Goal: Information Seeking & Learning: Learn about a topic

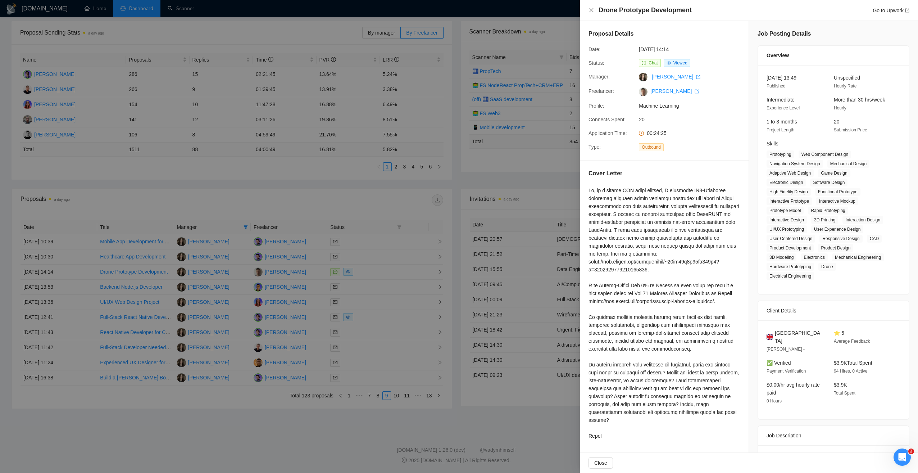
click at [295, 430] on div at bounding box center [459, 236] width 918 height 473
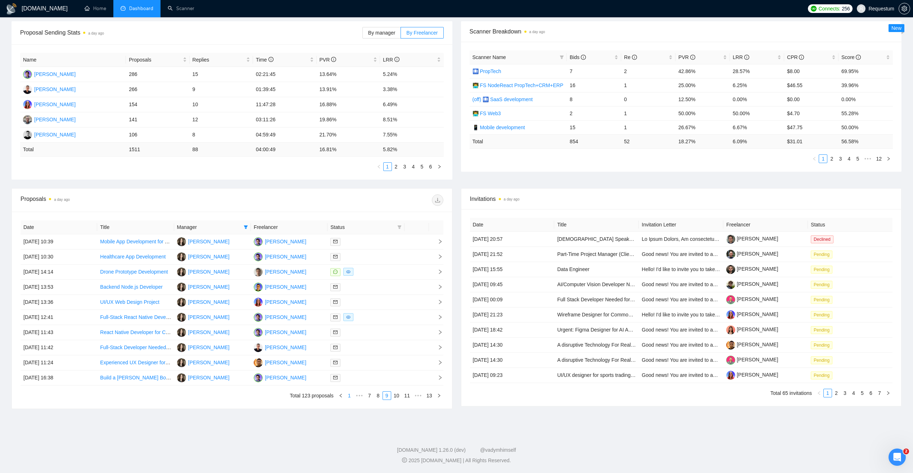
click at [350, 394] on link "1" at bounding box center [350, 396] width 8 height 8
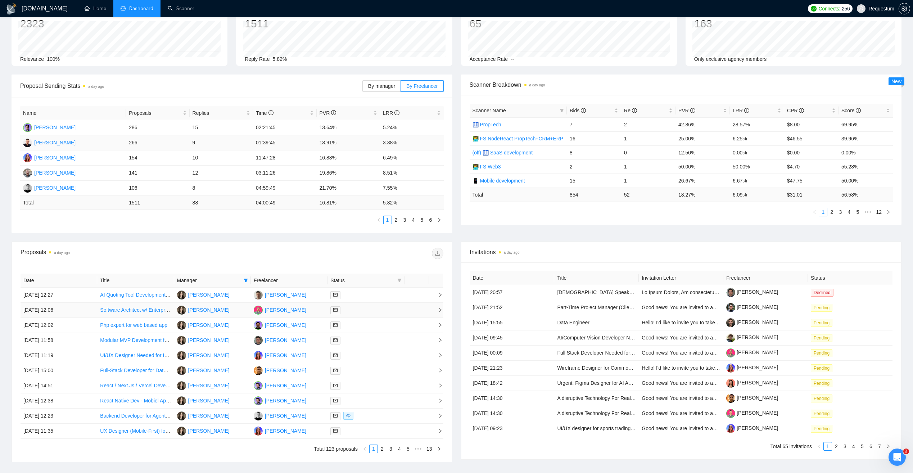
scroll to position [33, 0]
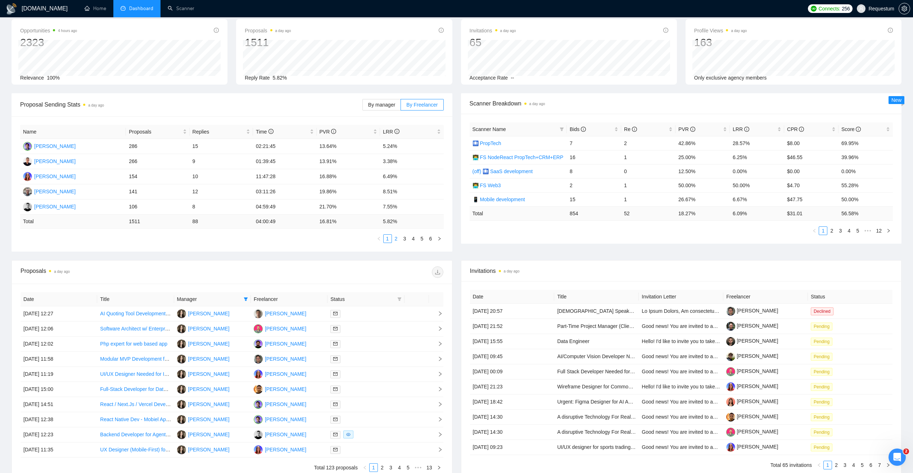
click at [398, 240] on link "2" at bounding box center [396, 239] width 8 height 8
click at [388, 240] on link "1" at bounding box center [388, 239] width 8 height 8
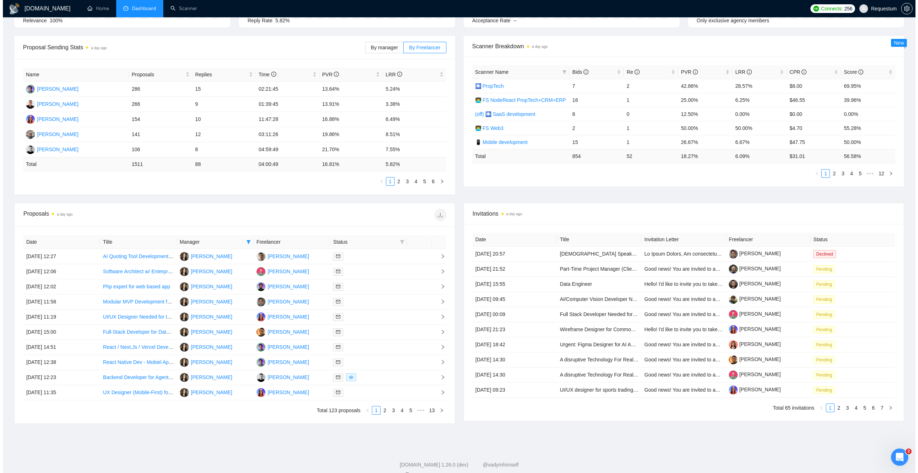
scroll to position [105, 0]
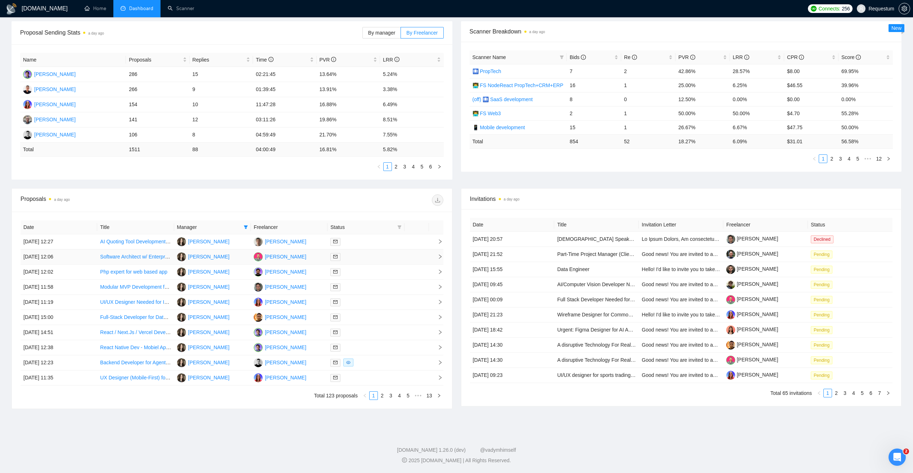
click at [377, 255] on div at bounding box center [365, 257] width 71 height 8
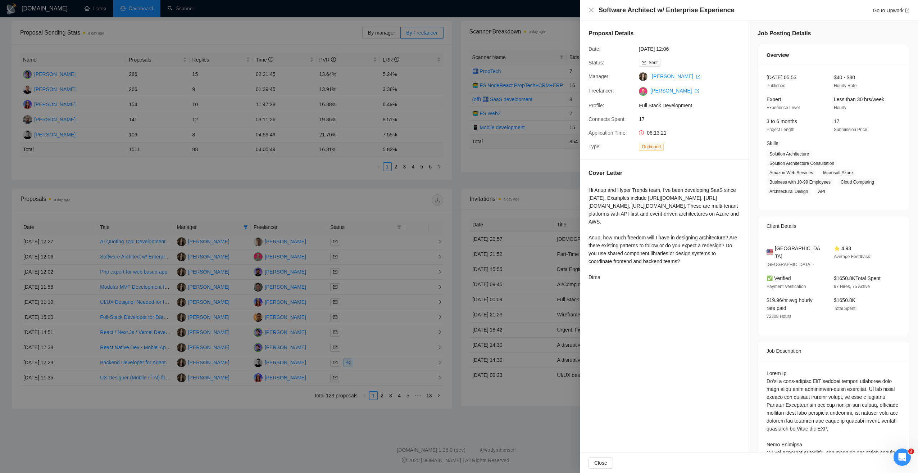
scroll to position [0, 0]
click at [661, 88] on link "[PERSON_NAME]" at bounding box center [675, 91] width 49 height 6
click at [816, 190] on span "API" at bounding box center [822, 192] width 13 height 8
click at [271, 425] on div at bounding box center [459, 236] width 918 height 473
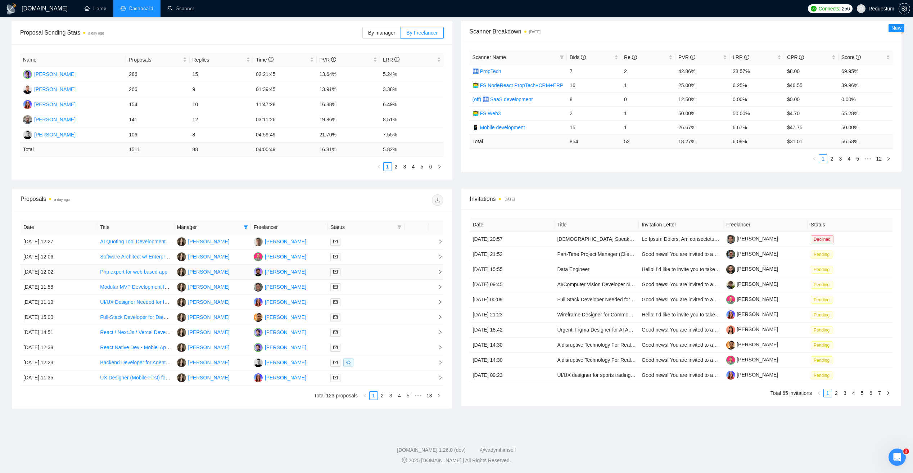
click at [312, 271] on td "Ivan Zabashta" at bounding box center [289, 272] width 77 height 15
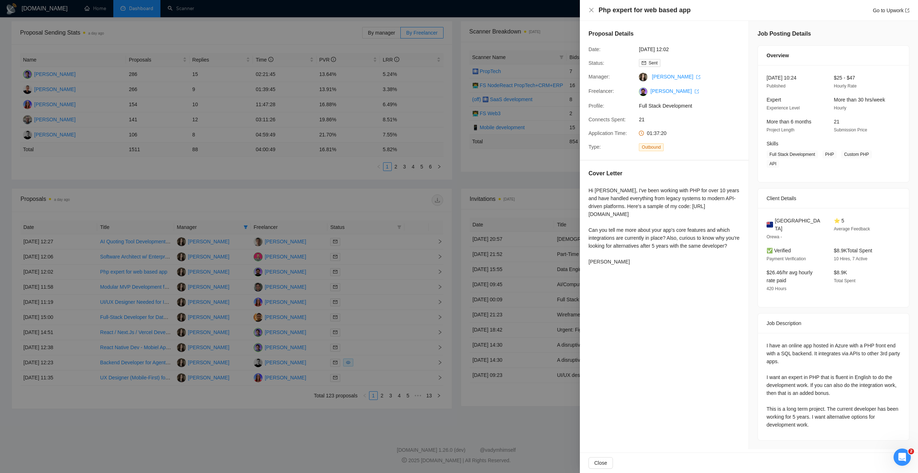
click at [474, 181] on div at bounding box center [459, 236] width 918 height 473
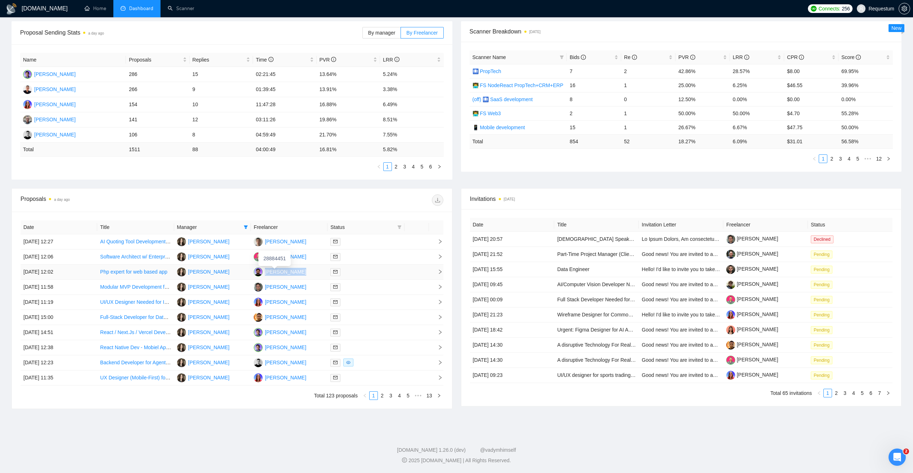
drag, startPoint x: 289, startPoint y: 272, endPoint x: 265, endPoint y: 275, distance: 24.6
click at [265, 275] on td "Ivan Zabashta" at bounding box center [289, 272] width 77 height 15
copy div "Ivan Zabashta"
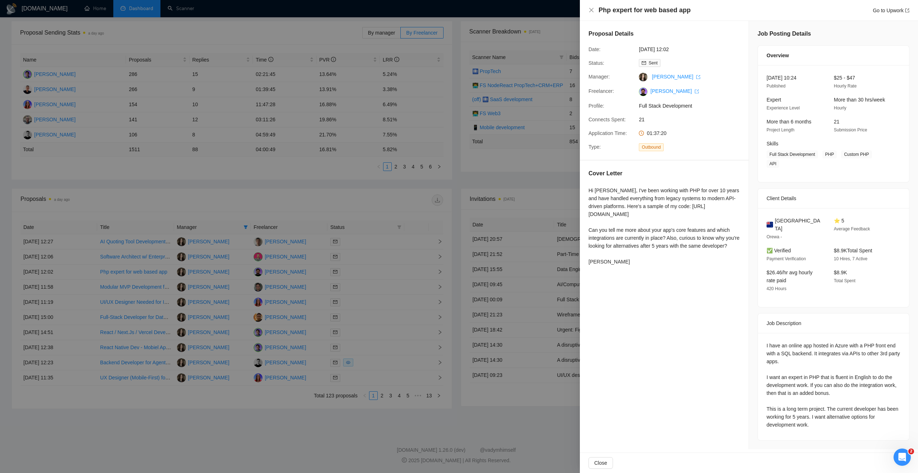
click at [394, 192] on div at bounding box center [459, 236] width 918 height 473
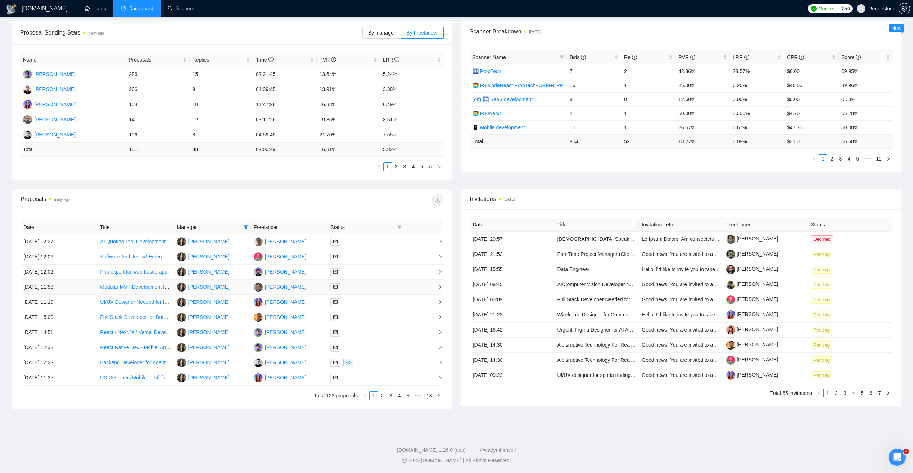
click at [301, 286] on td "Anton Kovtun" at bounding box center [289, 287] width 77 height 15
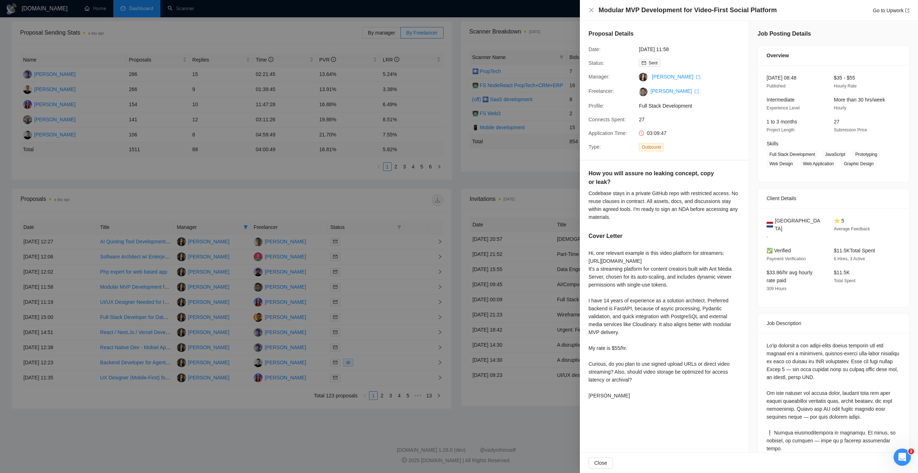
click at [303, 283] on div at bounding box center [459, 236] width 918 height 473
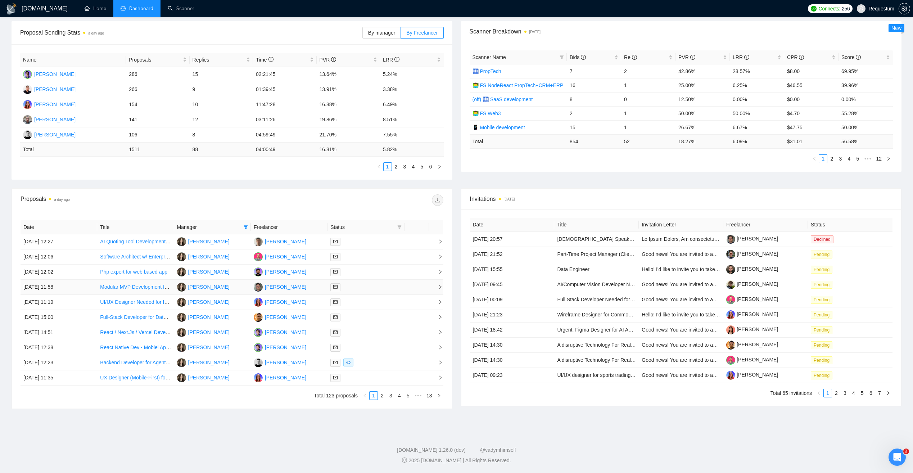
click at [378, 289] on div at bounding box center [365, 287] width 71 height 8
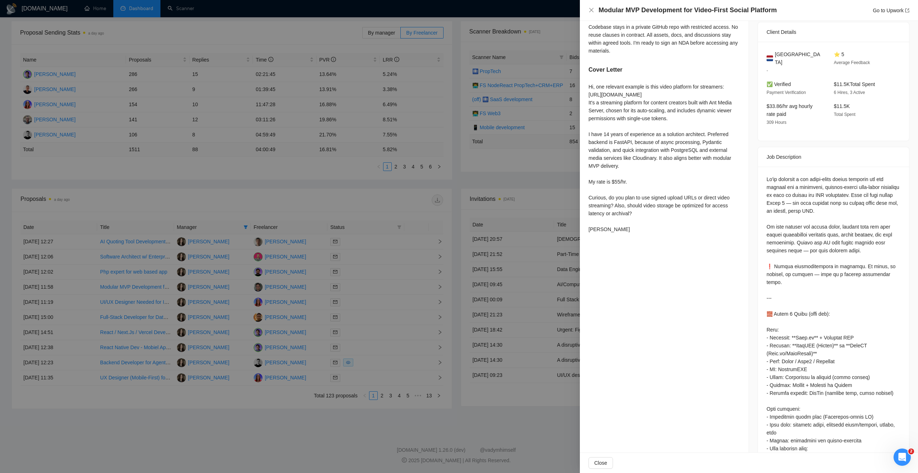
scroll to position [72, 0]
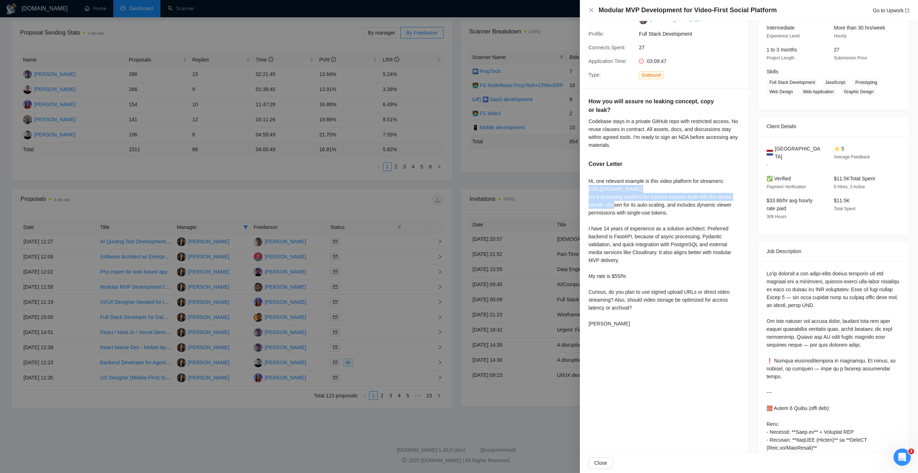
drag, startPoint x: 627, startPoint y: 189, endPoint x: 715, endPoint y: 197, distance: 88.6
click at [715, 197] on div "How you will assure no leaking concept, copy or leak? Codebase stays in a priva…" at bounding box center [664, 214] width 169 height 250
copy div "https://www.upwork.com/freelancers/~013a71a6af7cebc79f?s=1110580755107926016&p=…"
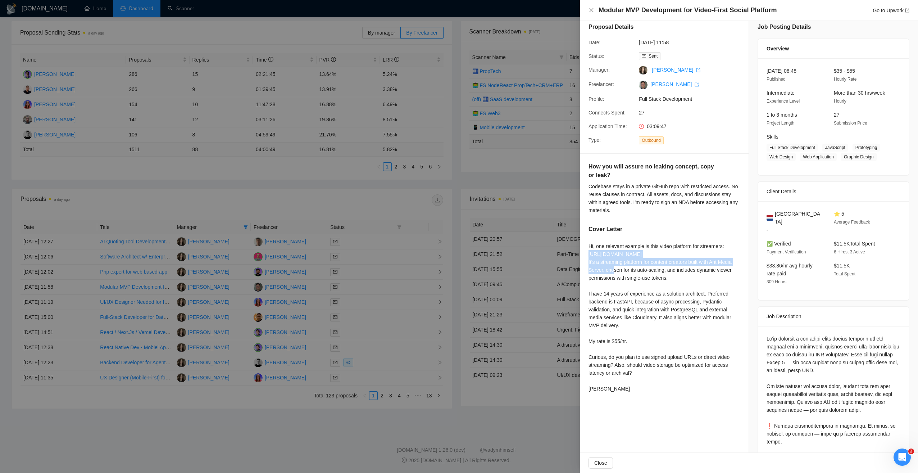
scroll to position [0, 0]
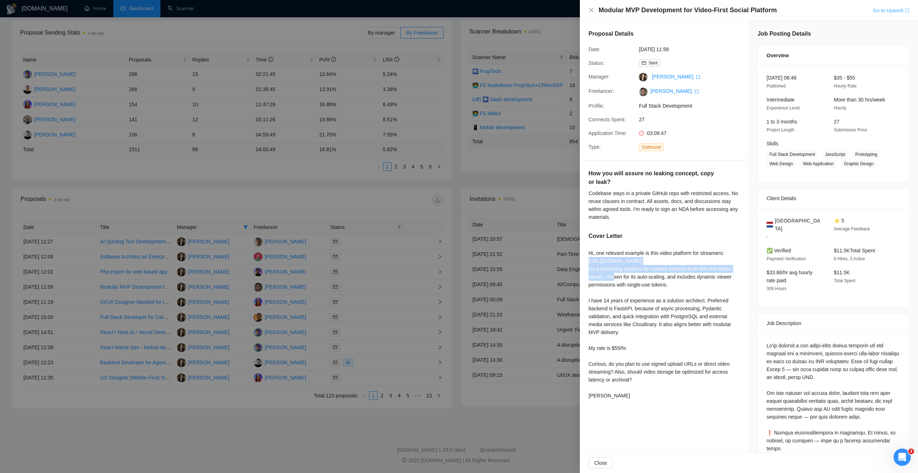
click at [891, 10] on link "Go to Upwork" at bounding box center [891, 11] width 37 height 6
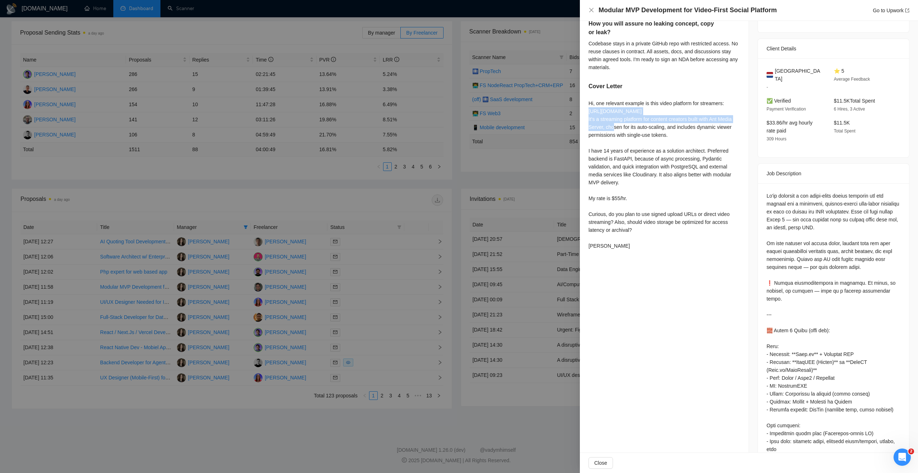
scroll to position [180, 0]
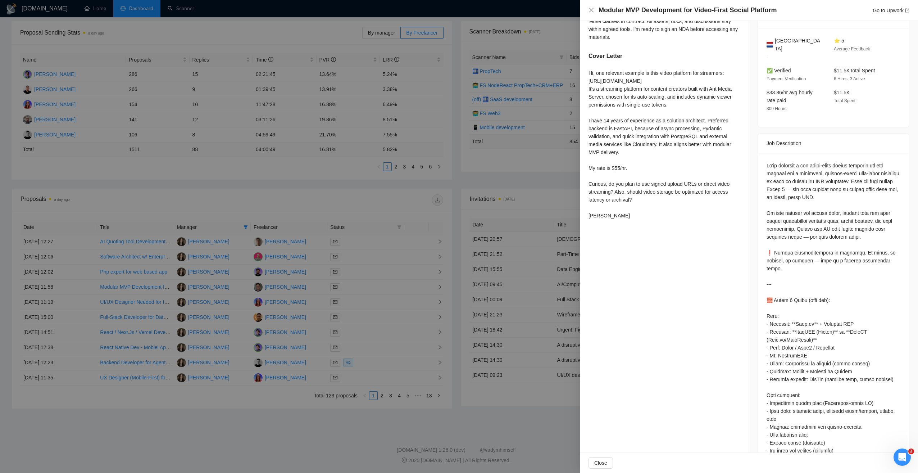
click at [635, 141] on div "Hi, one relevant example is this video platform for streamers: https://www.upwo…" at bounding box center [665, 144] width 152 height 150
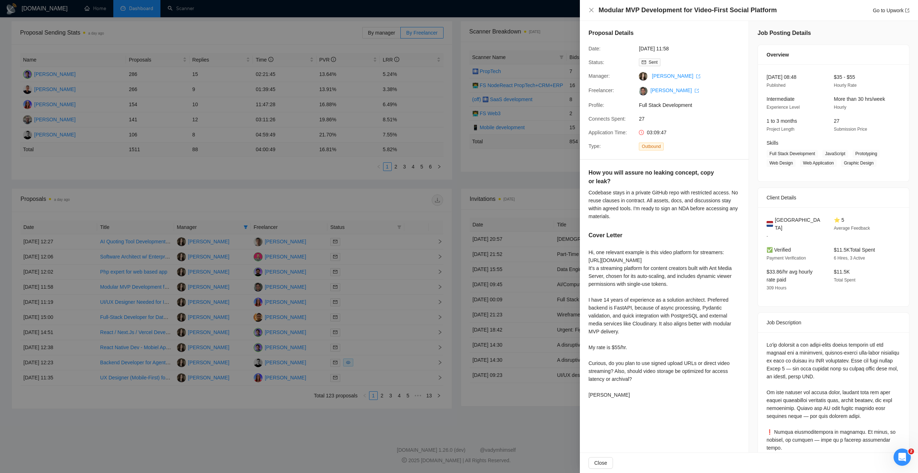
scroll to position [0, 0]
drag, startPoint x: 267, startPoint y: 412, endPoint x: 278, endPoint y: 378, distance: 35.4
click at [267, 412] on div at bounding box center [459, 236] width 918 height 473
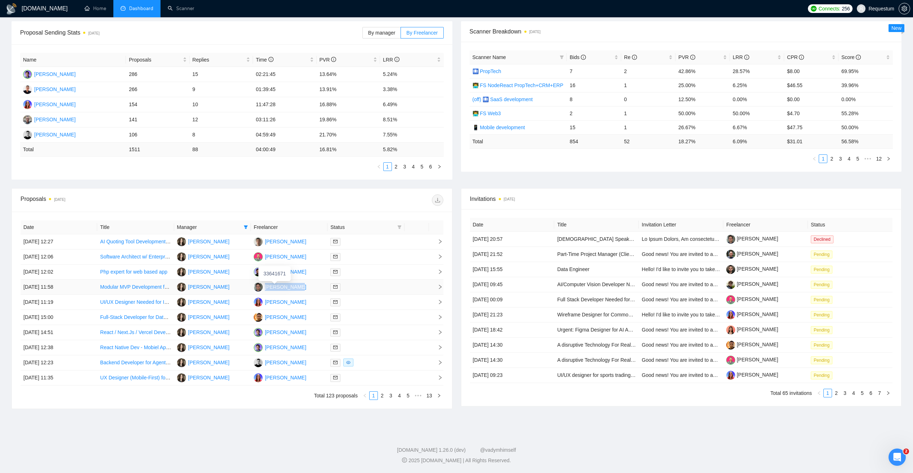
drag, startPoint x: 298, startPoint y: 286, endPoint x: 266, endPoint y: 290, distance: 32.3
click at [266, 290] on td "[PERSON_NAME]" at bounding box center [289, 287] width 77 height 15
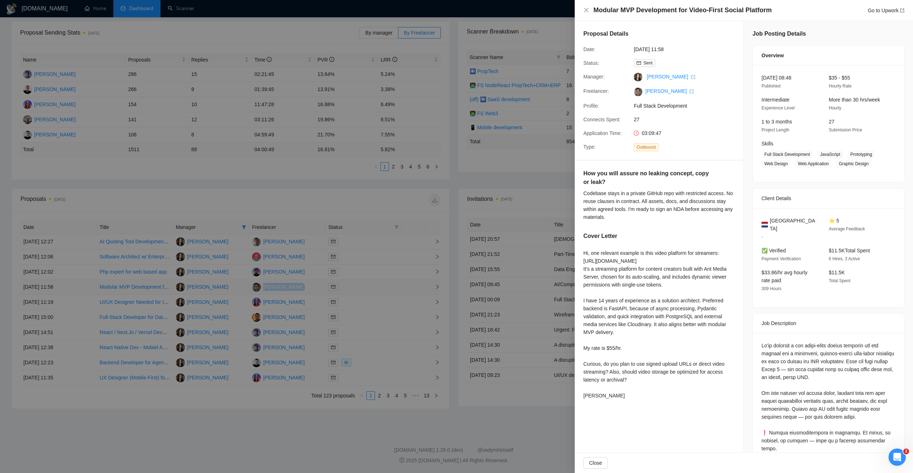
copy div "[PERSON_NAME]"
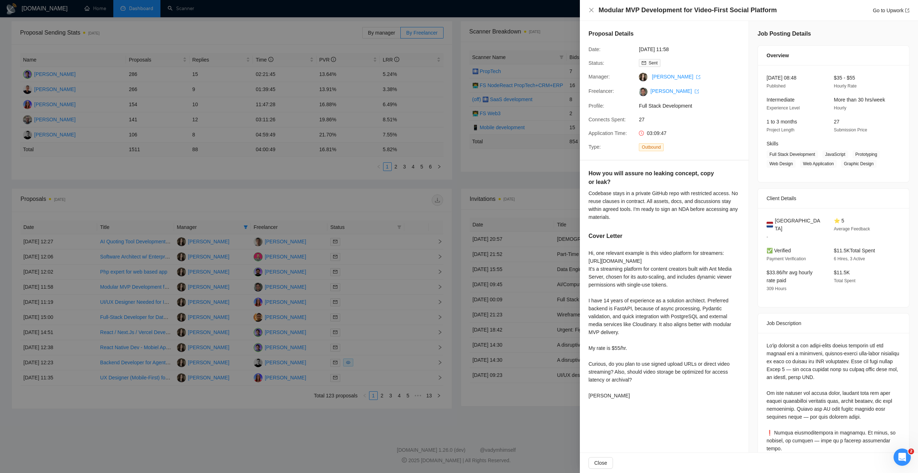
drag, startPoint x: 215, startPoint y: 414, endPoint x: 208, endPoint y: 414, distance: 6.8
click at [215, 414] on div at bounding box center [459, 236] width 918 height 473
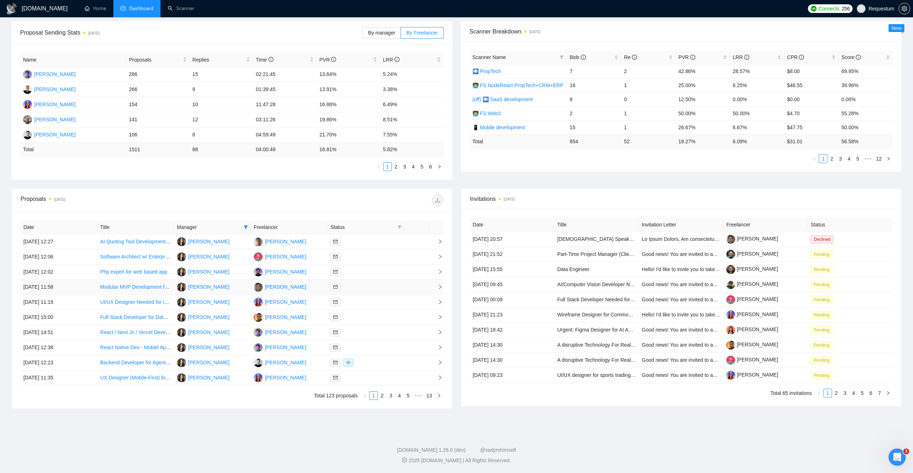
click at [306, 286] on td "[PERSON_NAME]" at bounding box center [289, 287] width 77 height 15
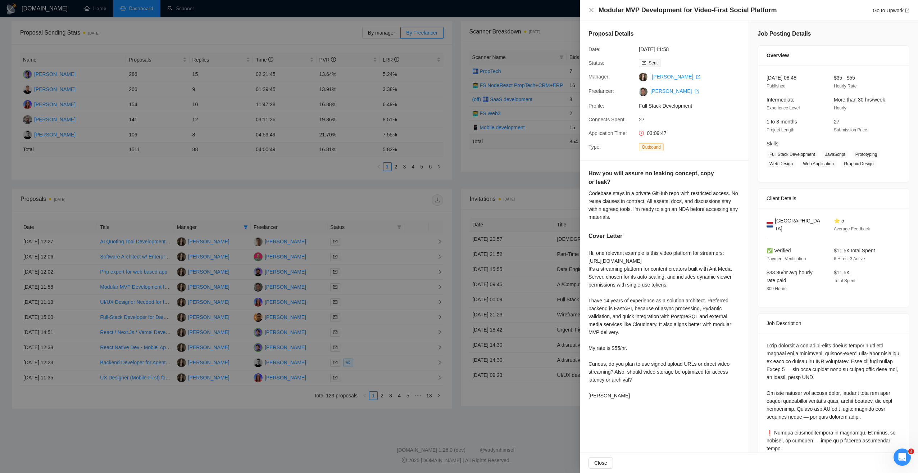
click at [259, 408] on div at bounding box center [459, 236] width 918 height 473
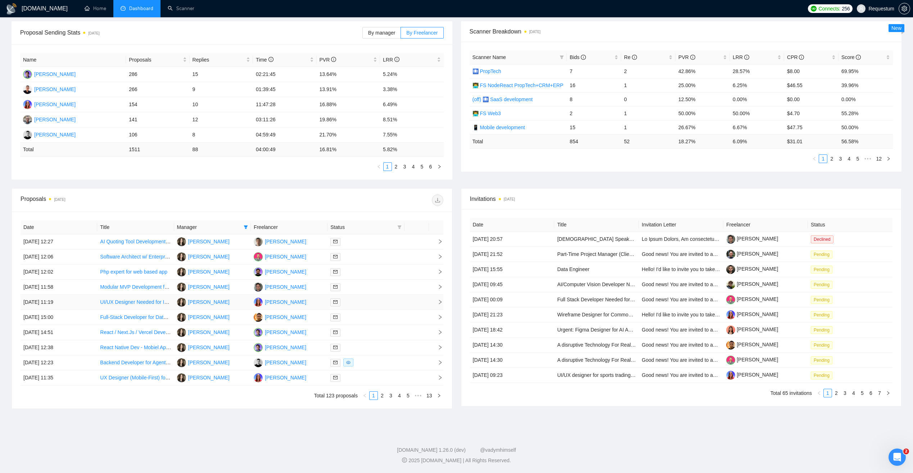
click at [303, 303] on td "[PERSON_NAME]" at bounding box center [289, 302] width 77 height 15
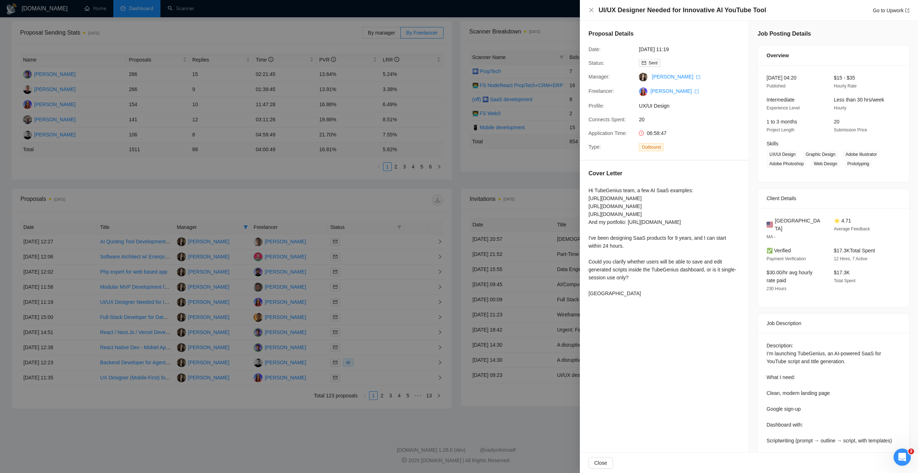
drag, startPoint x: 255, startPoint y: 427, endPoint x: 257, endPoint y: 422, distance: 5.0
click at [255, 427] on div at bounding box center [459, 236] width 918 height 473
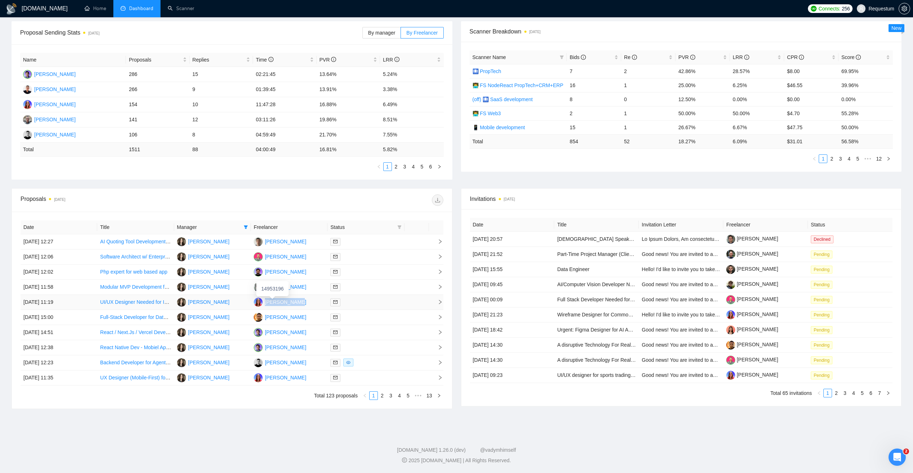
drag, startPoint x: 302, startPoint y: 302, endPoint x: 265, endPoint y: 304, distance: 37.9
click at [265, 304] on td "[PERSON_NAME]" at bounding box center [289, 302] width 77 height 15
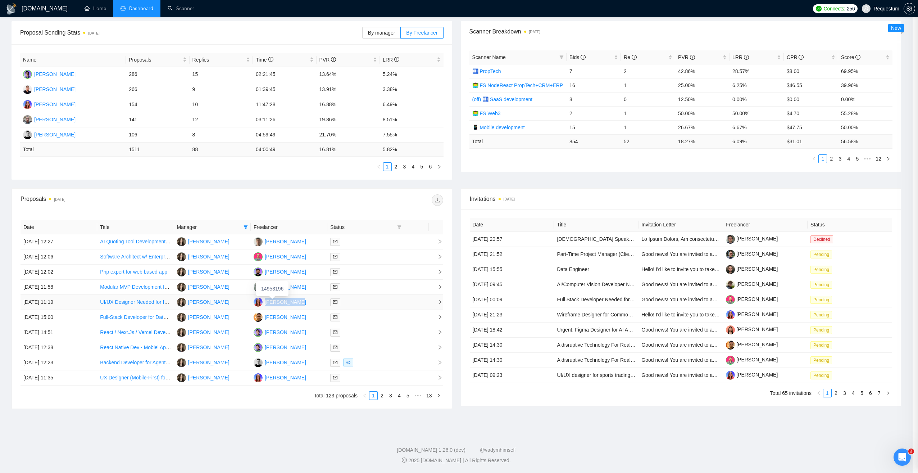
copy div "[PERSON_NAME]"
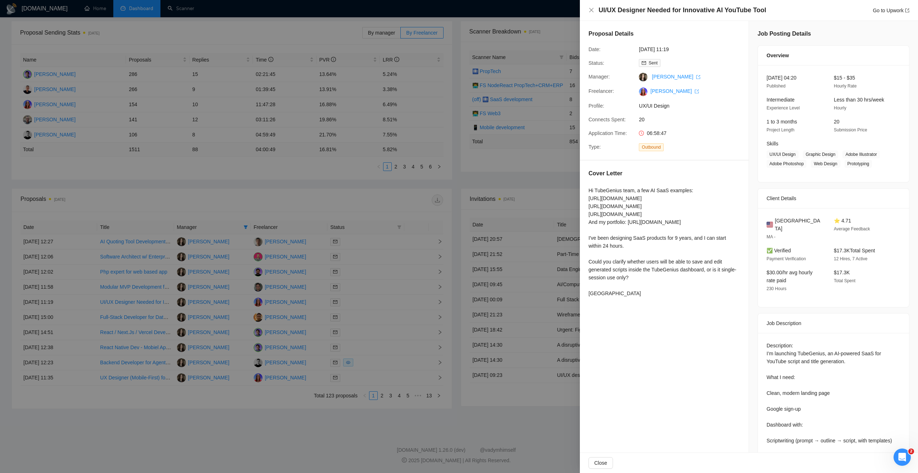
click at [221, 434] on div at bounding box center [459, 236] width 918 height 473
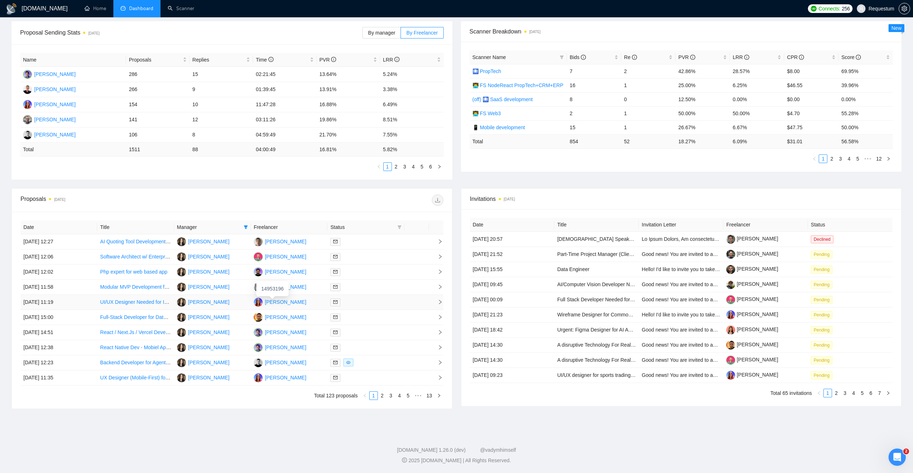
click at [277, 300] on div "[PERSON_NAME]" at bounding box center [285, 302] width 41 height 8
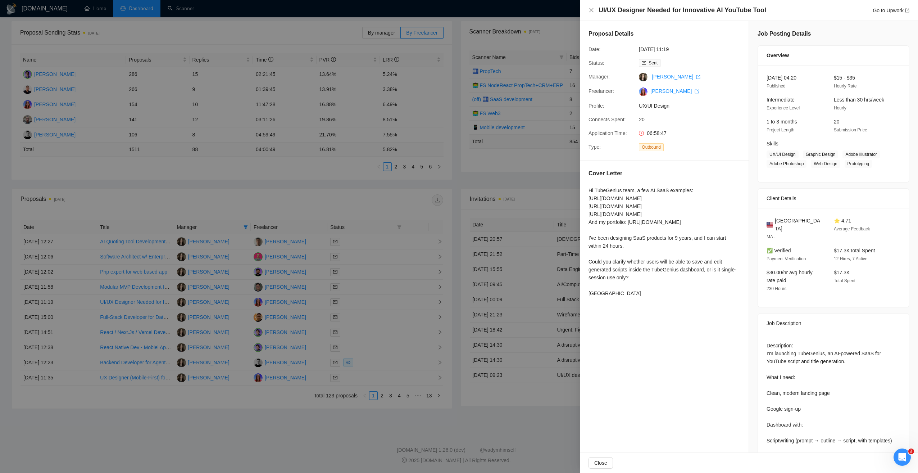
click at [380, 417] on div at bounding box center [459, 236] width 918 height 473
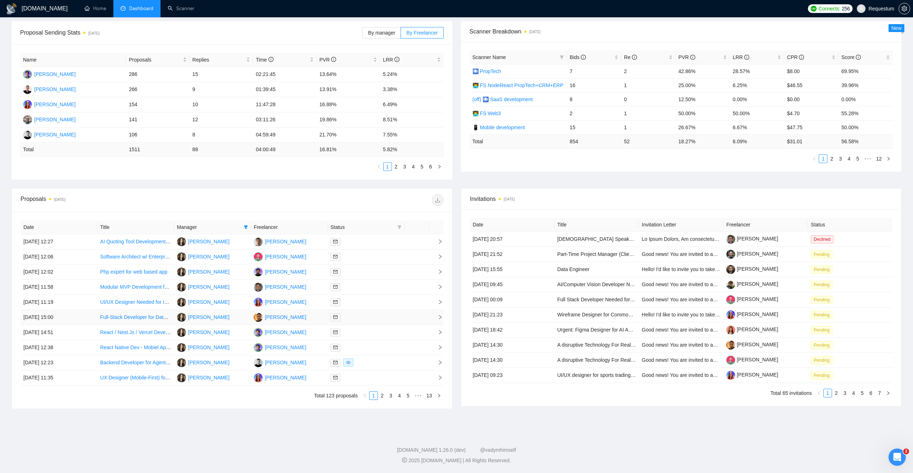
click at [377, 317] on div at bounding box center [365, 317] width 71 height 8
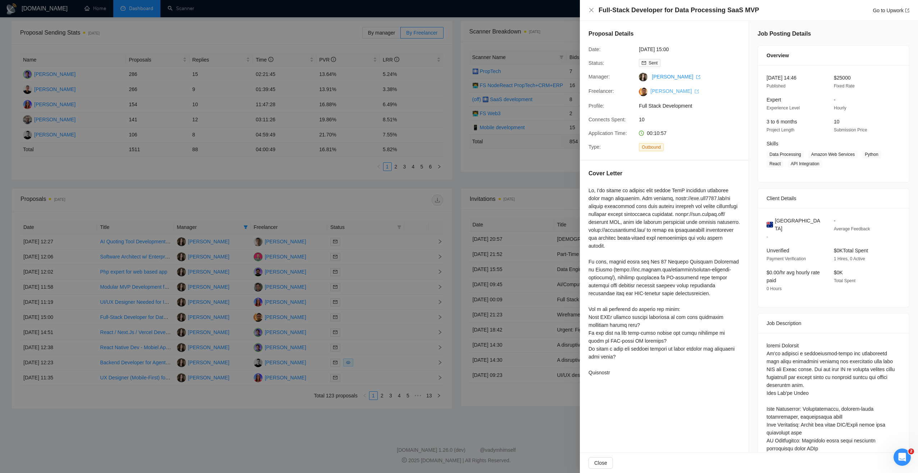
drag, startPoint x: 650, startPoint y: 89, endPoint x: 696, endPoint y: 92, distance: 46.5
click at [696, 92] on span "[PERSON_NAME]" at bounding box center [673, 91] width 51 height 6
copy link "[PERSON_NAME]"
click at [134, 180] on div at bounding box center [459, 236] width 918 height 473
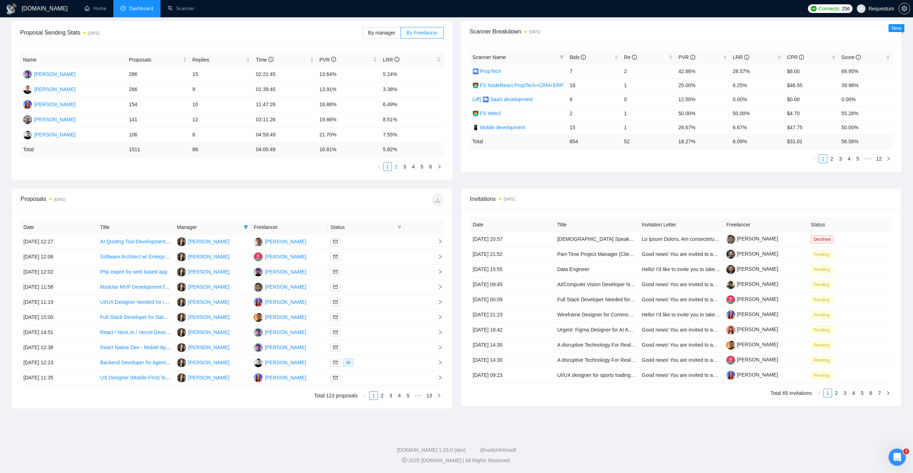
click at [397, 167] on link "2" at bounding box center [396, 167] width 8 height 8
click at [389, 167] on link "1" at bounding box center [388, 167] width 8 height 8
click at [376, 316] on div at bounding box center [365, 317] width 71 height 8
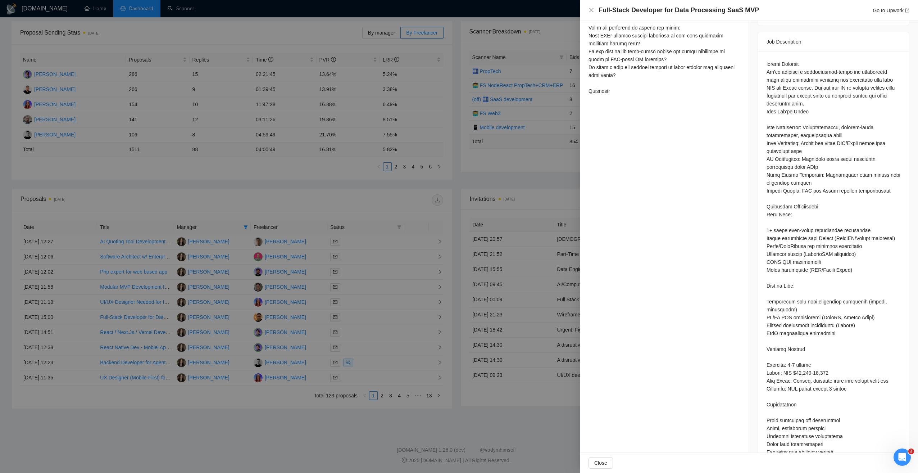
scroll to position [288, 0]
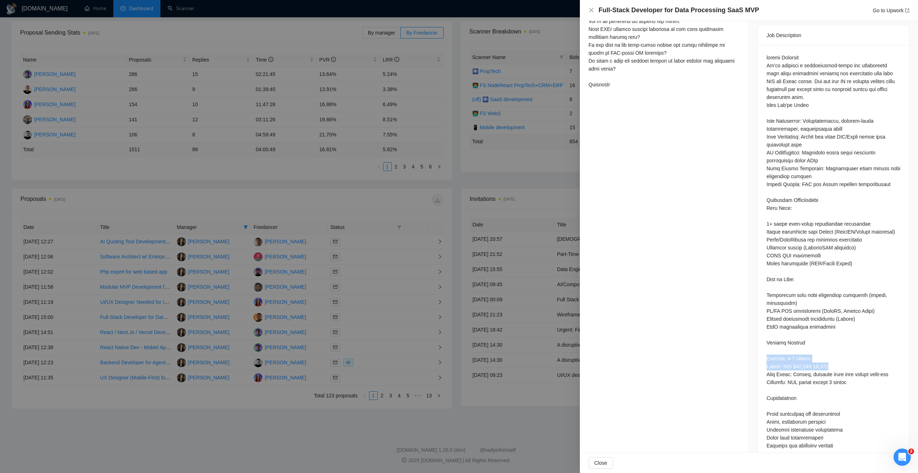
drag, startPoint x: 763, startPoint y: 349, endPoint x: 832, endPoint y: 354, distance: 68.9
click at [832, 354] on div at bounding box center [833, 372] width 151 height 654
drag, startPoint x: 832, startPoint y: 354, endPoint x: 792, endPoint y: 348, distance: 40.7
click at [792, 348] on div at bounding box center [834, 370] width 134 height 633
click at [809, 374] on div at bounding box center [834, 370] width 134 height 633
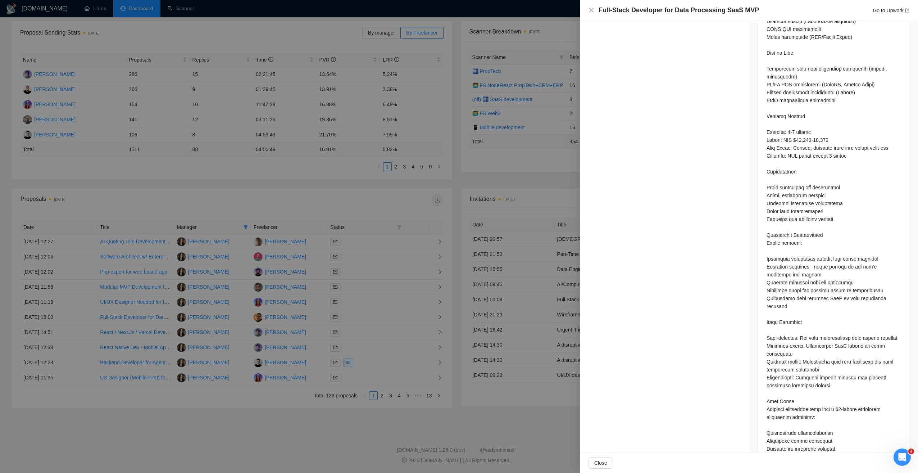
scroll to position [533, 0]
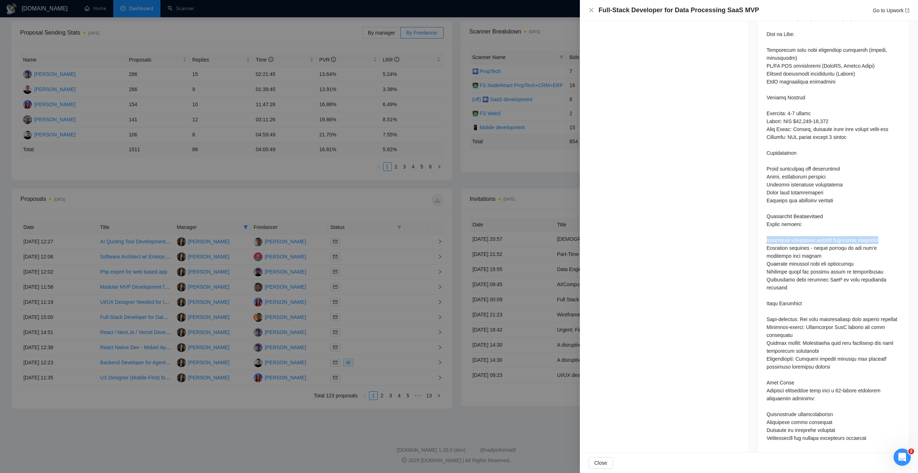
drag, startPoint x: 763, startPoint y: 232, endPoint x: 875, endPoint y: 234, distance: 111.6
click at [875, 234] on div at bounding box center [833, 127] width 151 height 654
drag, startPoint x: 875, startPoint y: 234, endPoint x: 826, endPoint y: 246, distance: 49.7
click at [826, 246] on div at bounding box center [834, 125] width 134 height 633
drag, startPoint x: 762, startPoint y: 231, endPoint x: 805, endPoint y: 283, distance: 67.9
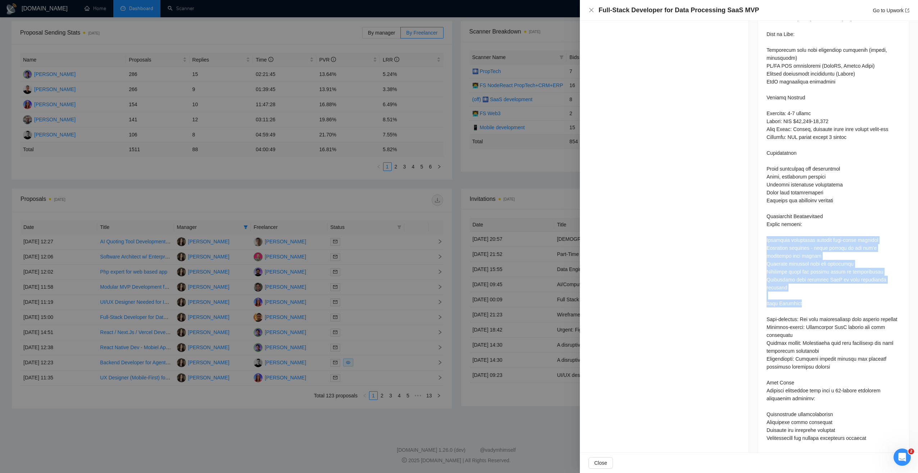
click at [805, 283] on div at bounding box center [833, 127] width 151 height 654
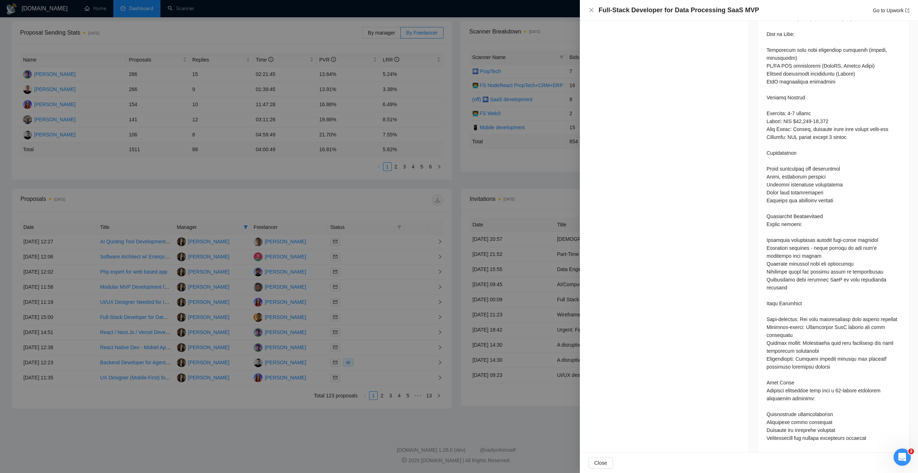
drag, startPoint x: 805, startPoint y: 283, endPoint x: 769, endPoint y: 321, distance: 52.7
click at [769, 321] on div at bounding box center [834, 125] width 134 height 633
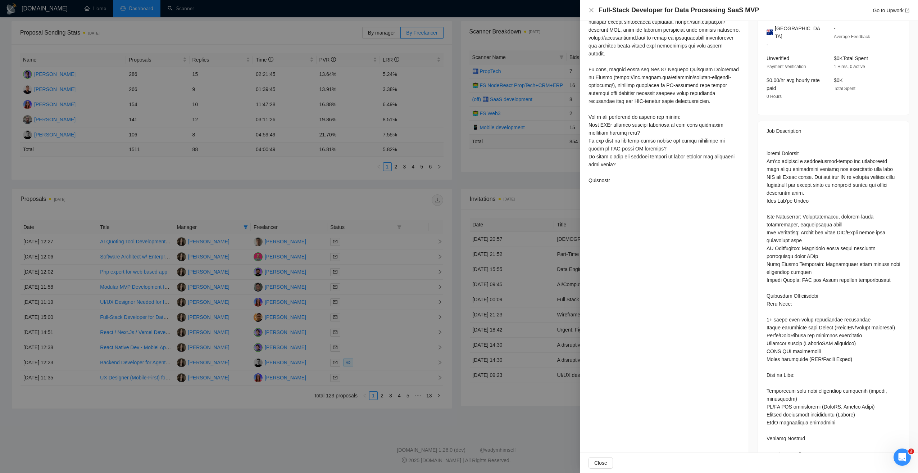
scroll to position [29, 0]
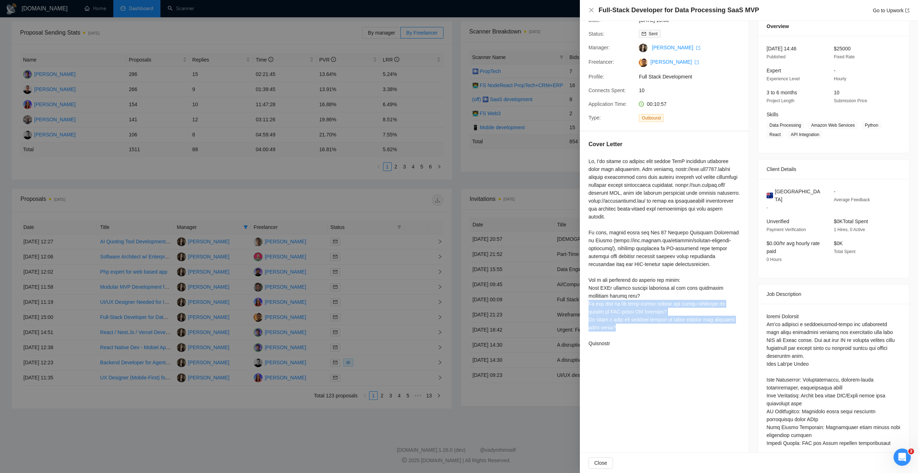
drag, startPoint x: 588, startPoint y: 304, endPoint x: 636, endPoint y: 331, distance: 54.5
click at [636, 331] on div "Cover Letter" at bounding box center [664, 244] width 169 height 227
drag, startPoint x: 636, startPoint y: 331, endPoint x: 687, endPoint y: 371, distance: 64.6
click at [688, 372] on div "Proposal Details Date: 09 Jul, 2025 15:00 Status: Sent Manager: Svitlana Oliniy…" at bounding box center [664, 479] width 169 height 975
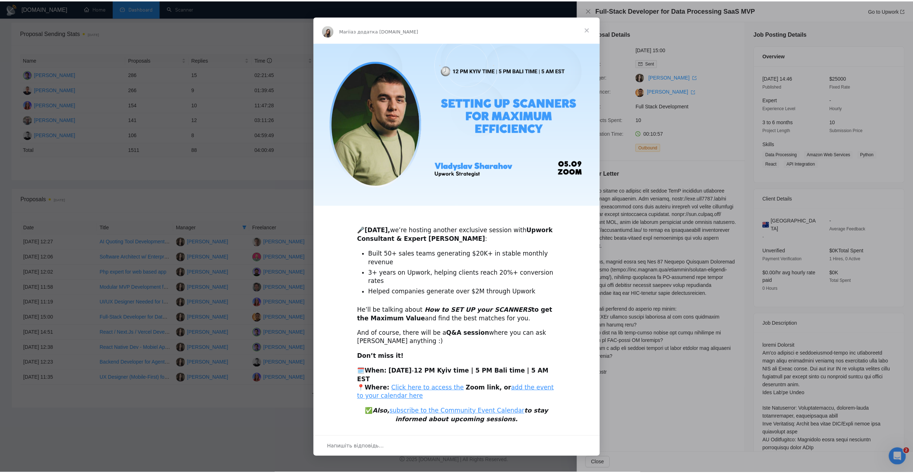
scroll to position [0, 0]
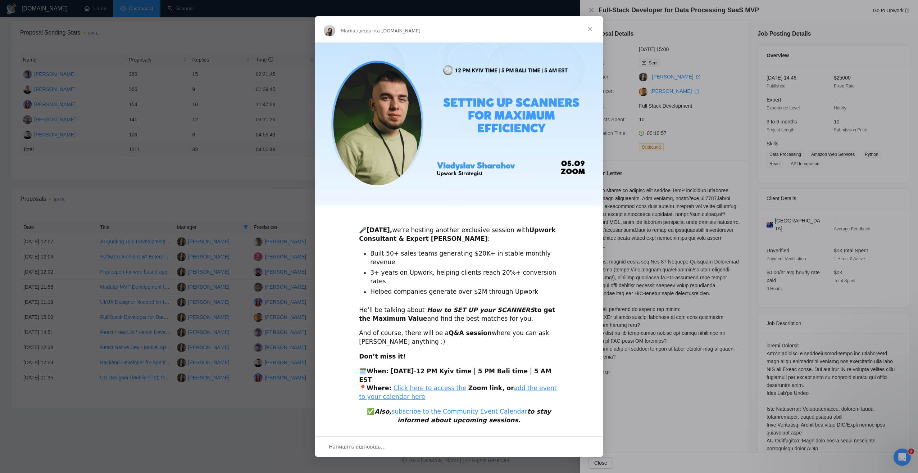
click at [273, 438] on div "Месенджер Intercom" at bounding box center [459, 236] width 918 height 473
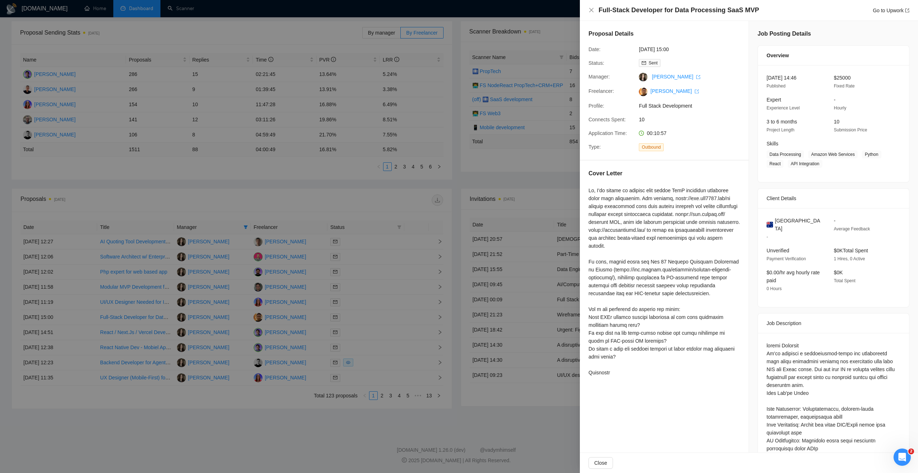
click at [276, 436] on div at bounding box center [459, 236] width 918 height 473
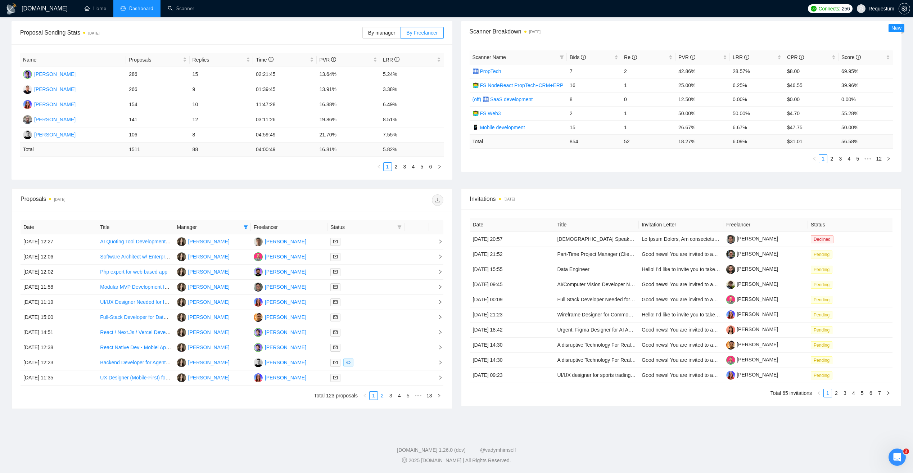
click at [381, 397] on link "2" at bounding box center [382, 396] width 8 height 8
click at [392, 396] on link "3" at bounding box center [391, 396] width 8 height 8
click at [398, 397] on link "4" at bounding box center [400, 396] width 8 height 8
click at [315, 363] on td "[PERSON_NAME]" at bounding box center [289, 362] width 77 height 15
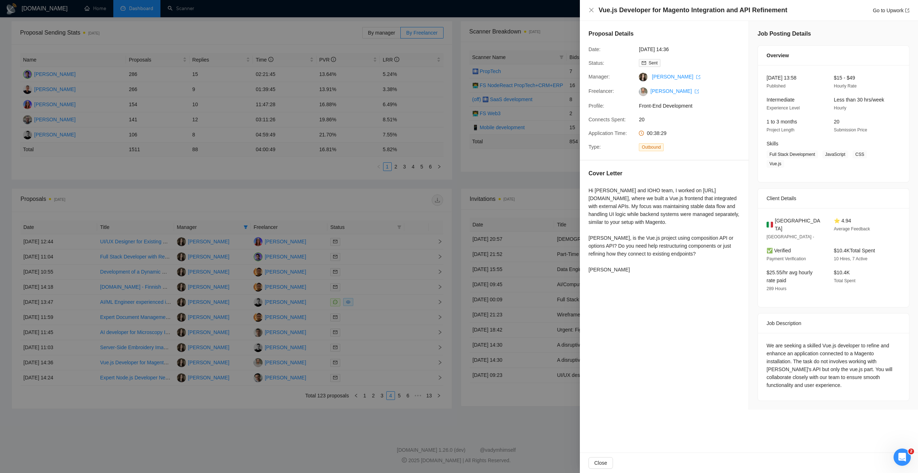
drag, startPoint x: 284, startPoint y: 419, endPoint x: 289, endPoint y: 420, distance: 5.6
click at [284, 421] on div at bounding box center [459, 236] width 918 height 473
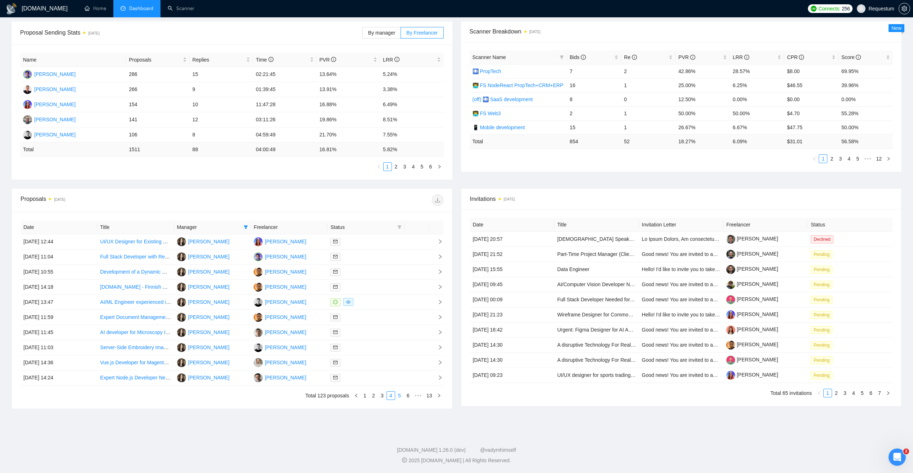
click at [399, 396] on link "5" at bounding box center [400, 396] width 8 height 8
click at [361, 348] on div at bounding box center [365, 347] width 71 height 8
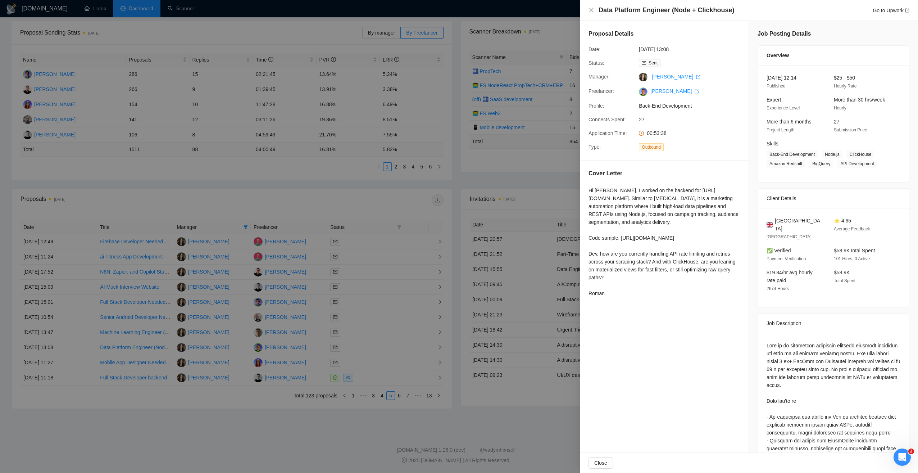
click at [182, 168] on div at bounding box center [459, 236] width 918 height 473
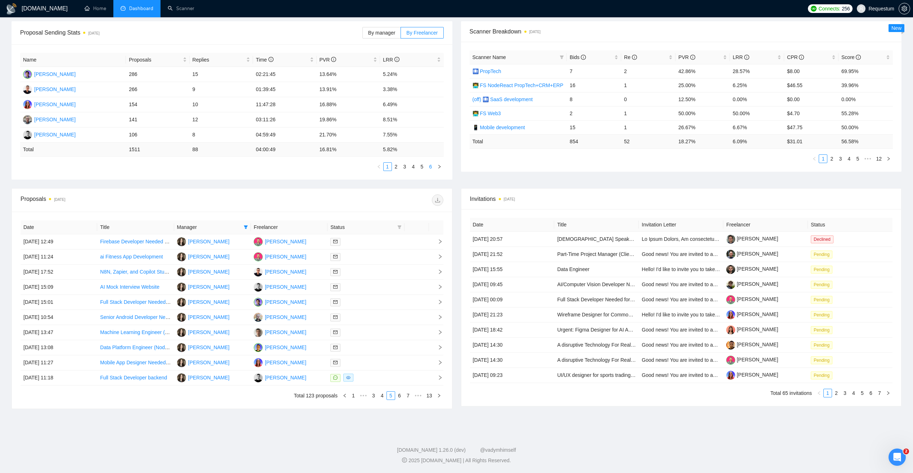
click at [432, 166] on link "6" at bounding box center [431, 167] width 8 height 8
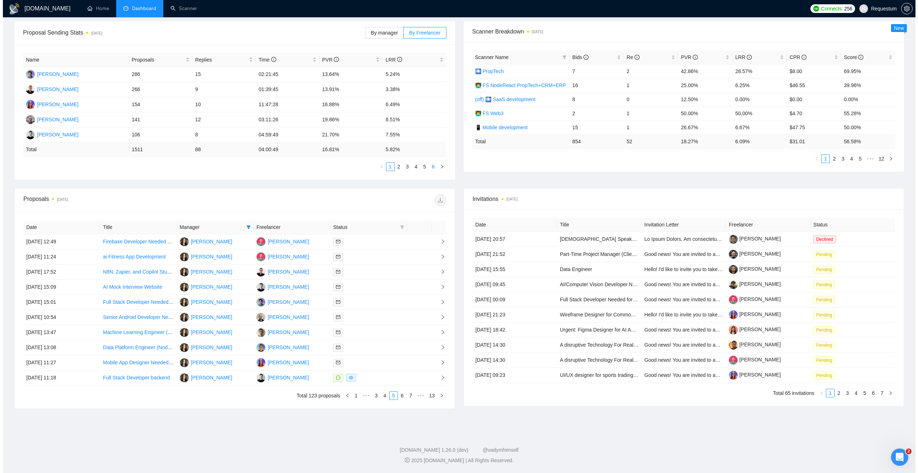
scroll to position [98, 0]
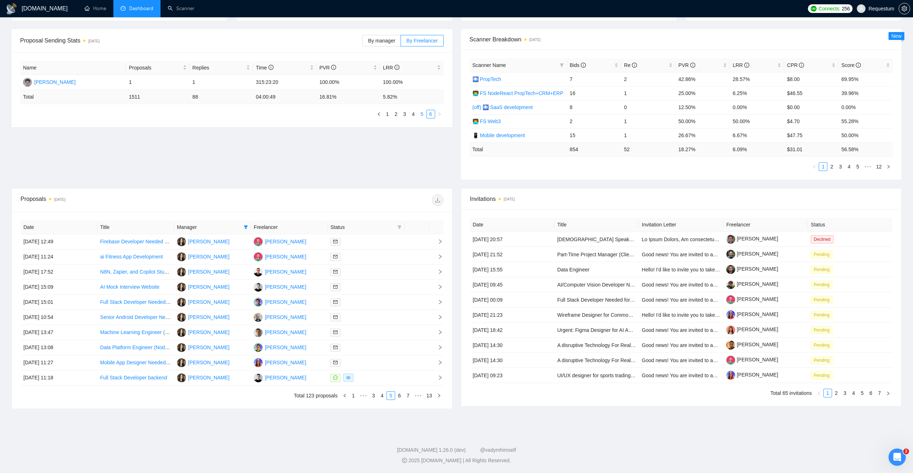
click at [421, 115] on link "5" at bounding box center [422, 114] width 8 height 8
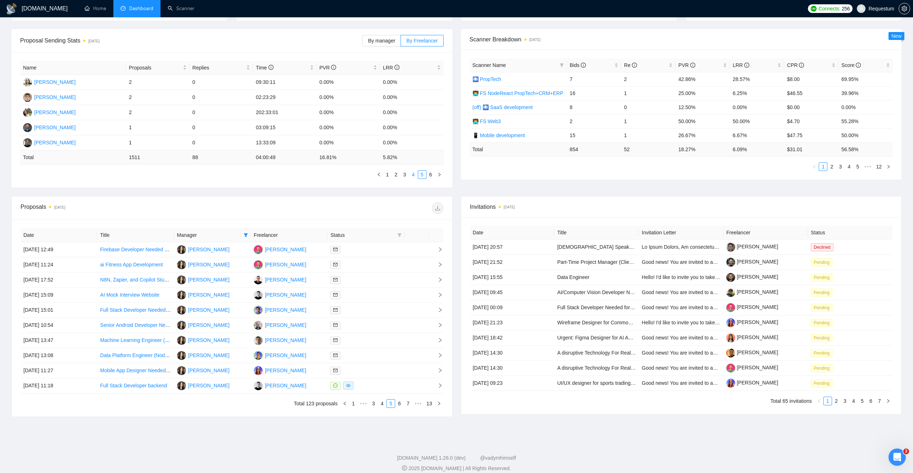
click at [414, 174] on link "4" at bounding box center [414, 175] width 8 height 8
click at [404, 173] on link "3" at bounding box center [405, 175] width 8 height 8
click at [82, 125] on td "[PERSON_NAME]" at bounding box center [73, 127] width 106 height 15
click at [397, 175] on link "2" at bounding box center [396, 175] width 8 height 8
click at [387, 175] on link "1" at bounding box center [388, 175] width 8 height 8
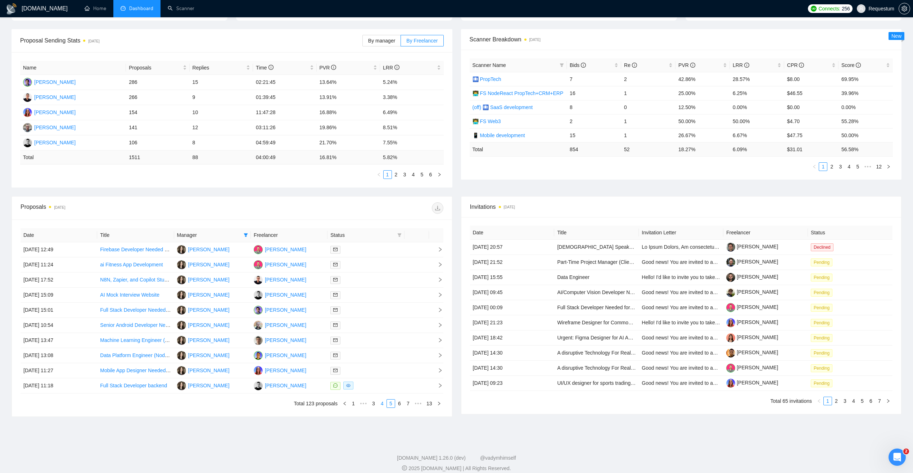
click at [383, 404] on link "4" at bounding box center [382, 403] width 8 height 8
drag, startPoint x: 313, startPoint y: 371, endPoint x: 265, endPoint y: 373, distance: 47.6
click at [265, 373] on td "[PERSON_NAME]" at bounding box center [289, 370] width 77 height 15
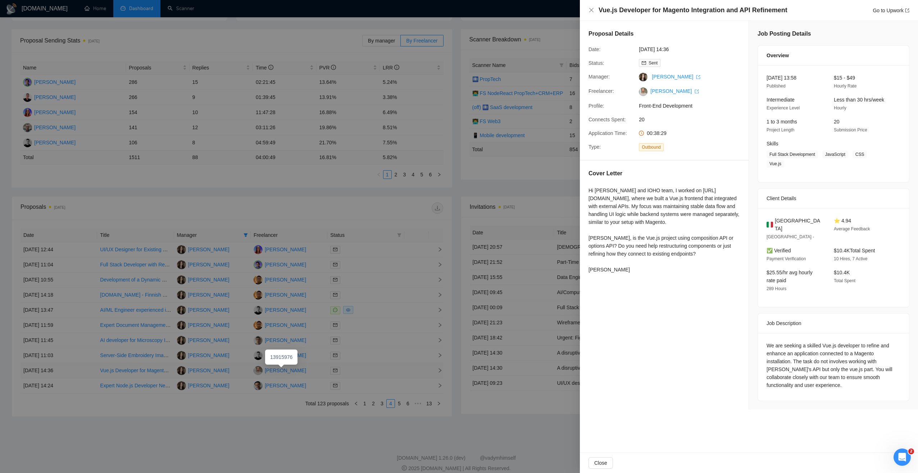
copy div "[PERSON_NAME]"
click at [296, 416] on div at bounding box center [459, 236] width 918 height 473
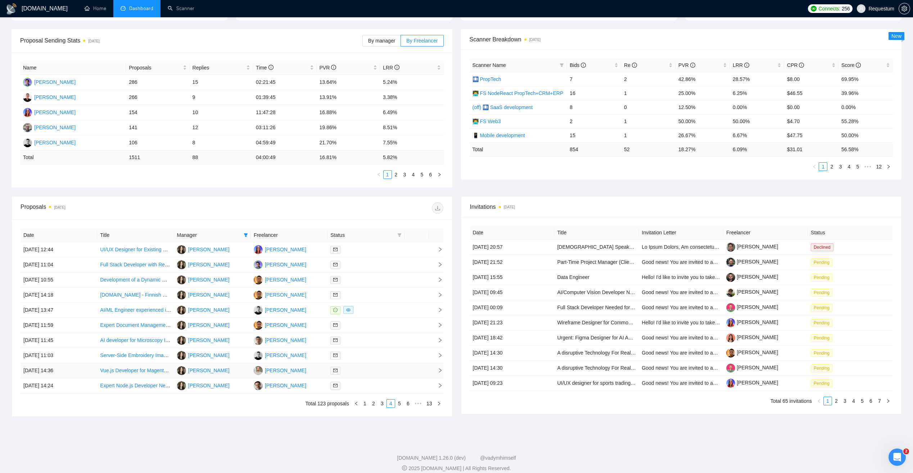
click at [412, 367] on td at bounding box center [417, 370] width 24 height 15
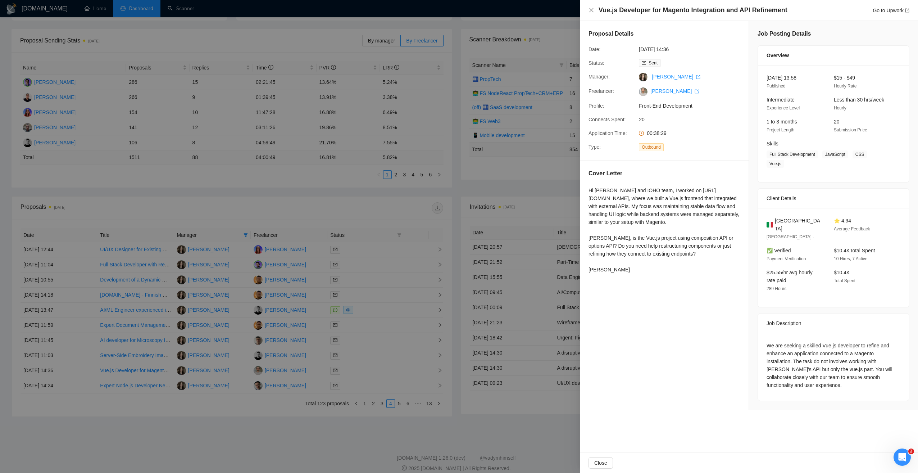
click at [312, 416] on div at bounding box center [459, 236] width 918 height 473
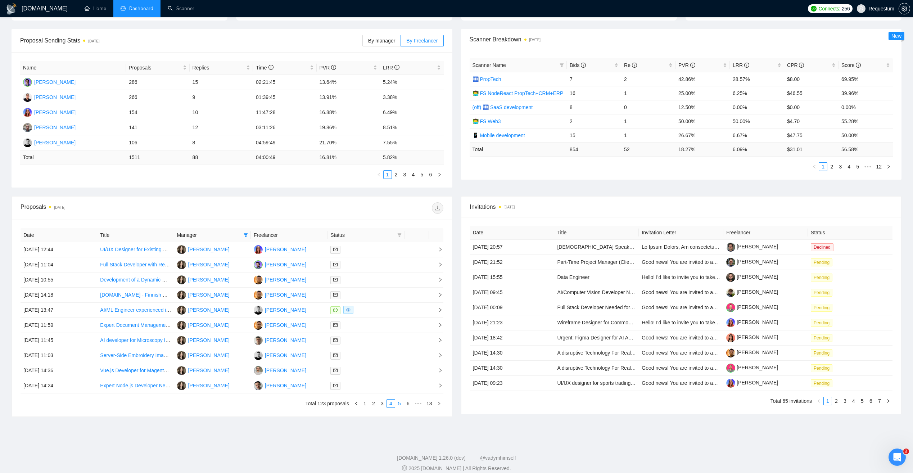
click at [398, 402] on link "5" at bounding box center [400, 403] width 8 height 8
click at [364, 356] on div at bounding box center [365, 355] width 71 height 8
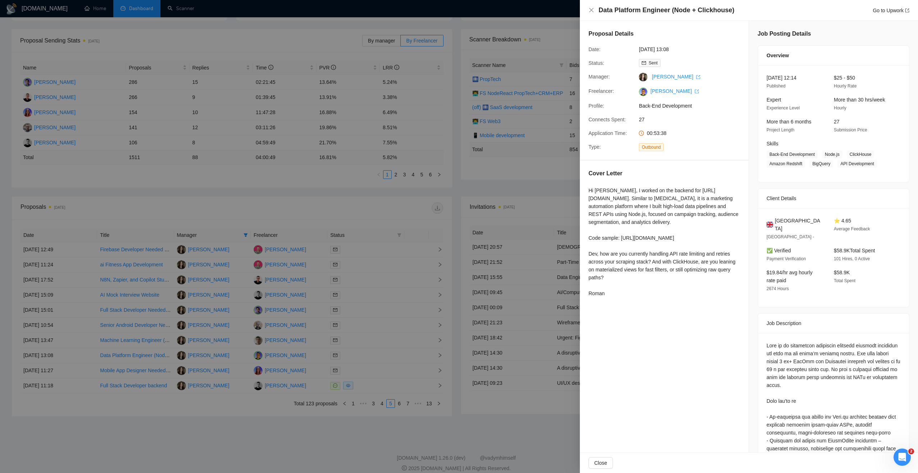
click at [292, 433] on div at bounding box center [459, 236] width 918 height 473
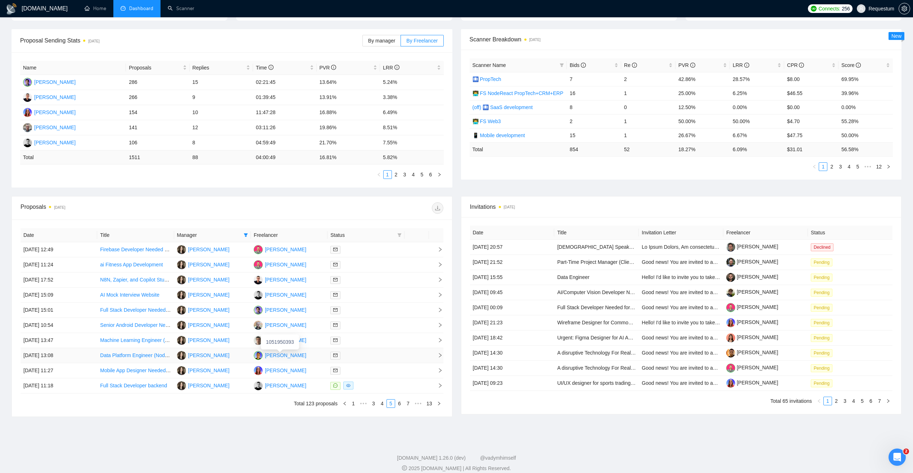
drag, startPoint x: 306, startPoint y: 354, endPoint x: 262, endPoint y: 359, distance: 43.8
click at [262, 359] on td "[PERSON_NAME]" at bounding box center [289, 355] width 77 height 15
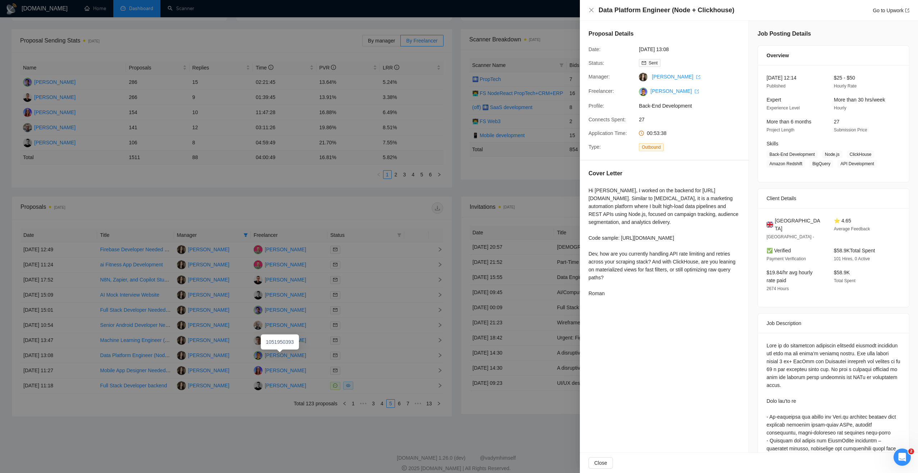
copy div "[PERSON_NAME]"
click at [290, 428] on div at bounding box center [459, 236] width 918 height 473
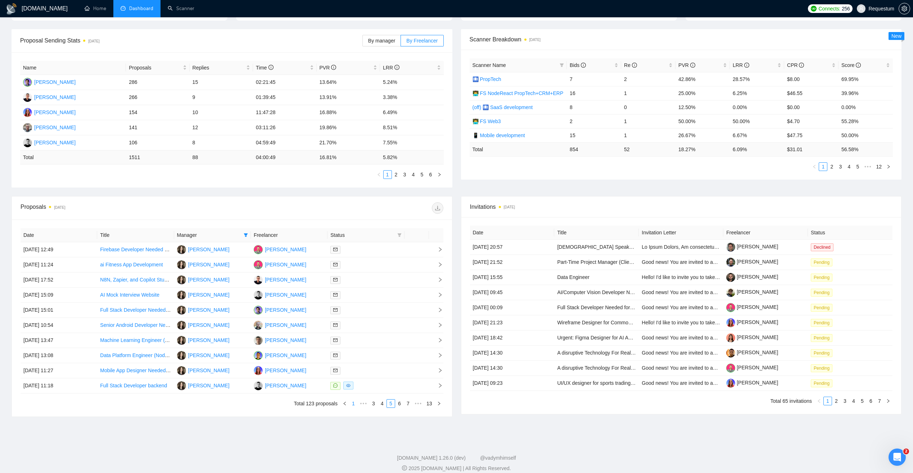
click at [356, 404] on link "1" at bounding box center [353, 403] width 8 height 8
click at [383, 403] on link "2" at bounding box center [382, 403] width 8 height 8
click at [244, 448] on footer "GigRadar.io 1.26.0 (dev) @vadymhimself 2025 GigRadar.io | All Rights Reserved." at bounding box center [456, 459] width 913 height 44
drag, startPoint x: 302, startPoint y: 249, endPoint x: 266, endPoint y: 250, distance: 35.6
click at [266, 250] on td "[PERSON_NAME]" at bounding box center [289, 249] width 77 height 15
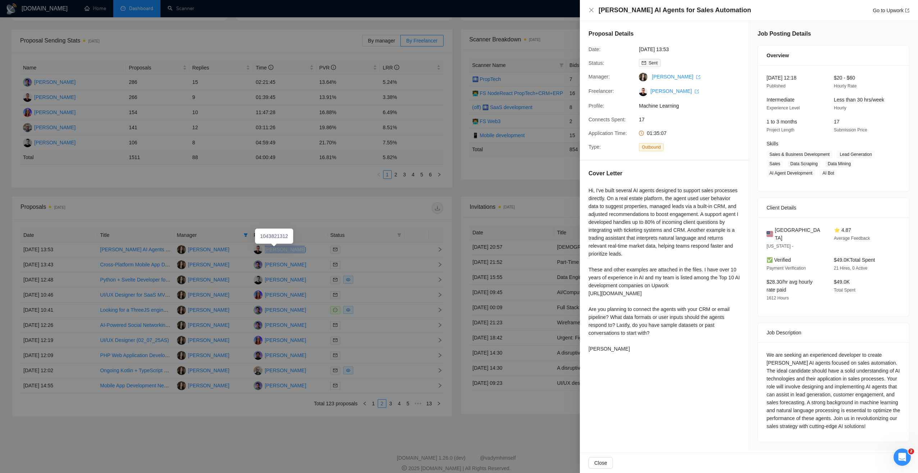
copy div "[PERSON_NAME]"
click at [661, 94] on link "[PERSON_NAME]" at bounding box center [675, 91] width 49 height 6
click at [220, 204] on div at bounding box center [459, 236] width 918 height 473
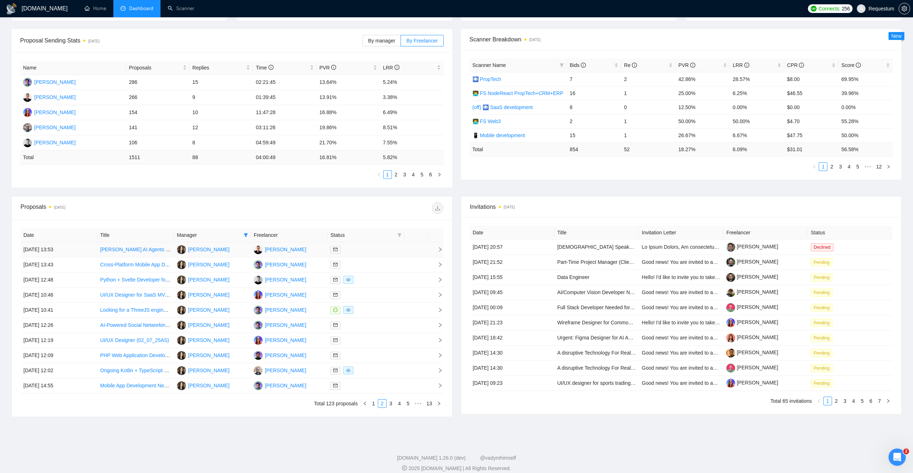
click at [311, 248] on td "[PERSON_NAME]" at bounding box center [289, 249] width 77 height 15
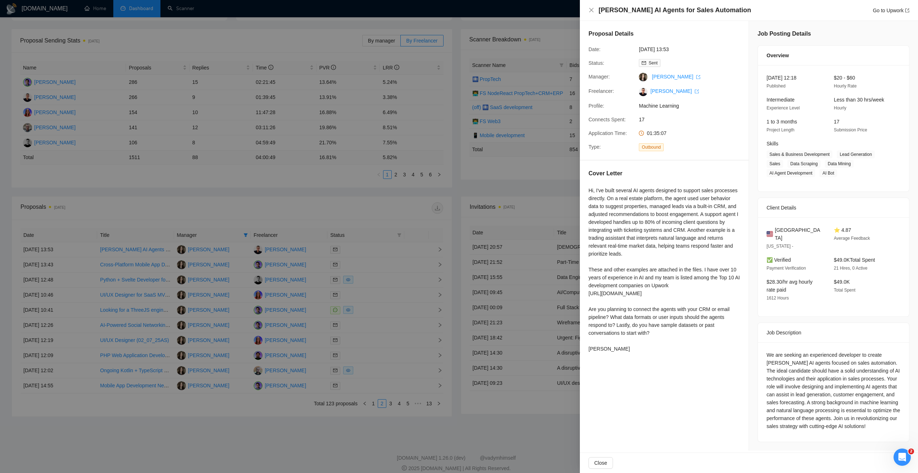
click at [348, 216] on div at bounding box center [459, 236] width 918 height 473
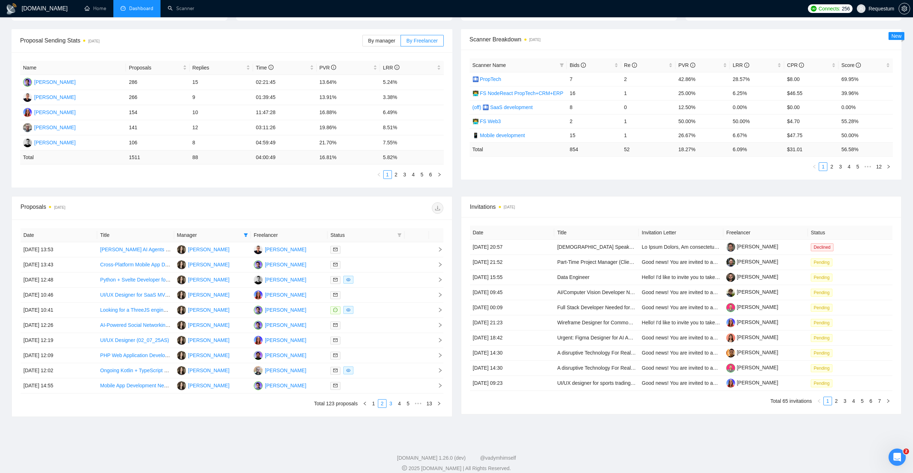
click at [389, 402] on link "3" at bounding box center [391, 403] width 8 height 8
click at [372, 340] on div at bounding box center [365, 340] width 71 height 8
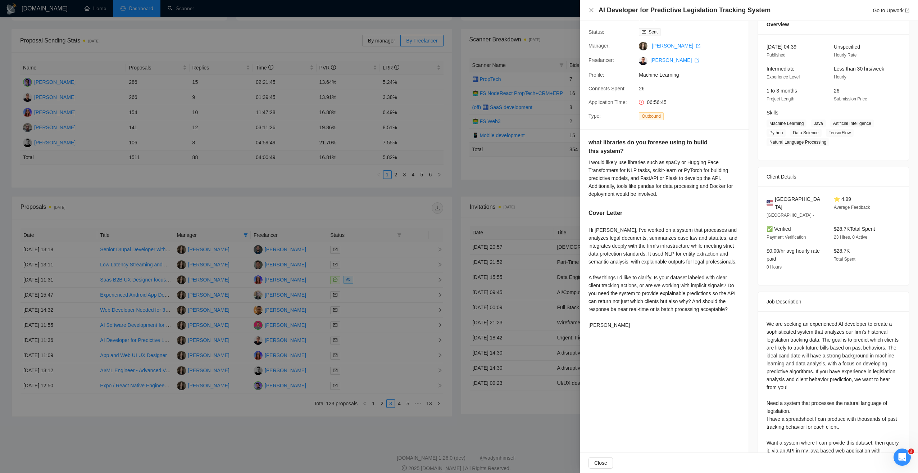
scroll to position [0, 0]
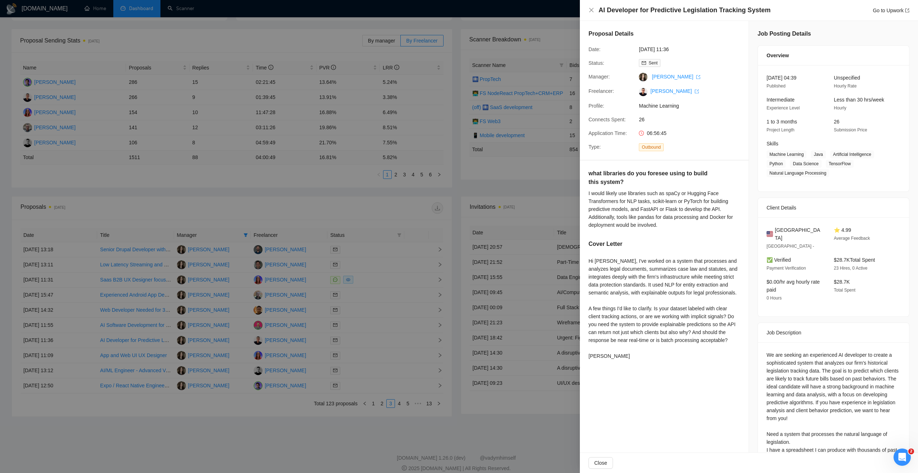
click at [386, 209] on div at bounding box center [459, 236] width 918 height 473
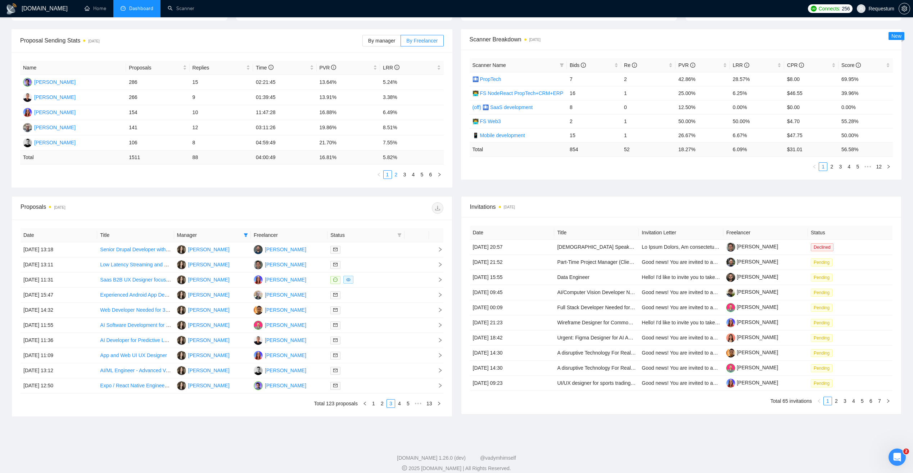
drag, startPoint x: 394, startPoint y: 176, endPoint x: 398, endPoint y: 176, distance: 4.3
click at [394, 176] on link "2" at bounding box center [396, 175] width 8 height 8
click at [405, 176] on link "3" at bounding box center [405, 175] width 8 height 8
click at [81, 139] on td "Danil Kelembet" at bounding box center [73, 142] width 106 height 15
drag, startPoint x: 80, startPoint y: 140, endPoint x: 35, endPoint y: 143, distance: 45.8
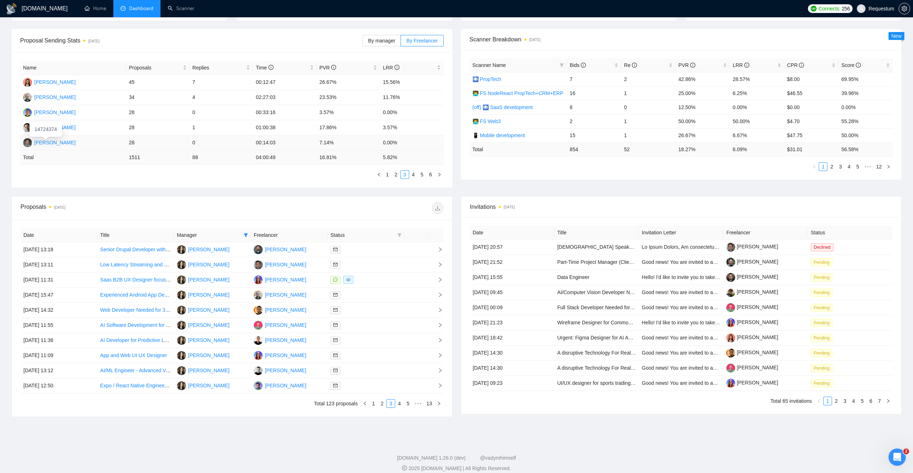
click at [35, 143] on td "Danil Kelembet" at bounding box center [73, 142] width 106 height 15
copy div "Danil Kelembet"
click at [388, 324] on div at bounding box center [365, 325] width 71 height 8
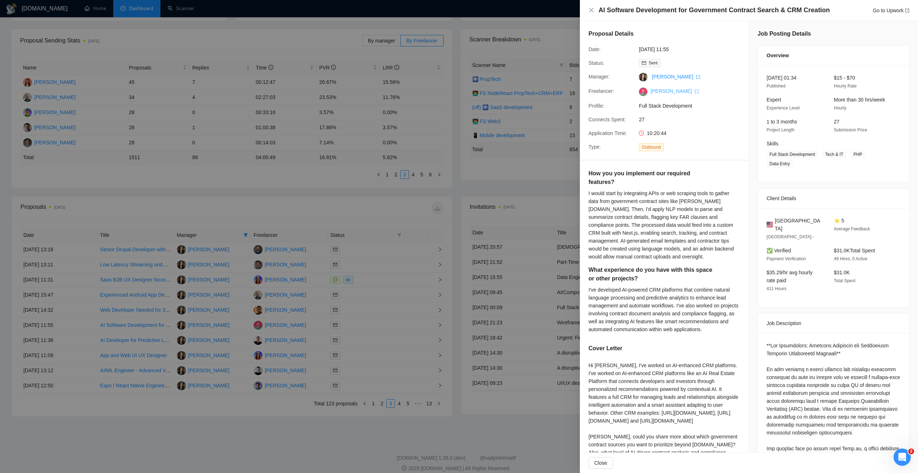
drag, startPoint x: 649, startPoint y: 87, endPoint x: 681, endPoint y: 90, distance: 32.2
click at [681, 90] on div "[PERSON_NAME]" at bounding box center [674, 91] width 76 height 9
copy link "[PERSON_NAME]"
click at [658, 104] on span "Full Stack Development" at bounding box center [693, 106] width 108 height 8
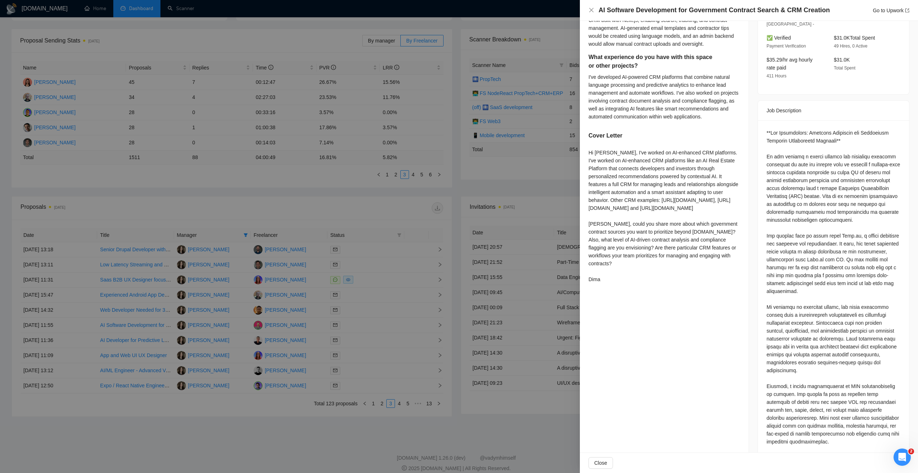
scroll to position [216, 0]
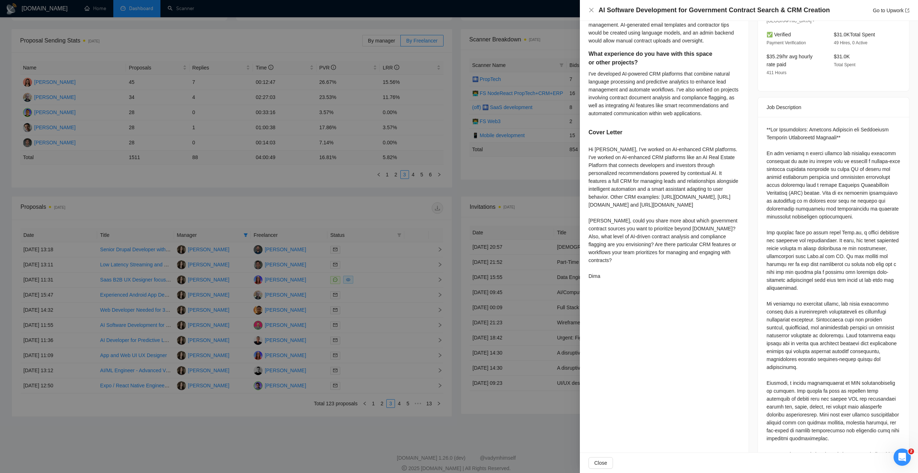
click at [258, 173] on div at bounding box center [459, 236] width 918 height 473
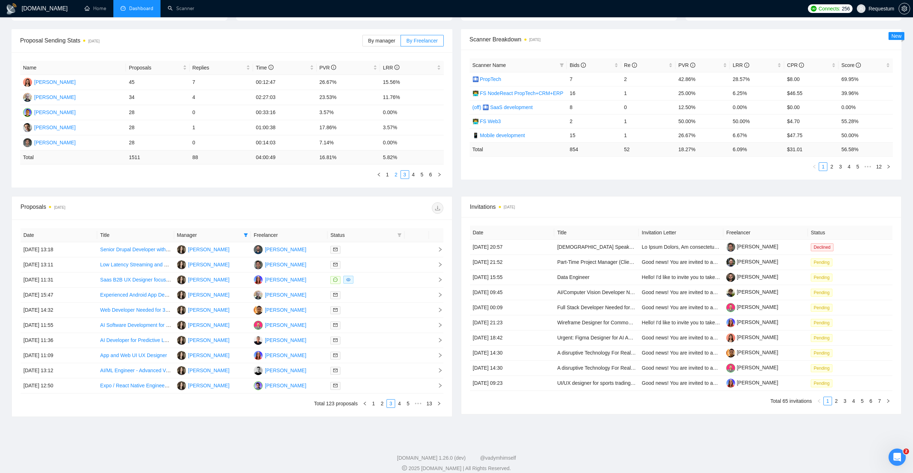
click at [396, 175] on link "2" at bounding box center [396, 175] width 8 height 8
click at [389, 176] on link "1" at bounding box center [388, 175] width 8 height 8
click at [396, 176] on link "2" at bounding box center [396, 175] width 8 height 8
click at [389, 176] on link "1" at bounding box center [388, 175] width 8 height 8
click at [397, 402] on link "4" at bounding box center [400, 403] width 8 height 8
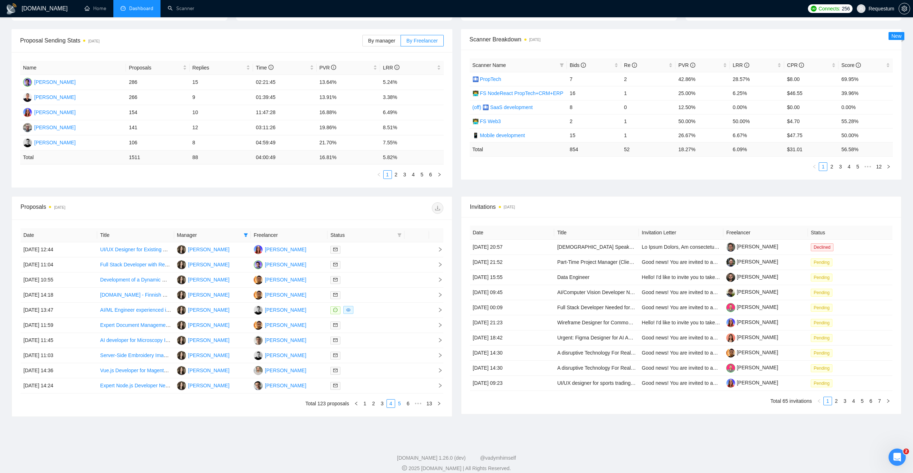
click at [402, 405] on link "5" at bounding box center [400, 403] width 8 height 8
click at [362, 250] on div at bounding box center [365, 249] width 71 height 8
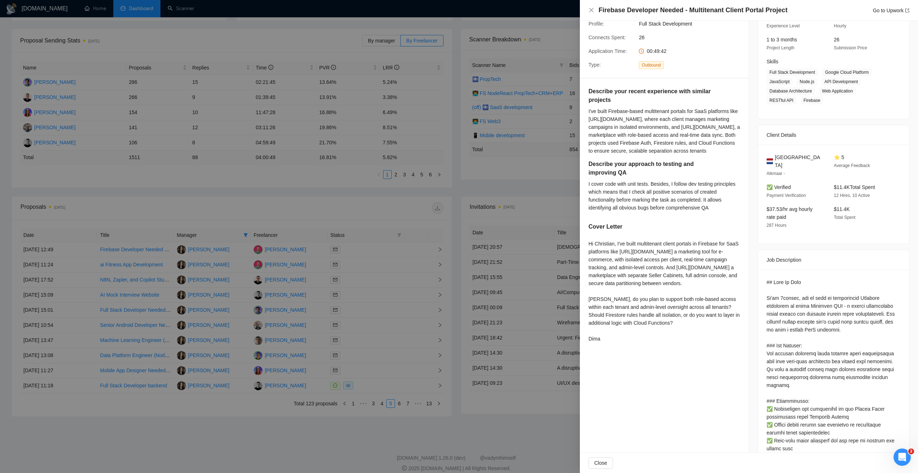
scroll to position [72, 0]
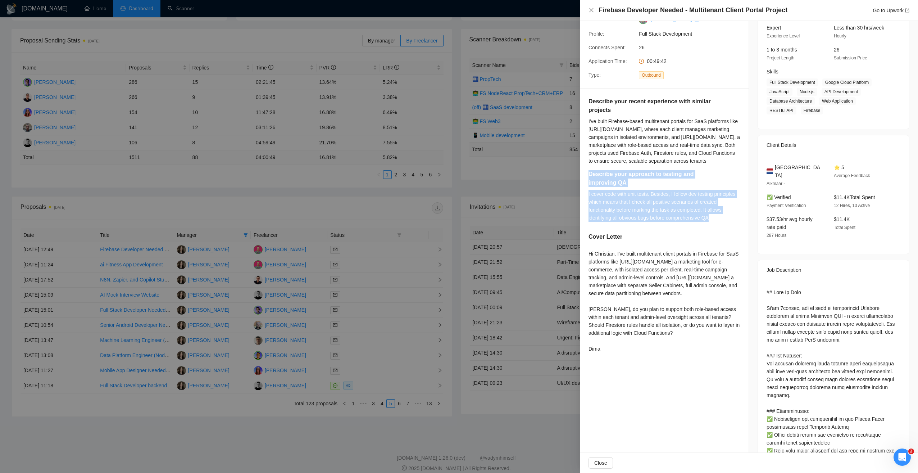
drag, startPoint x: 588, startPoint y: 172, endPoint x: 713, endPoint y: 220, distance: 134.2
click at [713, 220] on div "Describe your recent experience with similar projects I've built Firebase-based…" at bounding box center [664, 227] width 169 height 276
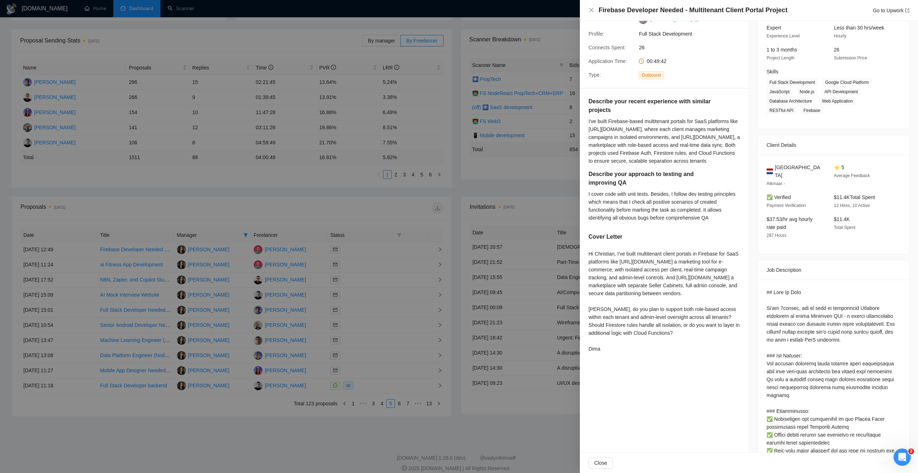
click at [678, 306] on div "Hi Christian, I've built multitenant client portals in Firebase for SaaS platfo…" at bounding box center [665, 301] width 152 height 103
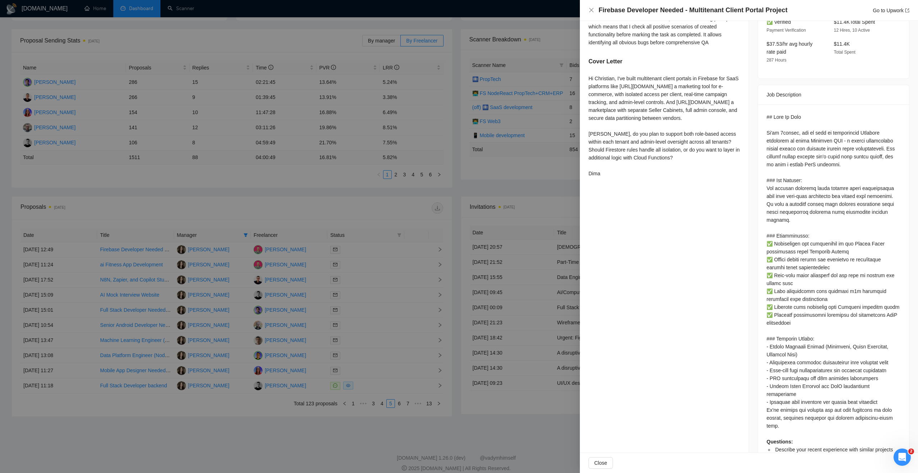
scroll to position [261, 0]
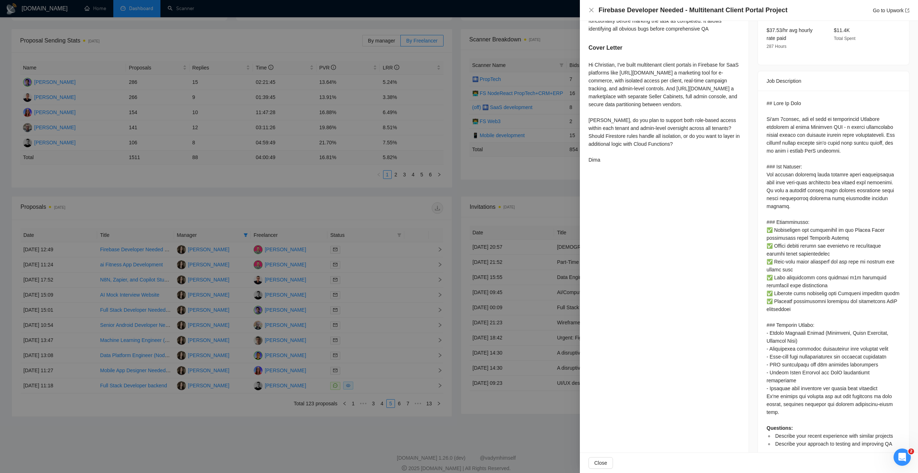
click at [374, 429] on div at bounding box center [459, 236] width 918 height 473
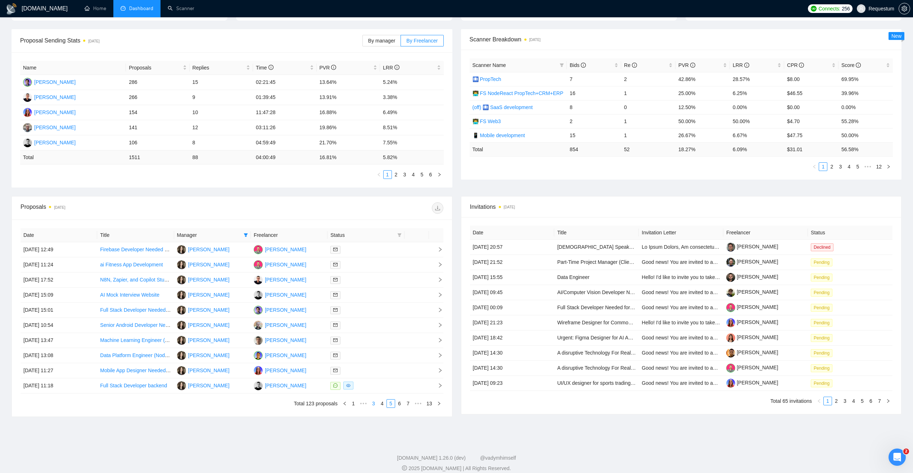
click at [372, 405] on link "3" at bounding box center [374, 403] width 8 height 8
click at [382, 405] on link "2" at bounding box center [382, 403] width 8 height 8
click at [311, 263] on td "[PERSON_NAME]" at bounding box center [289, 264] width 77 height 15
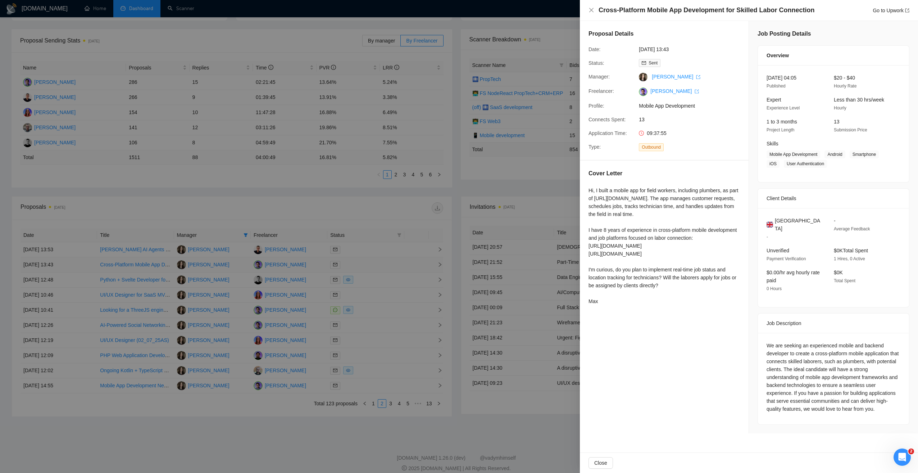
scroll to position [0, 0]
drag, startPoint x: 650, startPoint y: 91, endPoint x: 690, endPoint y: 92, distance: 40.0
click at [690, 92] on span "[PERSON_NAME]" at bounding box center [673, 91] width 51 height 6
click at [690, 92] on link "[PERSON_NAME]" at bounding box center [675, 91] width 49 height 6
click at [717, 85] on div "Proposal Details Date: 08 Jul, 2025 13:43 Status: Sent Manager: Svitlana Oliniy…" at bounding box center [664, 90] width 169 height 139
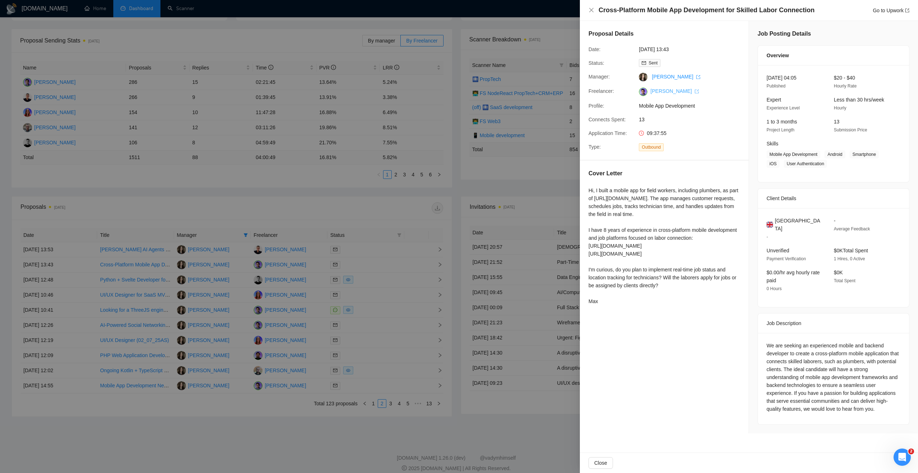
drag, startPoint x: 651, startPoint y: 86, endPoint x: 688, endPoint y: 89, distance: 37.6
click at [691, 89] on div "Proposal Details Date: 08 Jul, 2025 13:43 Status: Sent Manager: Svitlana Oliniy…" at bounding box center [664, 90] width 169 height 139
click at [669, 193] on div "Hi, I built a mobile app for field workers, including plumbers, as part of [URL…" at bounding box center [665, 245] width 152 height 119
click at [387, 207] on div at bounding box center [459, 236] width 918 height 473
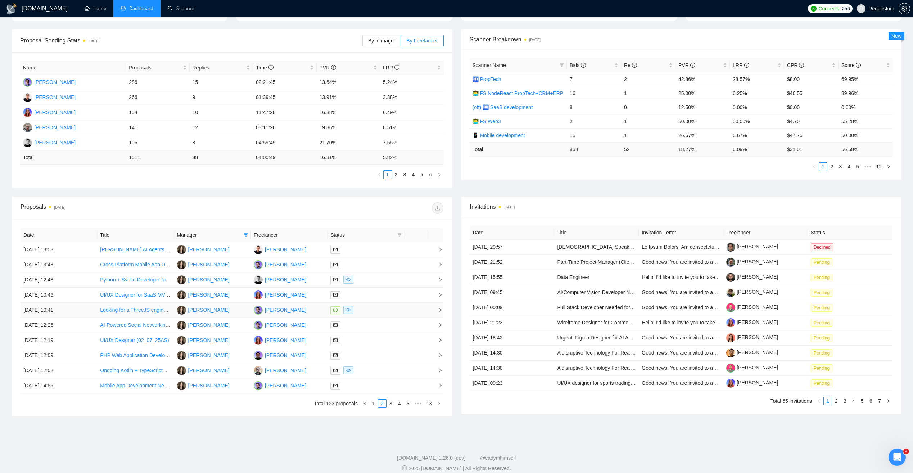
click at [311, 310] on td "[PERSON_NAME]" at bounding box center [289, 310] width 77 height 15
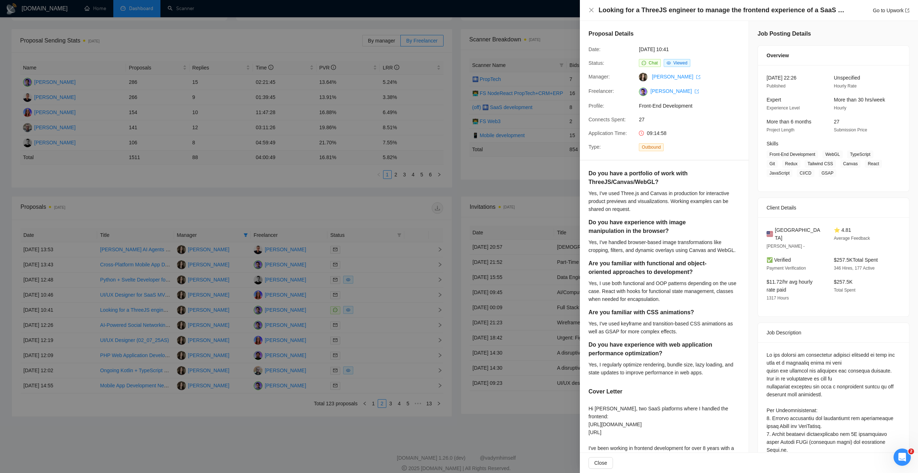
click at [379, 207] on div at bounding box center [459, 236] width 918 height 473
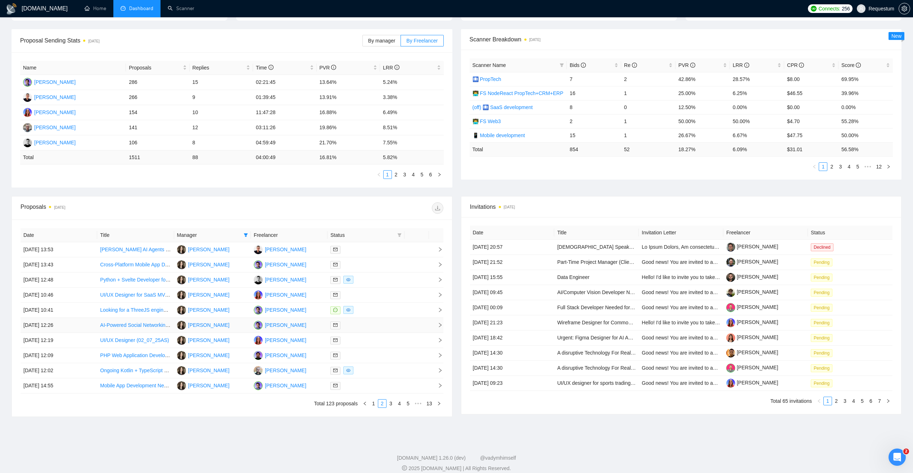
click at [311, 325] on td "[PERSON_NAME]" at bounding box center [289, 325] width 77 height 15
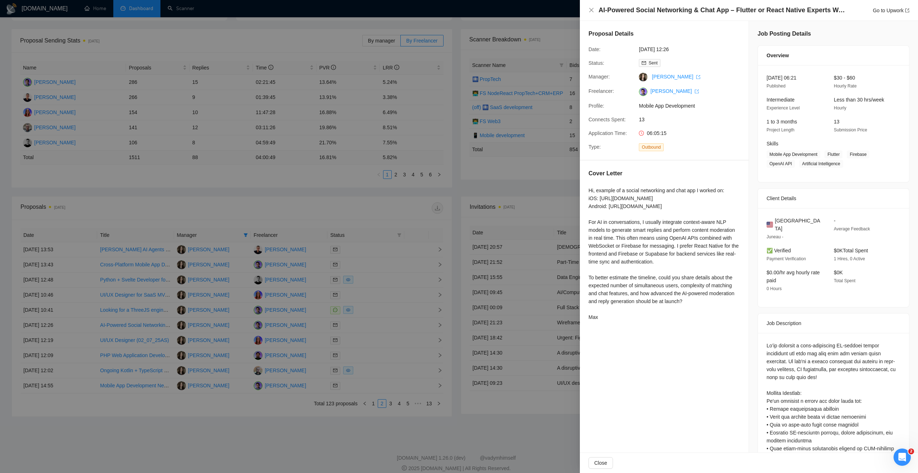
click at [462, 195] on div at bounding box center [459, 236] width 918 height 473
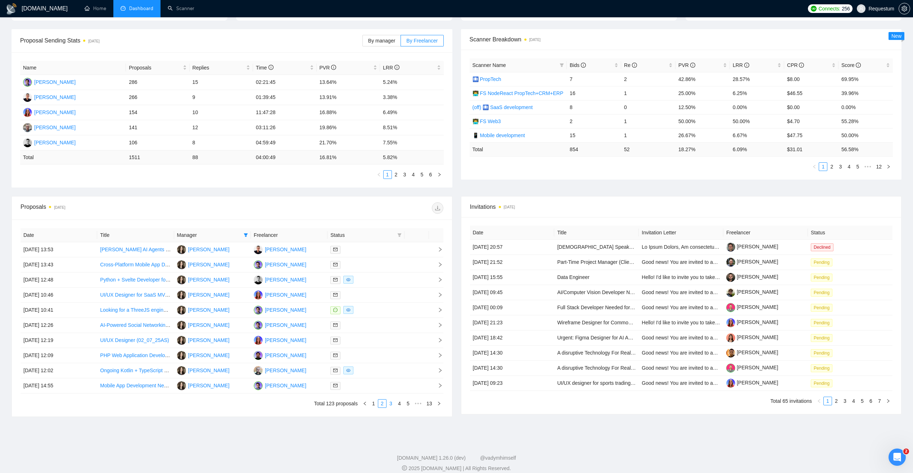
click at [389, 405] on link "3" at bounding box center [391, 403] width 8 height 8
click at [383, 404] on link "2" at bounding box center [382, 403] width 8 height 8
click at [379, 312] on div at bounding box center [365, 310] width 71 height 8
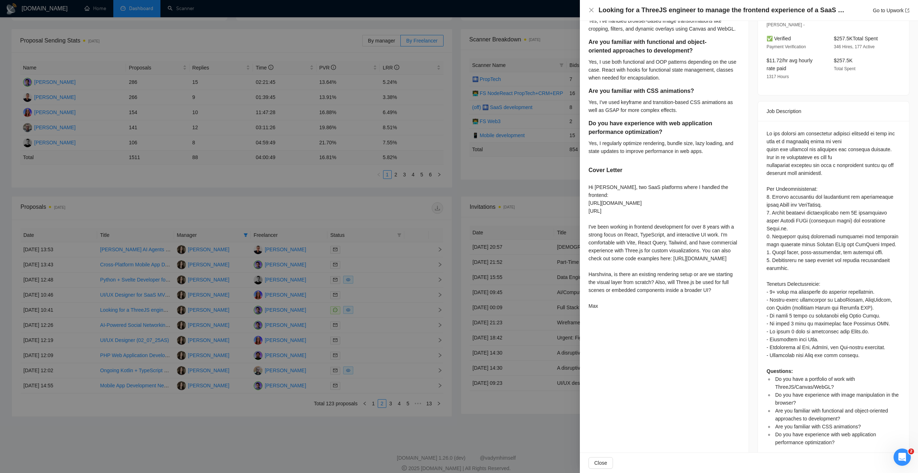
scroll to position [228, 0]
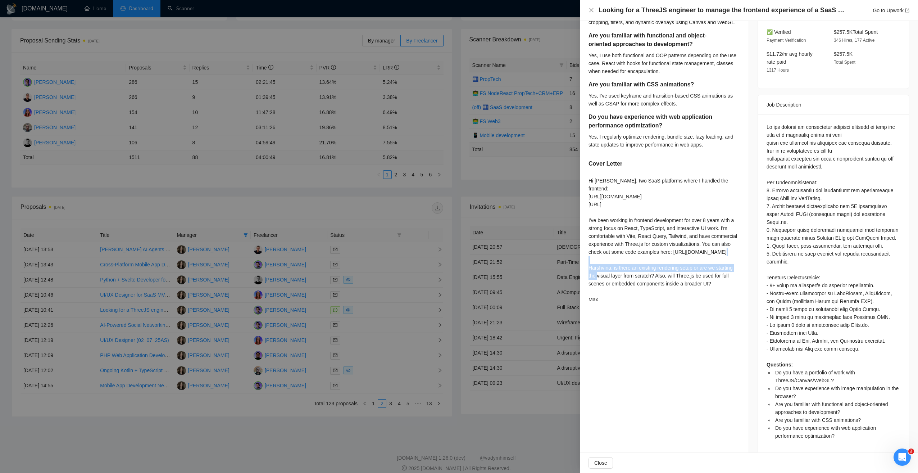
drag, startPoint x: 702, startPoint y: 259, endPoint x: 582, endPoint y: 251, distance: 119.8
click at [582, 251] on div "Do you have a portfolio of work with ThreeJS/Canvas/WebGL? Yes, I've used Three…" at bounding box center [664, 124] width 169 height 382
click at [353, 424] on div at bounding box center [459, 236] width 918 height 473
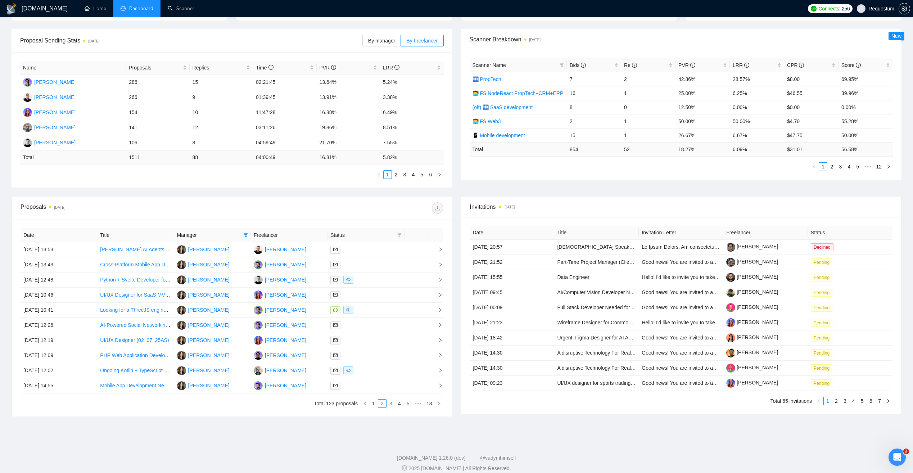
click at [390, 405] on link "3" at bounding box center [391, 403] width 8 height 8
click at [317, 248] on td "[PERSON_NAME]" at bounding box center [289, 249] width 77 height 15
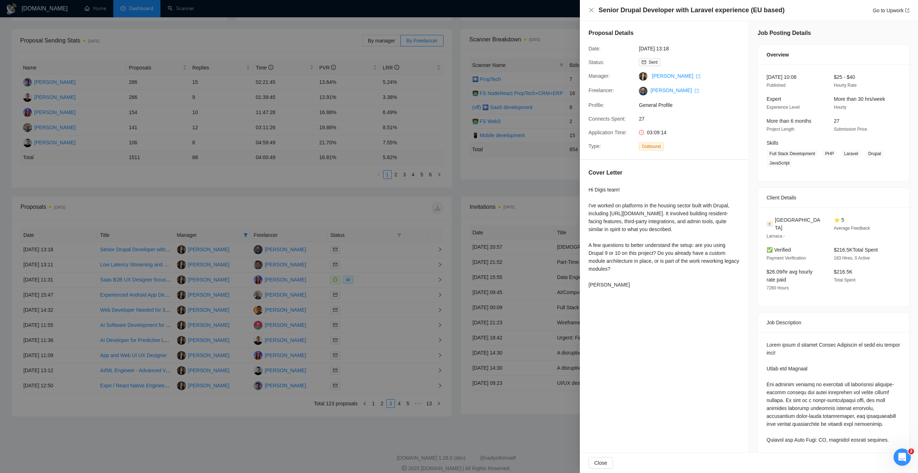
scroll to position [0, 0]
click at [680, 90] on link "[PERSON_NAME]" at bounding box center [675, 91] width 49 height 6
click at [287, 204] on div at bounding box center [459, 236] width 918 height 473
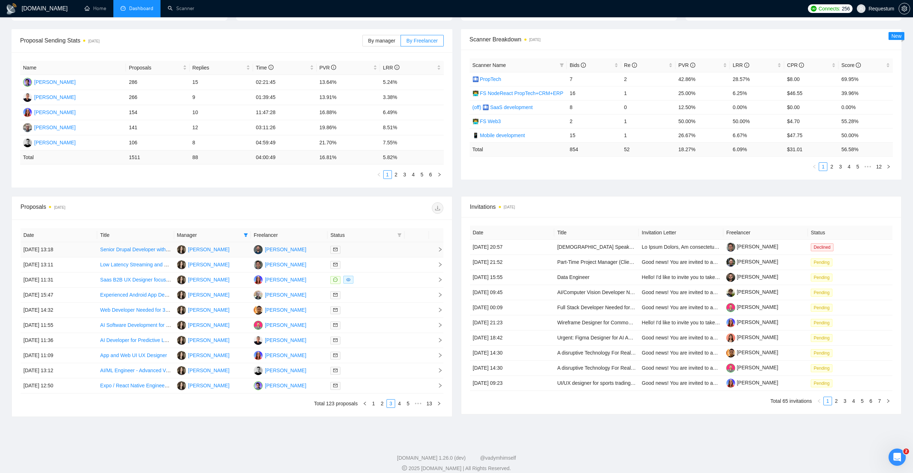
click at [367, 251] on div at bounding box center [365, 249] width 71 height 8
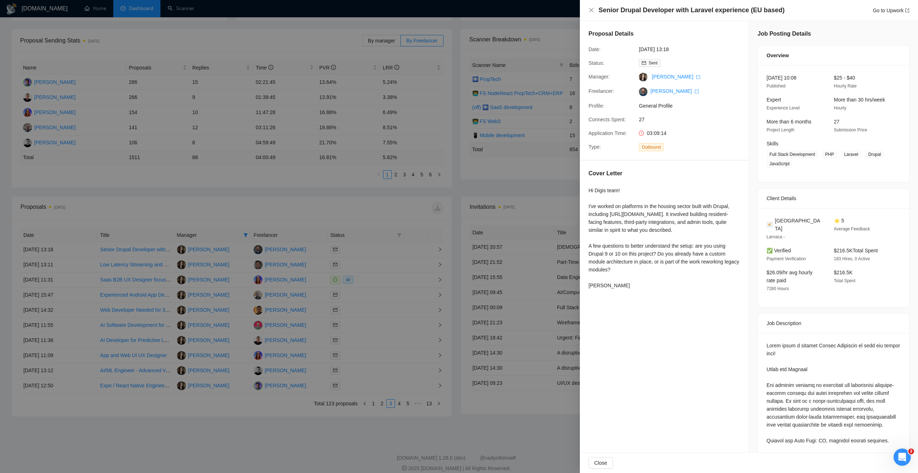
click at [502, 182] on div at bounding box center [459, 236] width 918 height 473
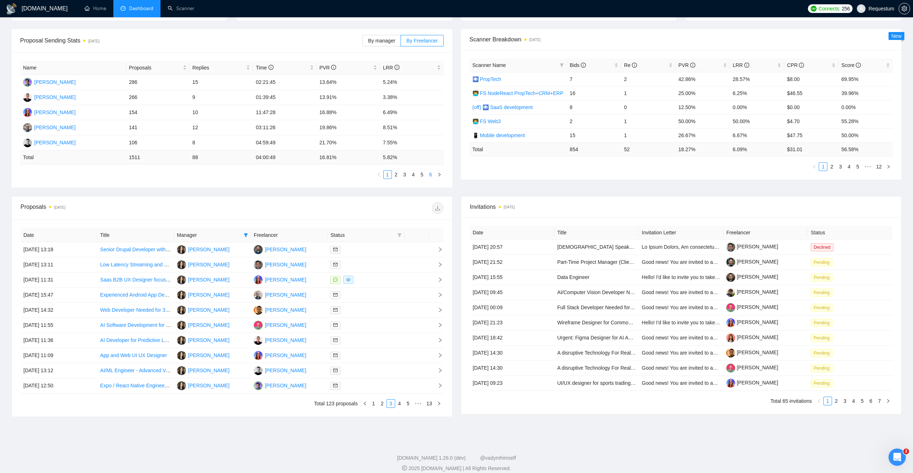
click at [430, 175] on link "6" at bounding box center [431, 175] width 8 height 8
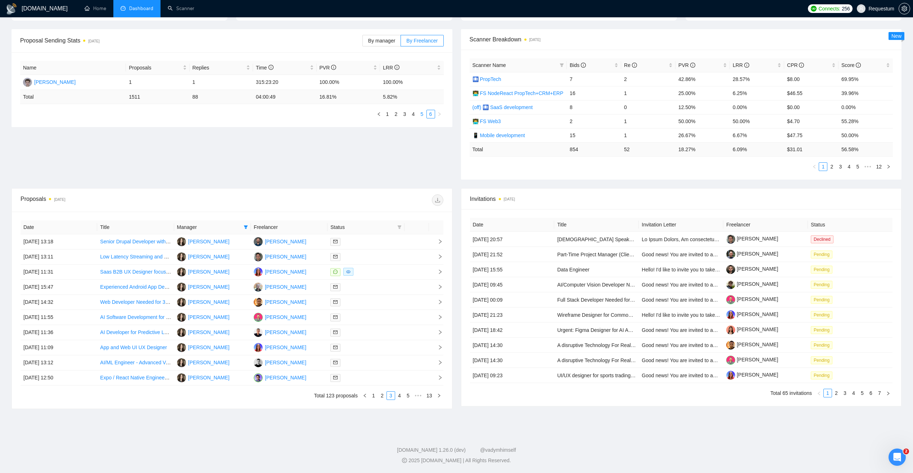
click at [420, 114] on link "5" at bounding box center [422, 114] width 8 height 8
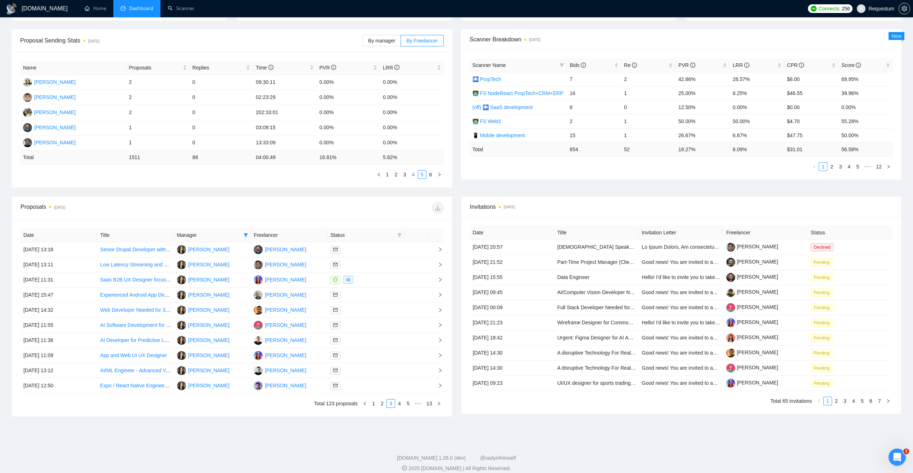
click at [415, 174] on link "4" at bounding box center [414, 175] width 8 height 8
click at [402, 174] on link "3" at bounding box center [405, 175] width 8 height 8
click at [75, 124] on td "[PERSON_NAME]" at bounding box center [73, 127] width 106 height 15
click at [396, 176] on link "2" at bounding box center [396, 175] width 8 height 8
click at [387, 175] on link "1" at bounding box center [388, 175] width 8 height 8
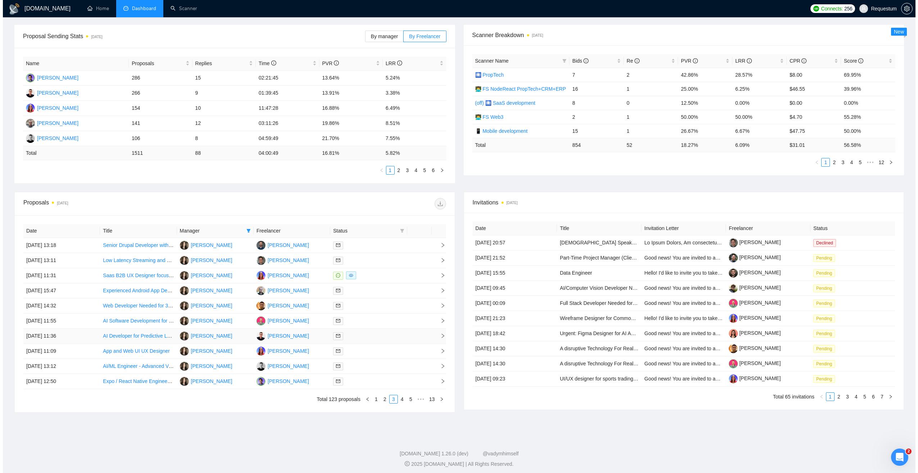
scroll to position [105, 0]
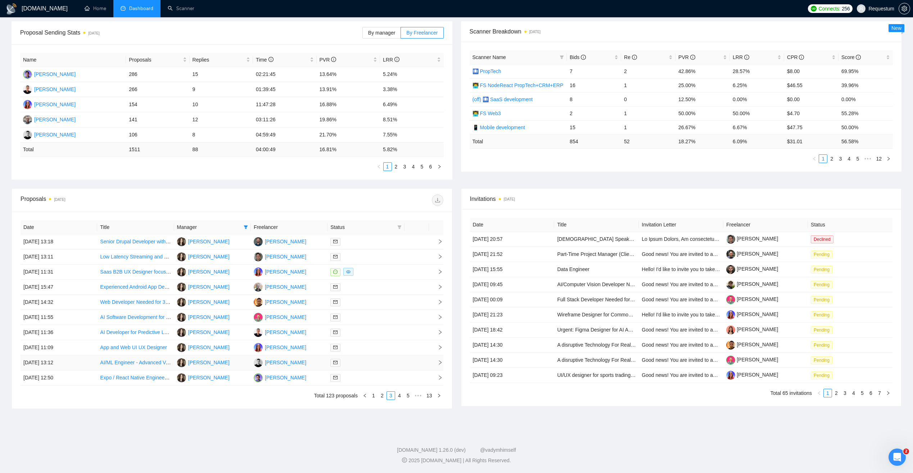
click at [305, 363] on td "[PERSON_NAME]" at bounding box center [289, 362] width 77 height 15
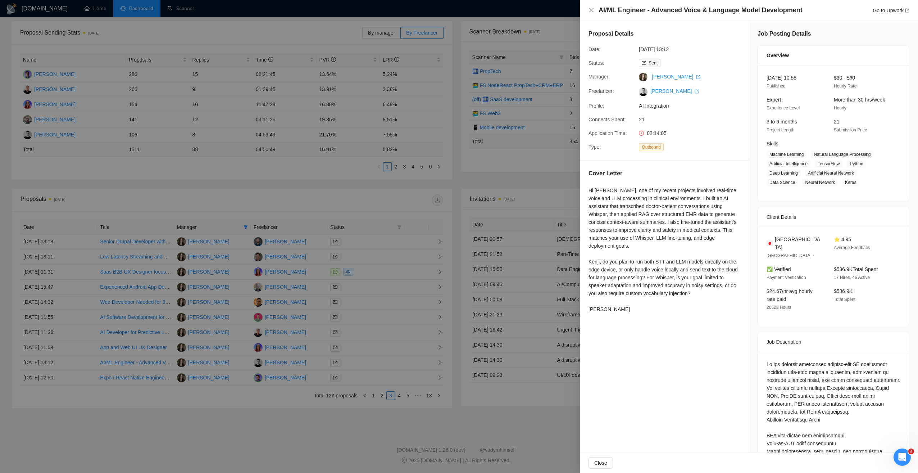
drag, startPoint x: 651, startPoint y: 85, endPoint x: 682, endPoint y: 87, distance: 31.4
click at [682, 87] on div "Proposal Details Date: 02 Jul, 2025 13:12 Status: Sent Manager: Svitlana Oliniy…" at bounding box center [664, 90] width 169 height 139
click at [688, 211] on div "Hi Kenji, one of my recent projects involved real-time voice and LLM processing…" at bounding box center [665, 249] width 152 height 127
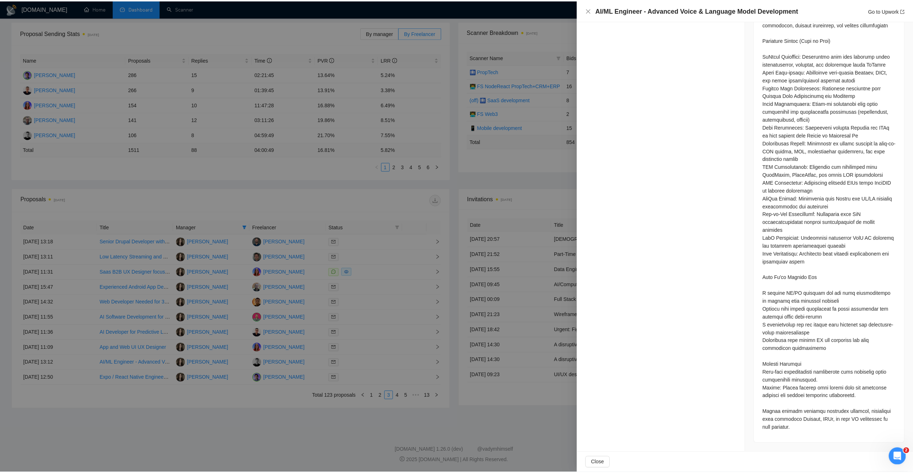
scroll to position [552, 0]
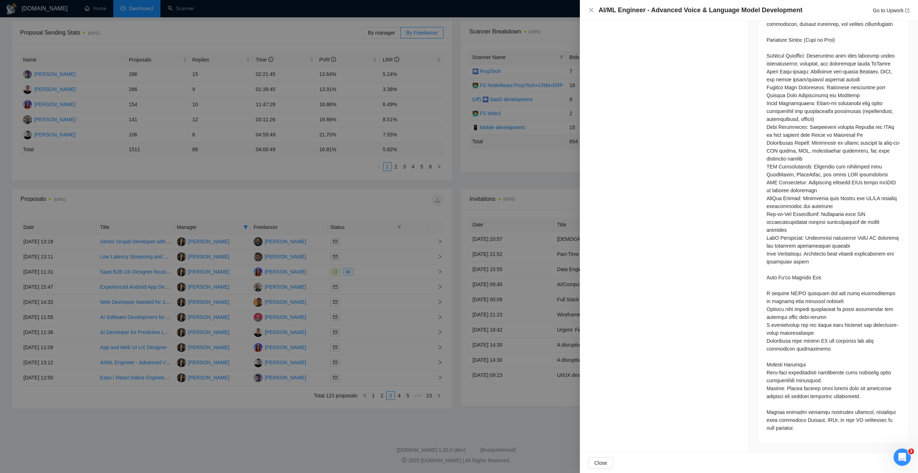
click at [531, 179] on div at bounding box center [459, 236] width 918 height 473
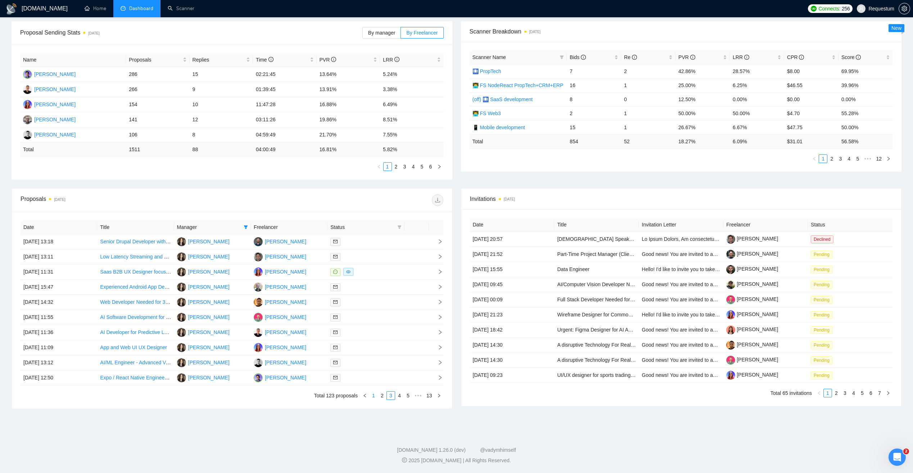
click at [372, 396] on link "1" at bounding box center [374, 396] width 8 height 8
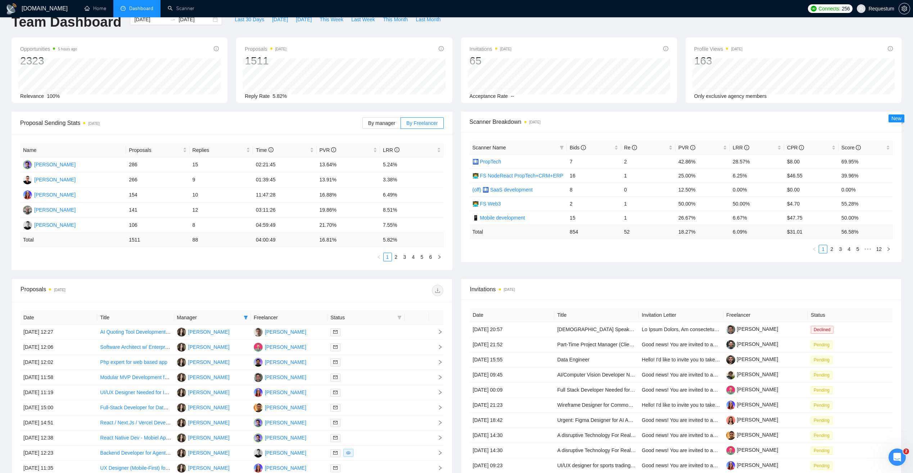
scroll to position [72, 0]
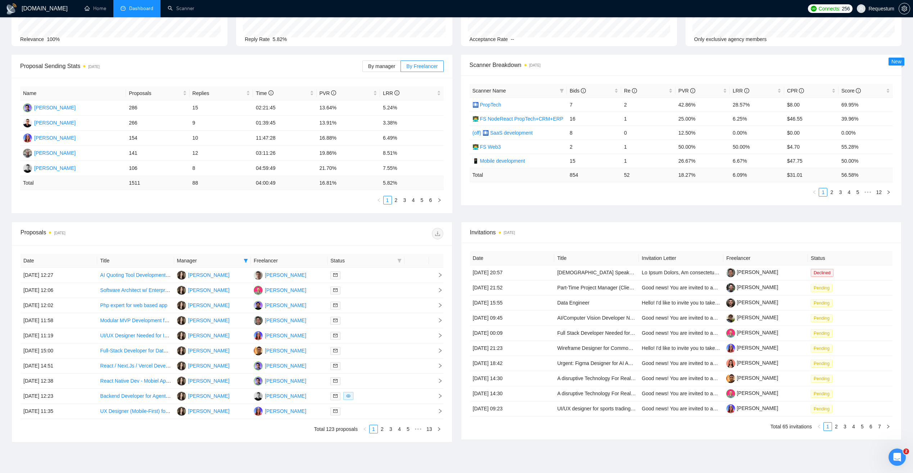
click at [129, 263] on th "Title" at bounding box center [135, 261] width 77 height 14
click at [161, 259] on th "Title" at bounding box center [135, 261] width 77 height 14
click at [387, 262] on span "Status" at bounding box center [362, 261] width 64 height 8
click at [398, 262] on icon "filter" at bounding box center [399, 260] width 4 height 4
click at [382, 275] on span "Chat" at bounding box center [377, 274] width 14 height 6
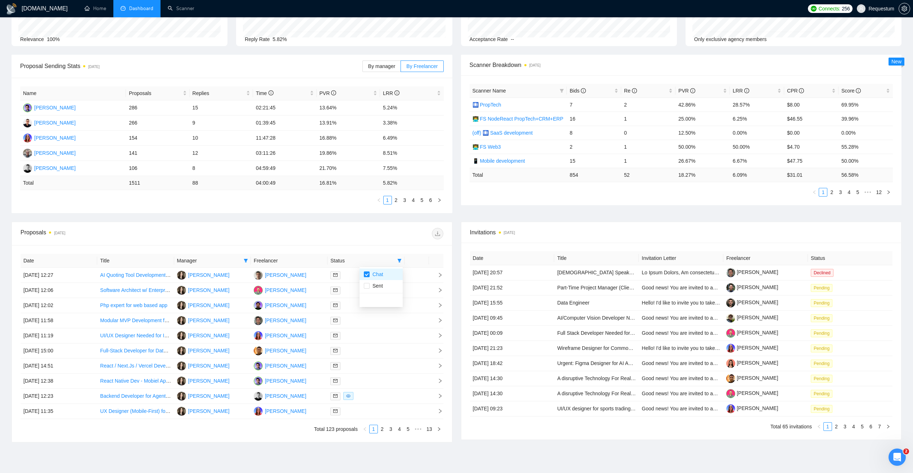
click at [373, 244] on div "Proposals 2 days ago" at bounding box center [232, 233] width 423 height 23
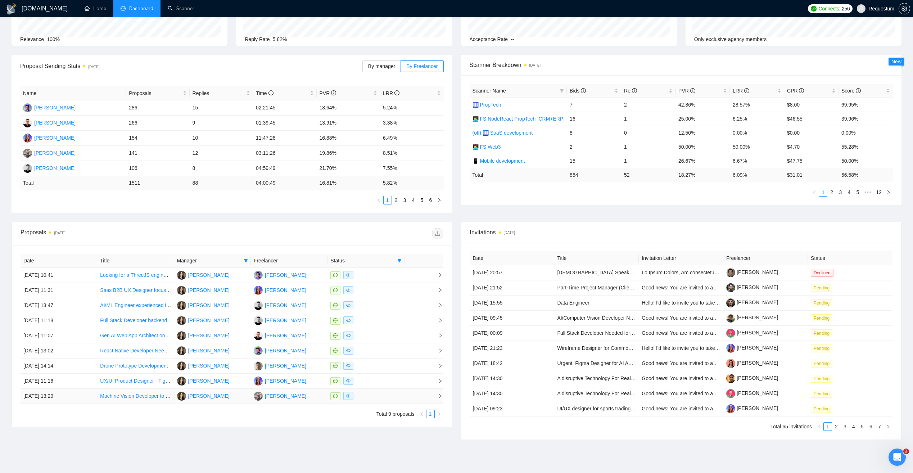
click at [380, 398] on div at bounding box center [365, 396] width 71 height 8
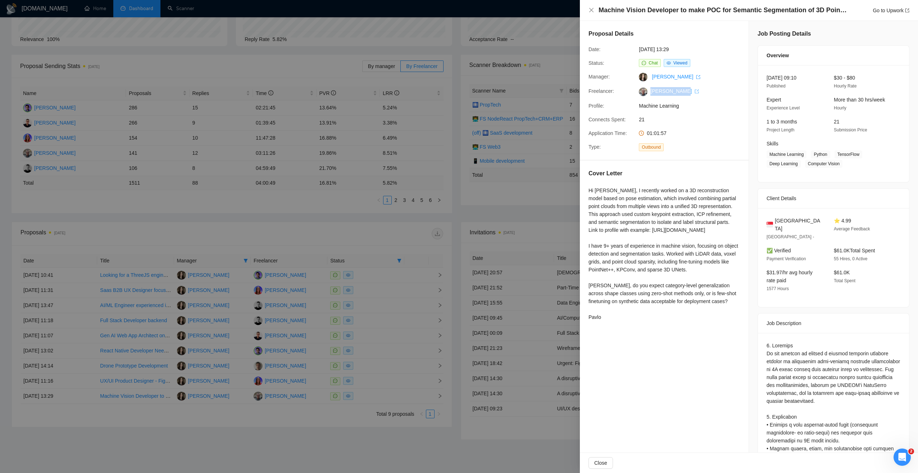
drag, startPoint x: 650, startPoint y: 87, endPoint x: 679, endPoint y: 88, distance: 29.2
click at [679, 88] on div "Proposal Details Date: 02 Jun, 2025 13:29 Status: Chat Viewed Manager: Svitlana…" at bounding box center [664, 90] width 169 height 139
click at [299, 410] on div at bounding box center [459, 236] width 918 height 473
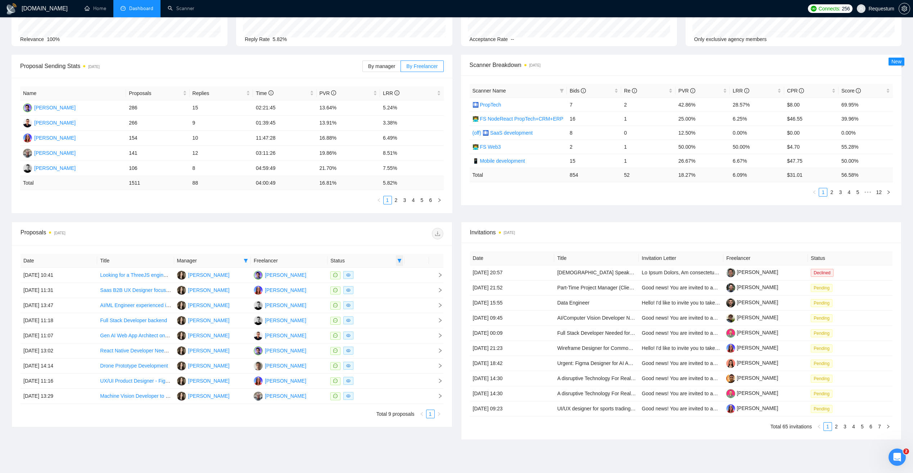
click at [397, 261] on icon "filter" at bounding box center [399, 260] width 4 height 4
click at [380, 274] on span "Chat" at bounding box center [377, 274] width 14 height 6
checkbox input "false"
click at [369, 248] on div "Date Title Manager Freelancer Status 08 Jul, 2025 10:41 Looking for a ThreeJS e…" at bounding box center [232, 336] width 440 height 182
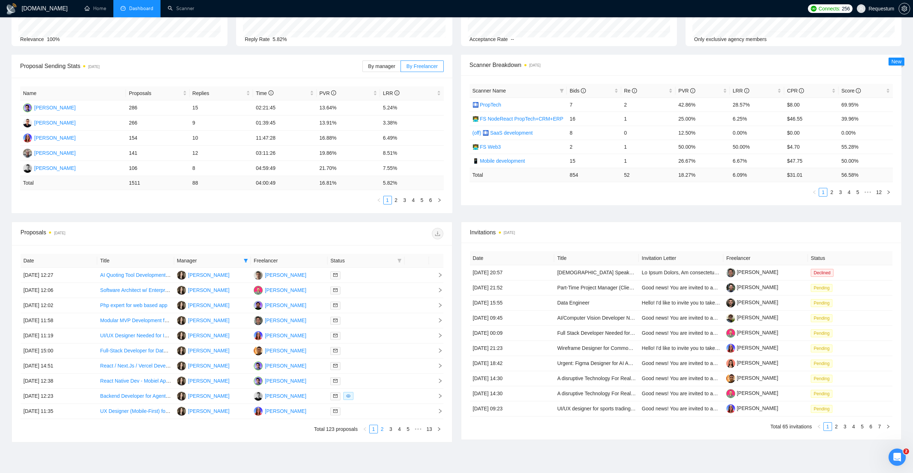
click at [384, 431] on link "2" at bounding box center [382, 429] width 8 height 8
click at [389, 430] on link "3" at bounding box center [391, 429] width 8 height 8
click at [400, 431] on link "4" at bounding box center [400, 429] width 8 height 8
click at [398, 429] on link "5" at bounding box center [400, 429] width 8 height 8
click at [396, 199] on link "2" at bounding box center [396, 200] width 8 height 8
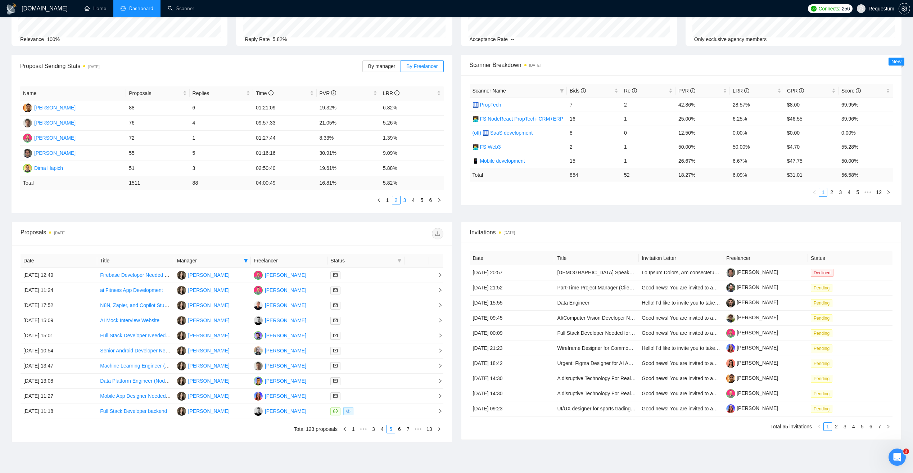
click at [405, 200] on link "3" at bounding box center [405, 200] width 8 height 8
click at [397, 200] on link "2" at bounding box center [396, 200] width 8 height 8
click at [388, 200] on link "1" at bounding box center [388, 200] width 8 height 8
click at [398, 430] on link "6" at bounding box center [400, 429] width 8 height 8
click at [400, 429] on link "7" at bounding box center [400, 429] width 8 height 8
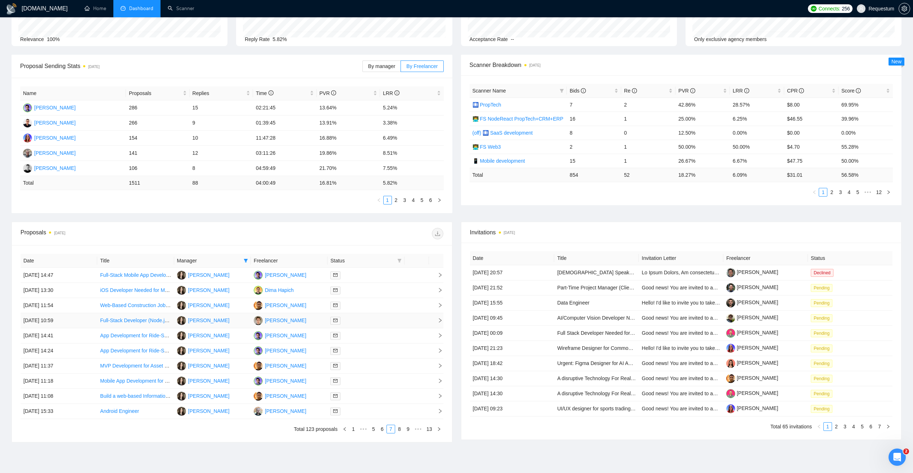
click at [381, 320] on div at bounding box center [365, 320] width 71 height 8
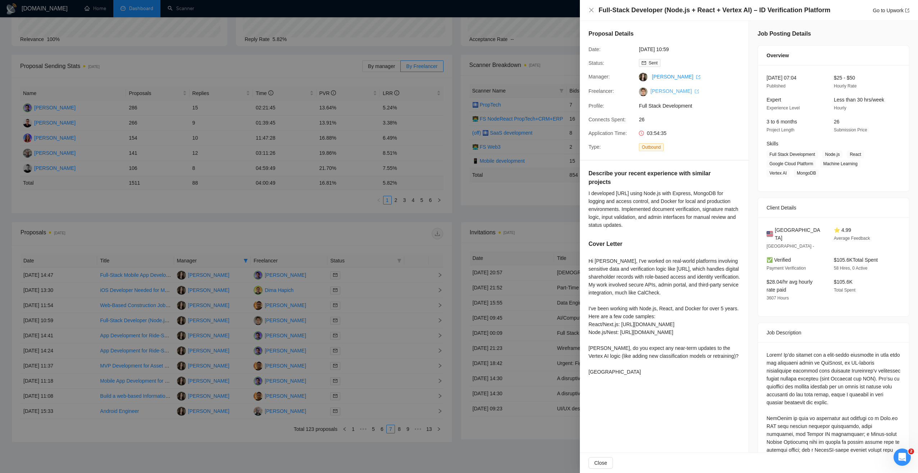
click at [659, 90] on link "Bohdan Khlypavka" at bounding box center [675, 91] width 49 height 6
click at [370, 216] on div at bounding box center [459, 236] width 918 height 473
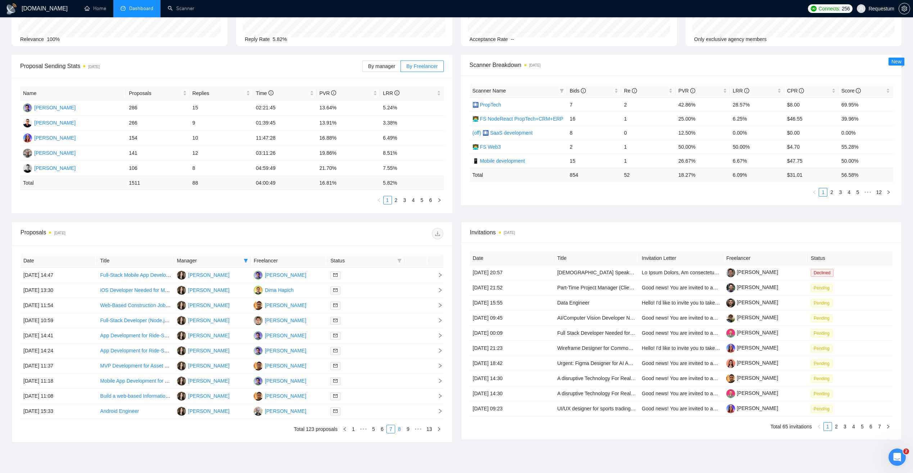
click at [399, 430] on link "8" at bounding box center [400, 429] width 8 height 8
click at [396, 428] on link "9" at bounding box center [397, 429] width 8 height 8
click at [400, 428] on link "10" at bounding box center [397, 429] width 10 height 8
click at [410, 428] on link "11" at bounding box center [408, 429] width 10 height 8
click at [419, 429] on link "12" at bounding box center [419, 429] width 10 height 8
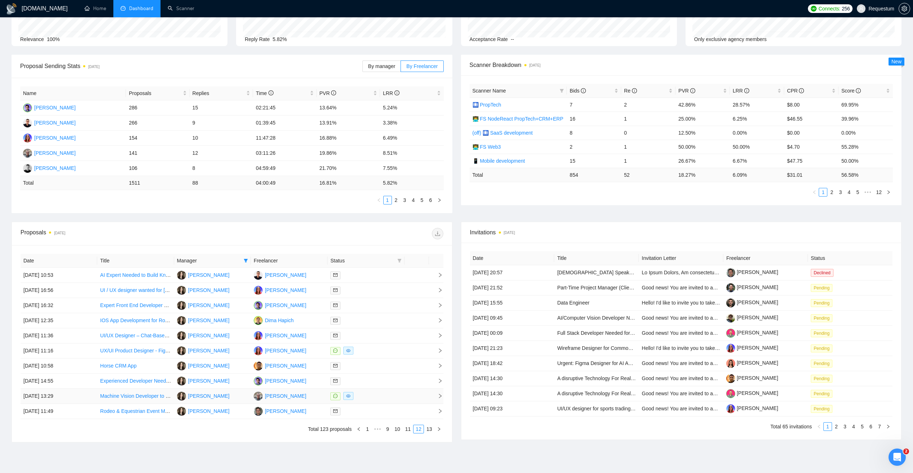
click at [395, 397] on div at bounding box center [365, 396] width 71 height 8
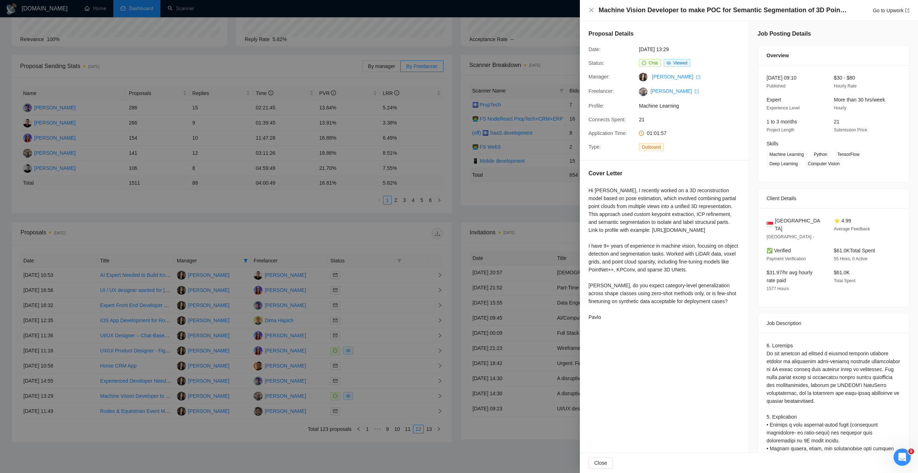
click at [301, 439] on div at bounding box center [459, 236] width 918 height 473
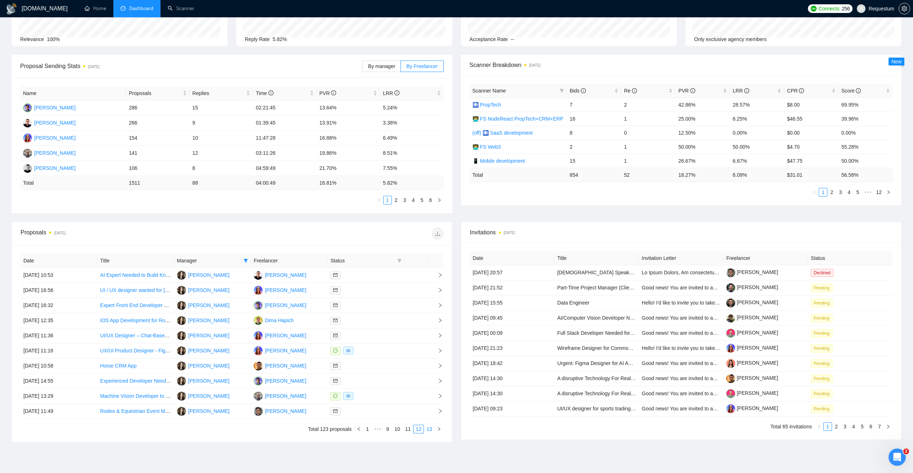
click at [427, 431] on link "13" at bounding box center [429, 429] width 10 height 8
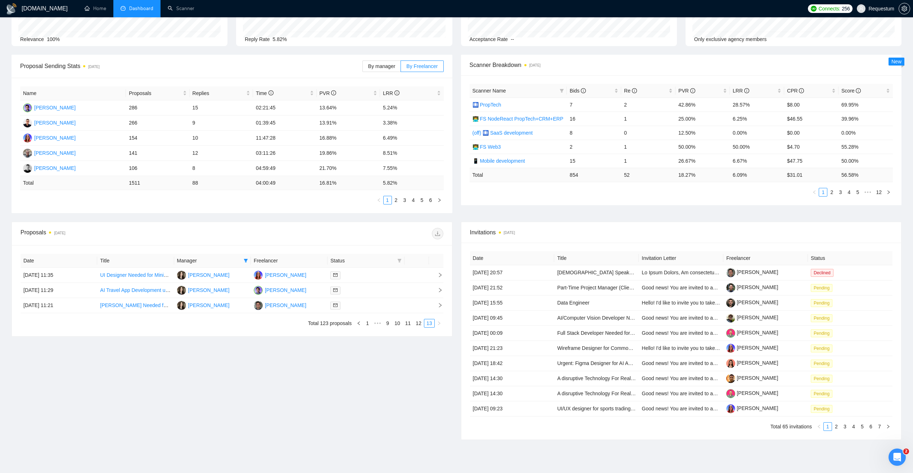
click at [295, 387] on div "Proposals 2 days ago Date Title Manager Freelancer Status 02 Jun, 2025 11:35 UI…" at bounding box center [232, 331] width 450 height 218
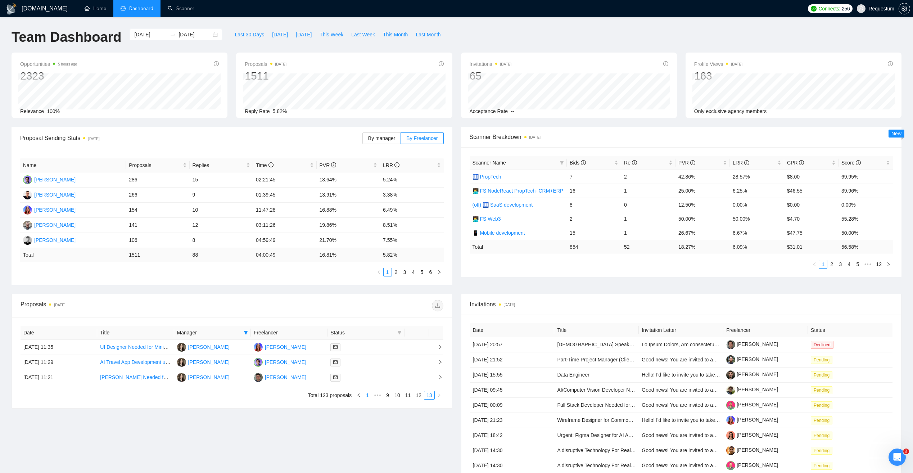
click at [367, 396] on link "1" at bounding box center [367, 395] width 8 height 8
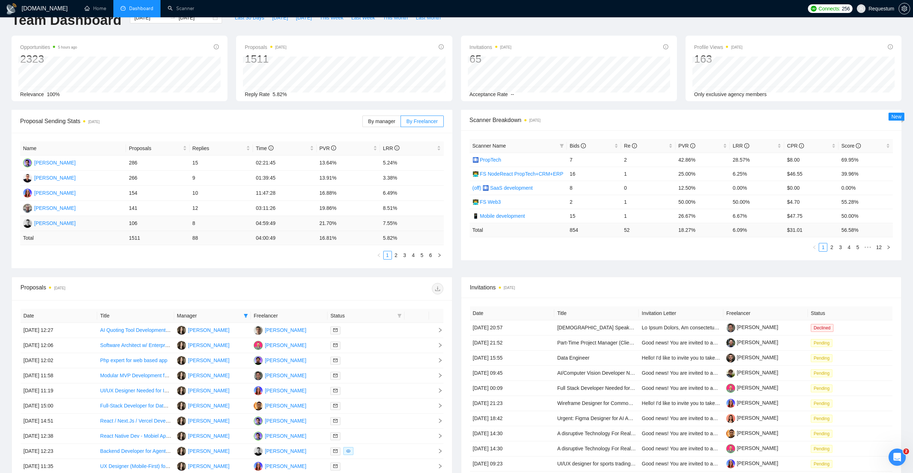
scroll to position [105, 0]
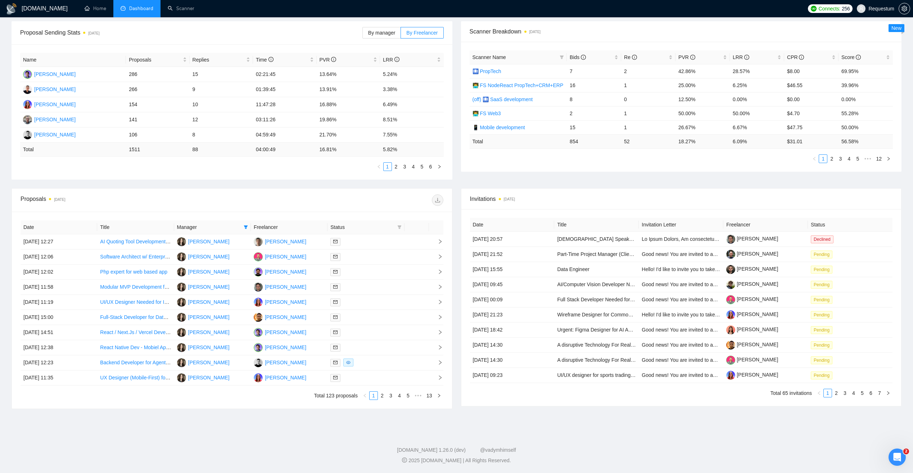
click at [296, 223] on th "Freelancer" at bounding box center [289, 227] width 77 height 14
click at [384, 398] on link "2" at bounding box center [382, 396] width 8 height 8
click at [312, 274] on td "[PERSON_NAME]" at bounding box center [289, 272] width 77 height 15
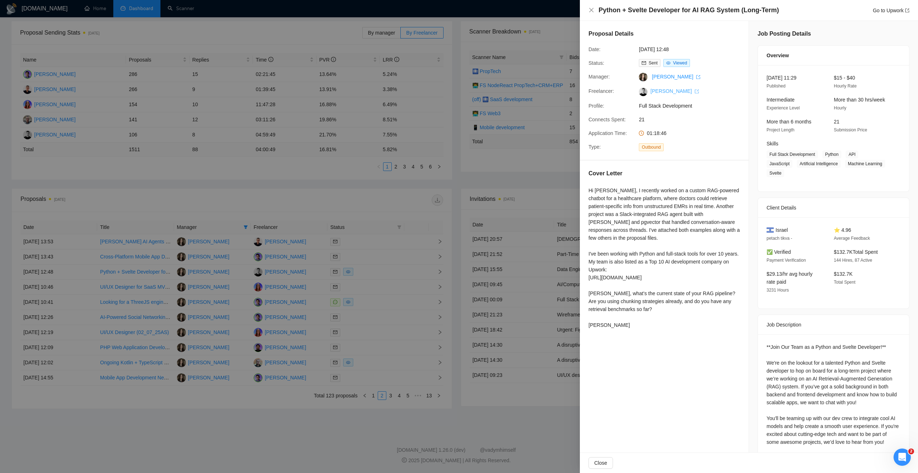
click at [672, 92] on link "[PERSON_NAME]" at bounding box center [675, 91] width 49 height 6
click at [250, 185] on div at bounding box center [459, 236] width 918 height 473
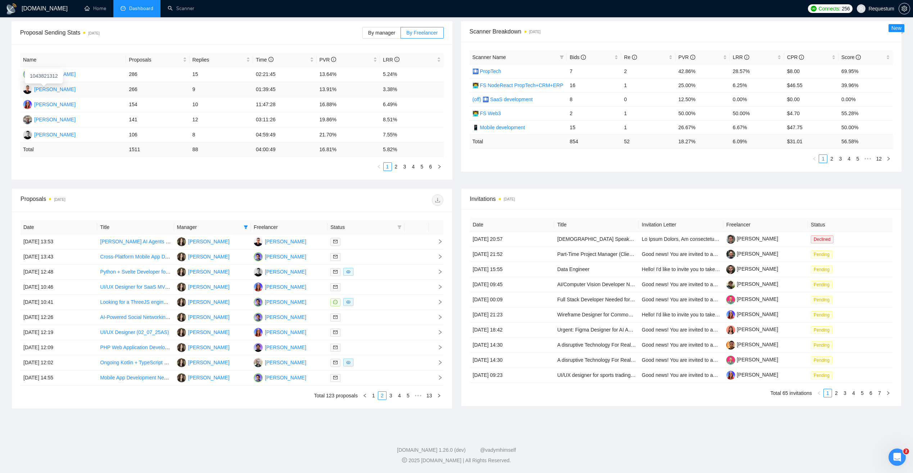
click at [50, 90] on div "[PERSON_NAME]" at bounding box center [54, 89] width 41 height 8
click at [63, 132] on div "[PERSON_NAME]" at bounding box center [54, 135] width 41 height 8
click at [52, 89] on div "[PERSON_NAME]" at bounding box center [54, 89] width 41 height 8
click at [399, 167] on link "2" at bounding box center [396, 167] width 8 height 8
click at [76, 90] on div "[PERSON_NAME]" at bounding box center [54, 89] width 41 height 8
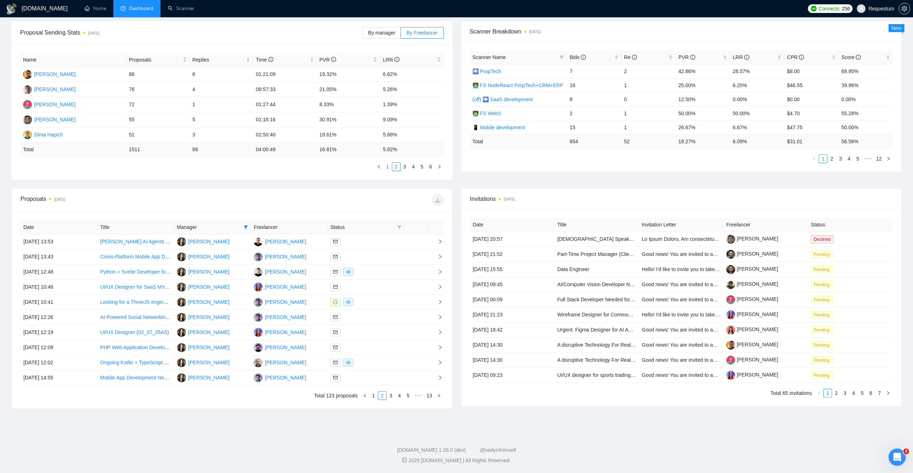
click at [391, 169] on link "1" at bounding box center [388, 167] width 8 height 8
click at [50, 103] on div "[PERSON_NAME]" at bounding box center [54, 104] width 41 height 8
click at [72, 72] on div "[PERSON_NAME]" at bounding box center [54, 74] width 41 height 8
click at [399, 167] on link "2" at bounding box center [396, 167] width 8 height 8
click at [403, 168] on link "3" at bounding box center [405, 167] width 8 height 8
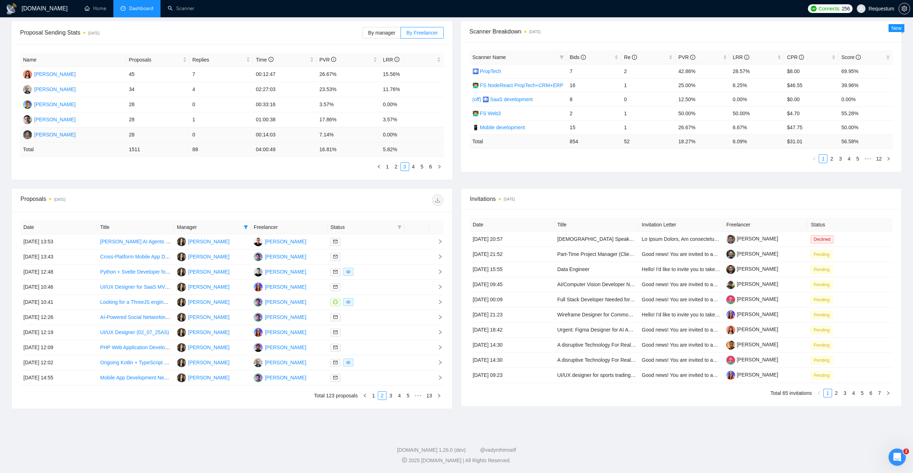
click at [53, 132] on div "Danil Kelembet" at bounding box center [54, 135] width 41 height 8
click at [398, 168] on link "2" at bounding box center [396, 167] width 8 height 8
click at [48, 118] on div "[PERSON_NAME]" at bounding box center [54, 120] width 41 height 8
click at [389, 168] on link "1" at bounding box center [388, 167] width 8 height 8
click at [397, 167] on link "2" at bounding box center [396, 167] width 8 height 8
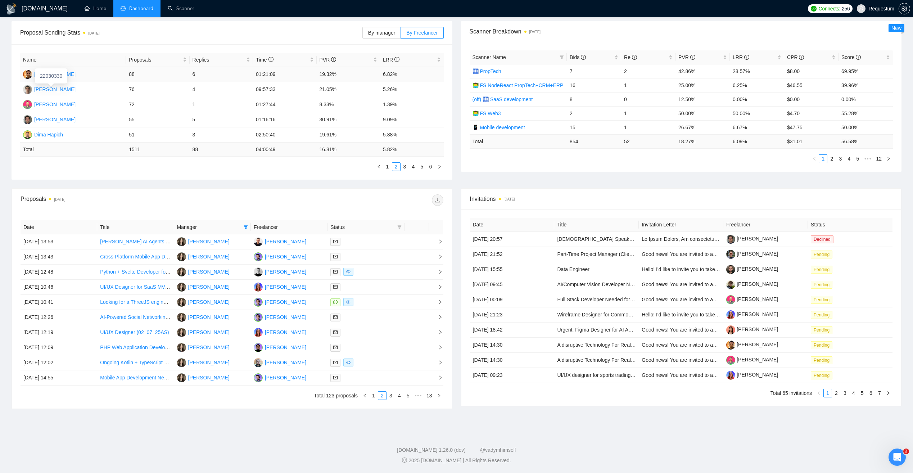
click at [69, 77] on div "[PERSON_NAME]" at bounding box center [54, 74] width 41 height 8
click at [202, 188] on div "Proposal Sending Stats 2 days ago By manager By Freelancer Name Proposals Repli…" at bounding box center [456, 104] width 899 height 167
click at [374, 396] on link "1" at bounding box center [374, 396] width 8 height 8
click at [380, 397] on link "2" at bounding box center [382, 396] width 8 height 8
click at [392, 396] on link "3" at bounding box center [391, 396] width 8 height 8
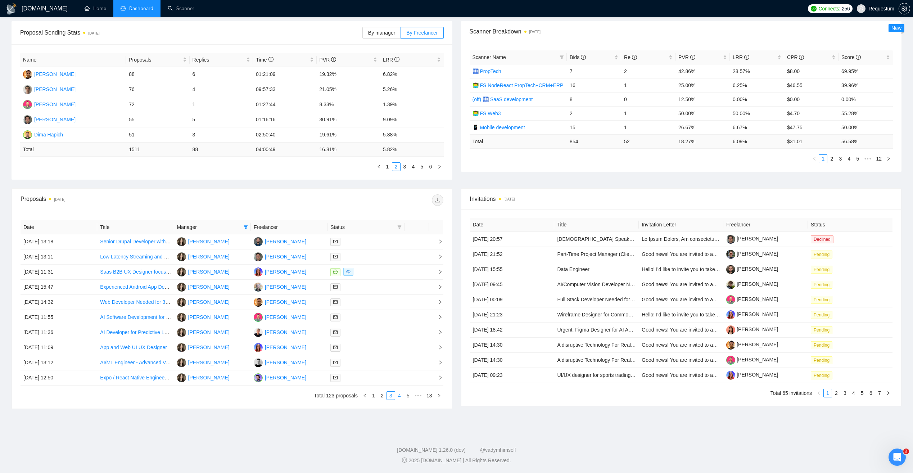
click at [399, 397] on link "4" at bounding box center [400, 396] width 8 height 8
click at [384, 397] on link "3" at bounding box center [382, 396] width 8 height 8
click at [398, 396] on link "4" at bounding box center [400, 396] width 8 height 8
click at [400, 397] on link "5" at bounding box center [400, 396] width 8 height 8
click at [401, 396] on link "6" at bounding box center [400, 396] width 8 height 8
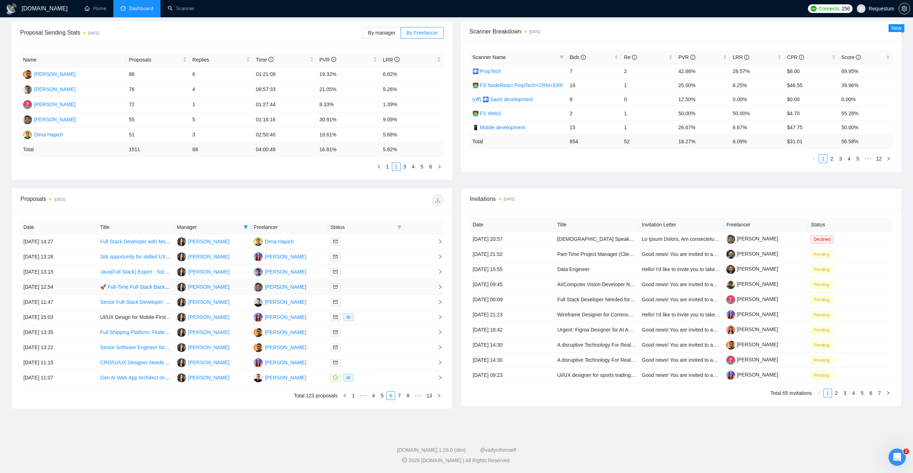
click at [385, 286] on div at bounding box center [365, 287] width 71 height 8
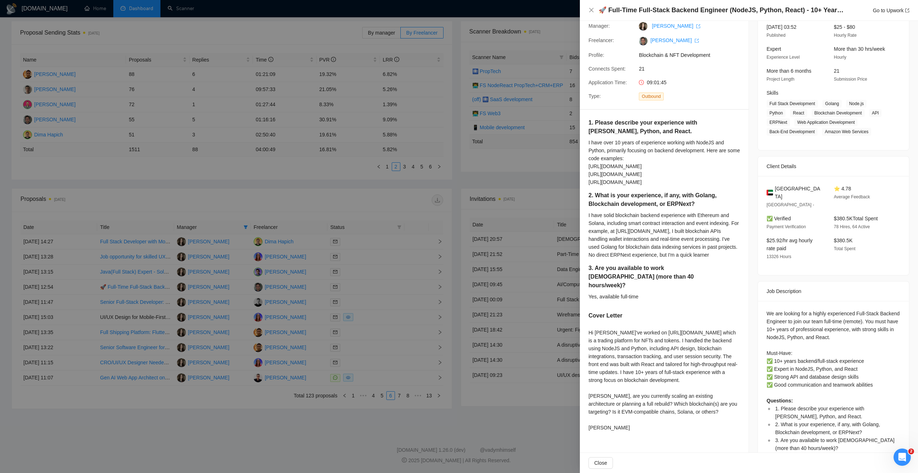
scroll to position [71, 0]
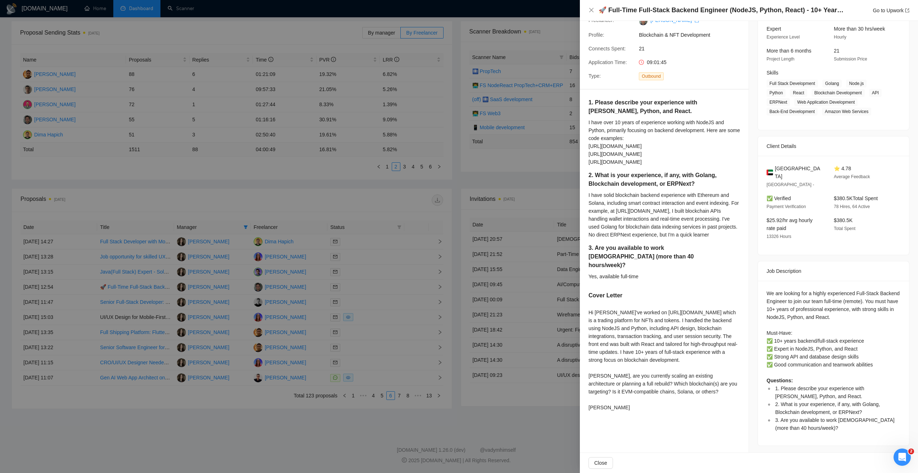
click at [489, 176] on div at bounding box center [459, 236] width 918 height 473
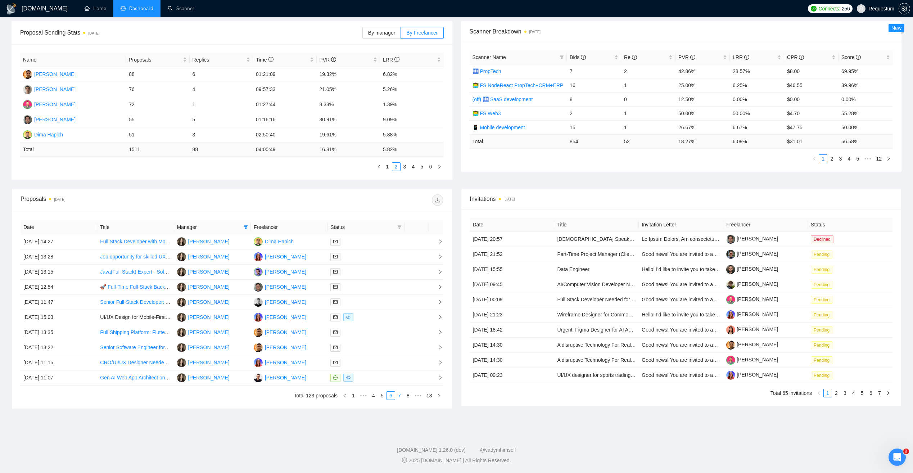
click at [398, 397] on link "7" at bounding box center [400, 396] width 8 height 8
click at [401, 397] on link "8" at bounding box center [400, 396] width 8 height 8
click at [399, 396] on link "9" at bounding box center [397, 396] width 8 height 8
click at [399, 396] on link "10" at bounding box center [397, 396] width 10 height 8
click at [408, 396] on link "11" at bounding box center [408, 396] width 10 height 8
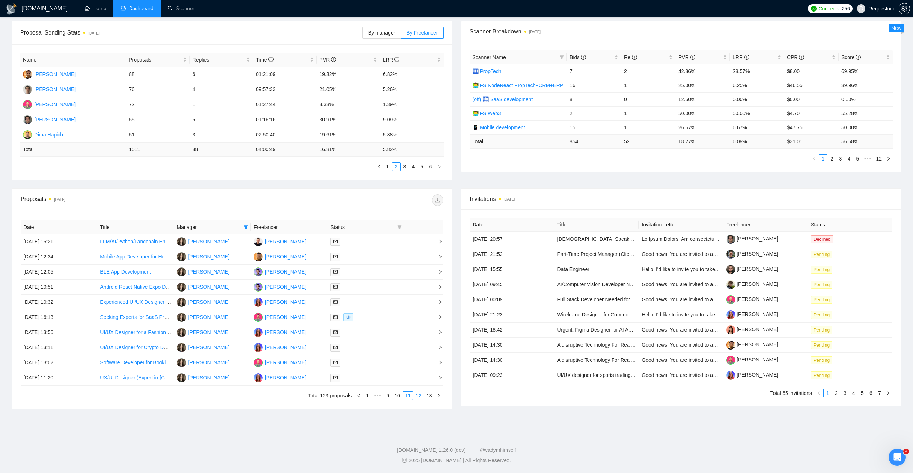
click at [419, 396] on link "12" at bounding box center [419, 396] width 10 height 8
click at [391, 378] on div at bounding box center [365, 378] width 71 height 8
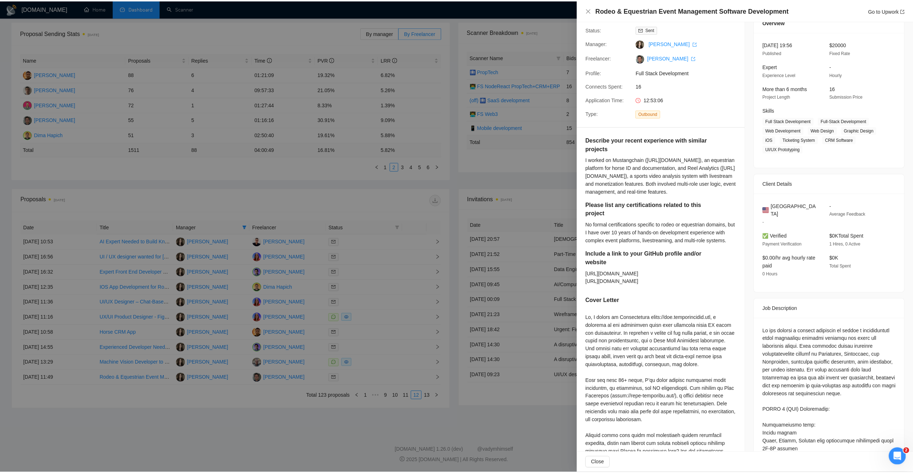
scroll to position [27, 0]
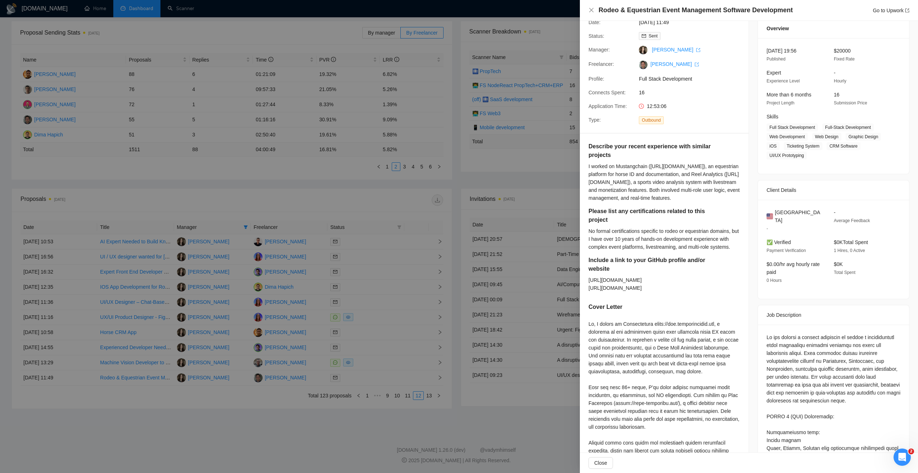
drag, startPoint x: 672, startPoint y: 288, endPoint x: 596, endPoint y: 274, distance: 77.2
click at [596, 274] on div "Include a link to your GitHub profile and/or website https://requestum.com/case…" at bounding box center [659, 276] width 140 height 41
click at [521, 176] on div at bounding box center [459, 236] width 918 height 473
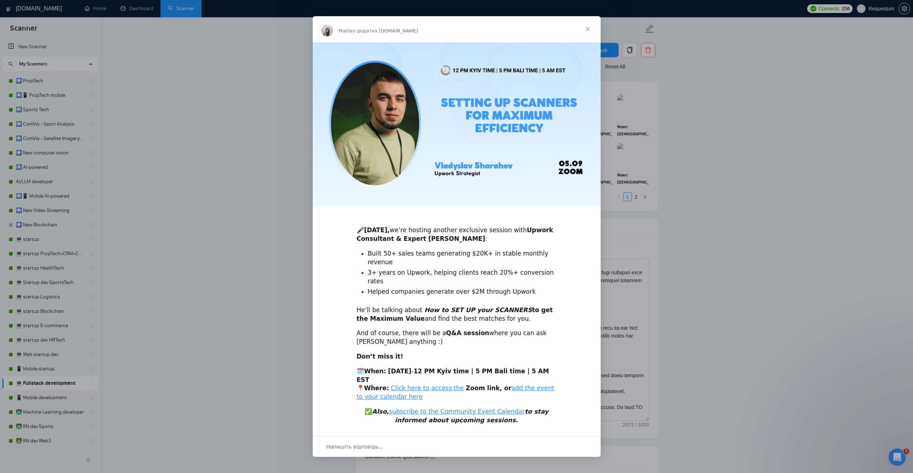
click at [586, 42] on span "Закрити" at bounding box center [588, 29] width 26 height 26
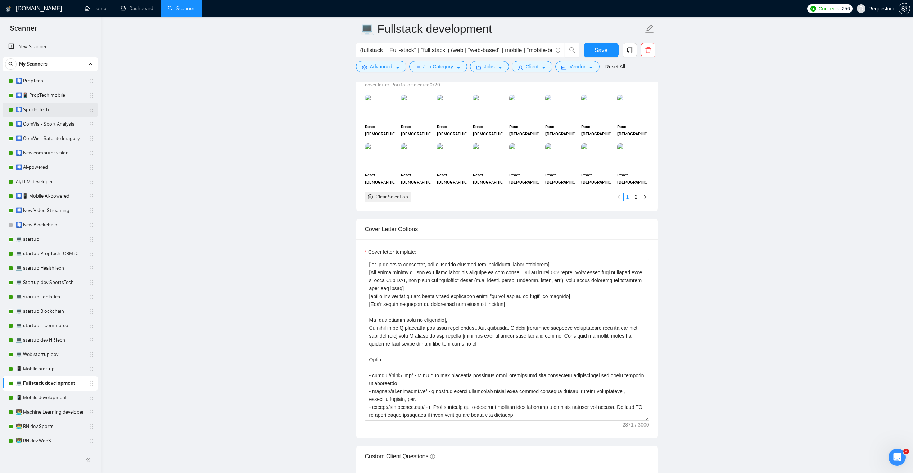
click at [54, 107] on link "🛄 Sports Tech" at bounding box center [50, 110] width 68 height 14
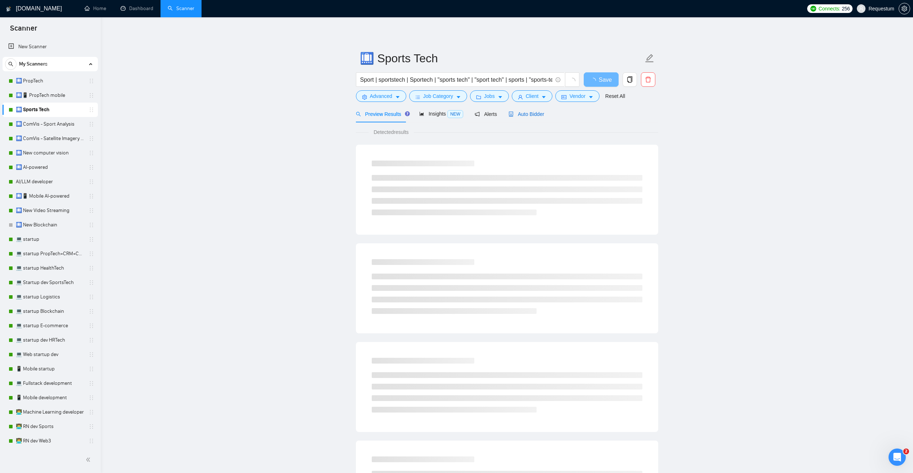
click at [526, 114] on span "Auto Bidder" at bounding box center [527, 114] width 36 height 6
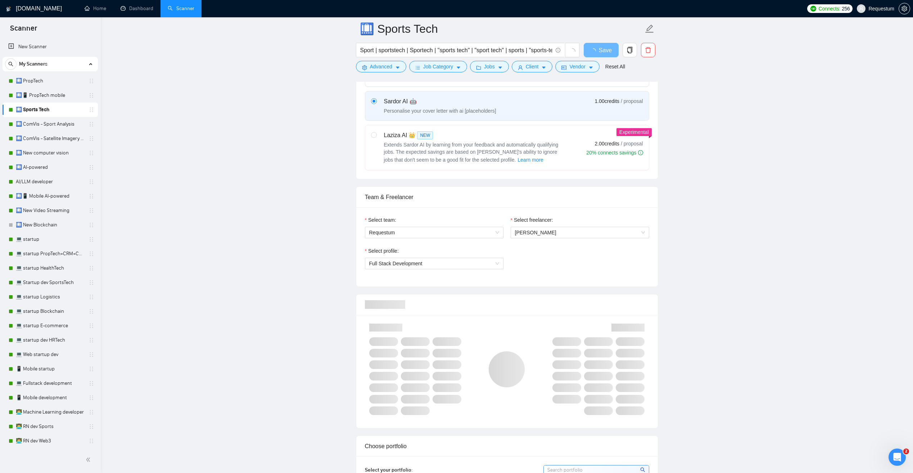
scroll to position [288, 0]
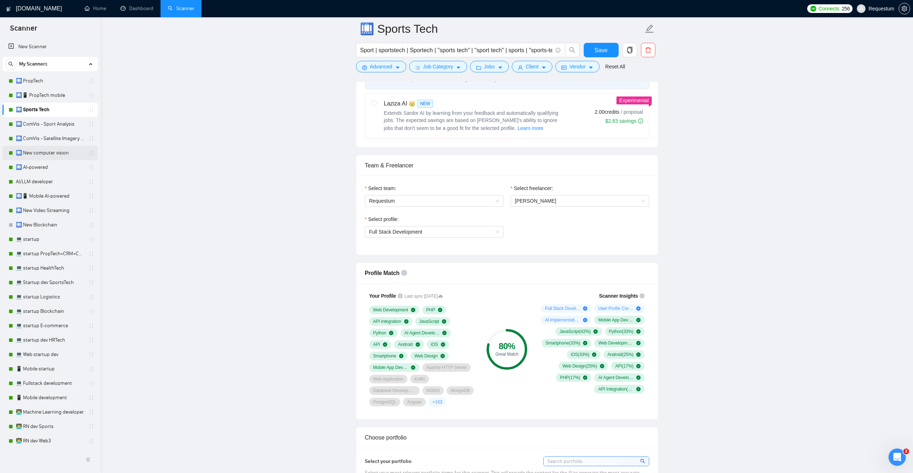
click at [69, 152] on link "🛄 New computer vision" at bounding box center [50, 153] width 68 height 14
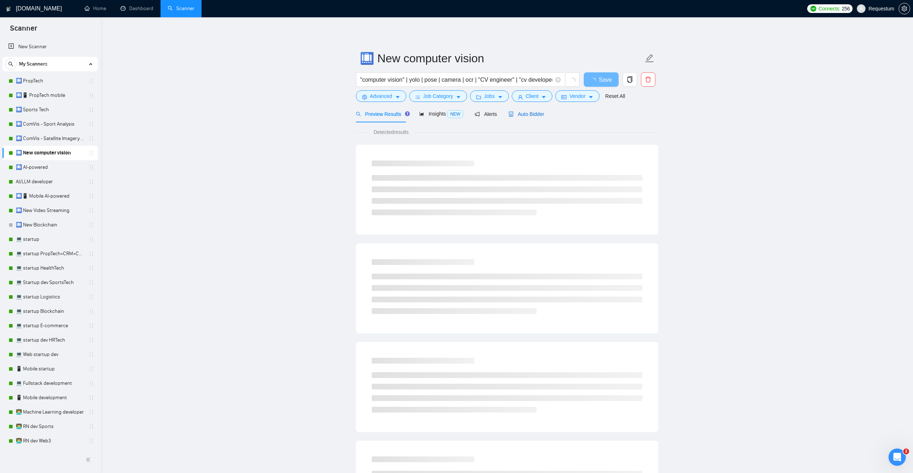
click at [529, 112] on span "Auto Bidder" at bounding box center [527, 114] width 36 height 6
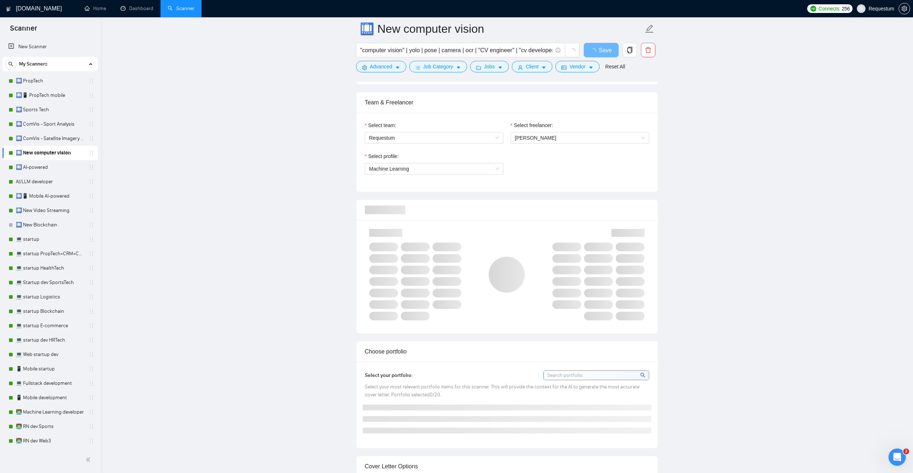
scroll to position [360, 0]
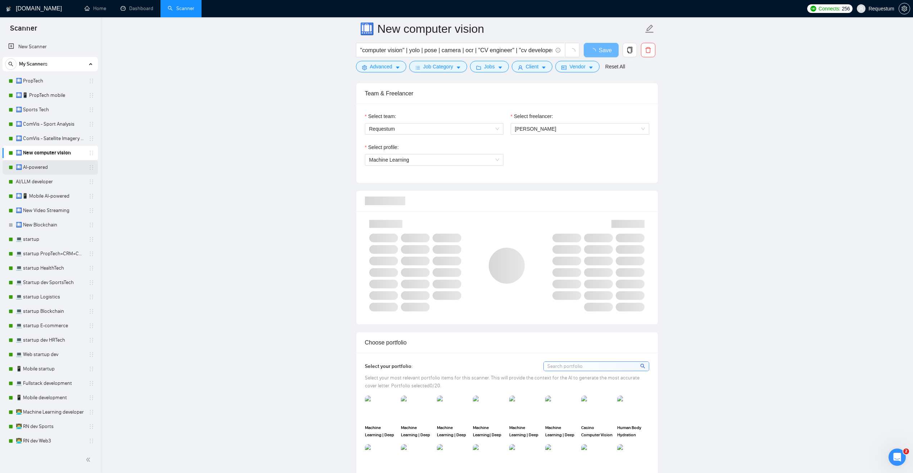
click at [59, 168] on link "🛄 AI-powered" at bounding box center [50, 167] width 68 height 14
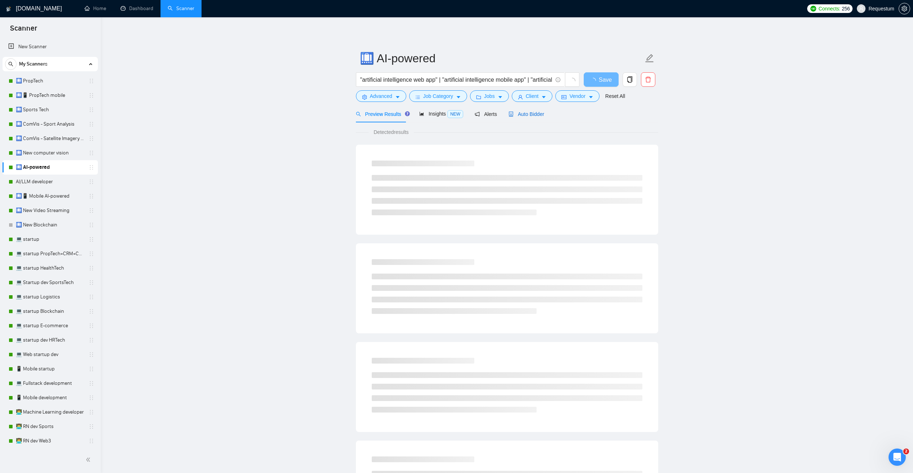
click at [523, 116] on span "Auto Bidder" at bounding box center [527, 114] width 36 height 6
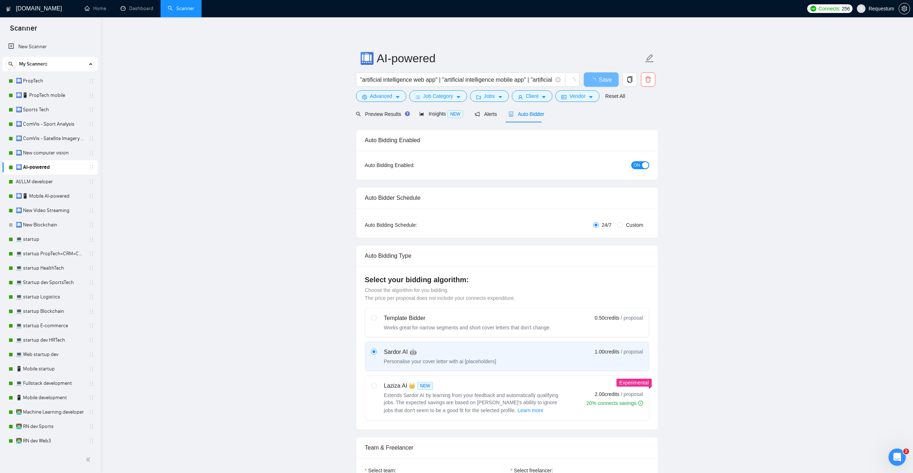
checkbox input "true"
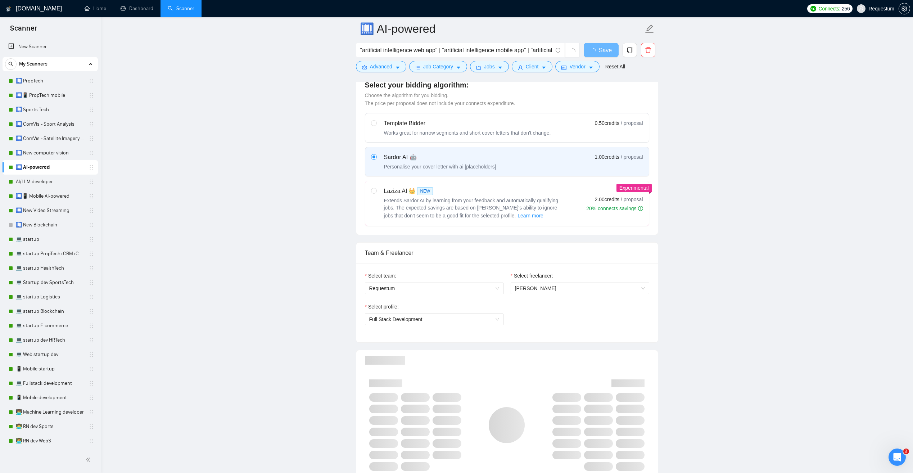
scroll to position [252, 0]
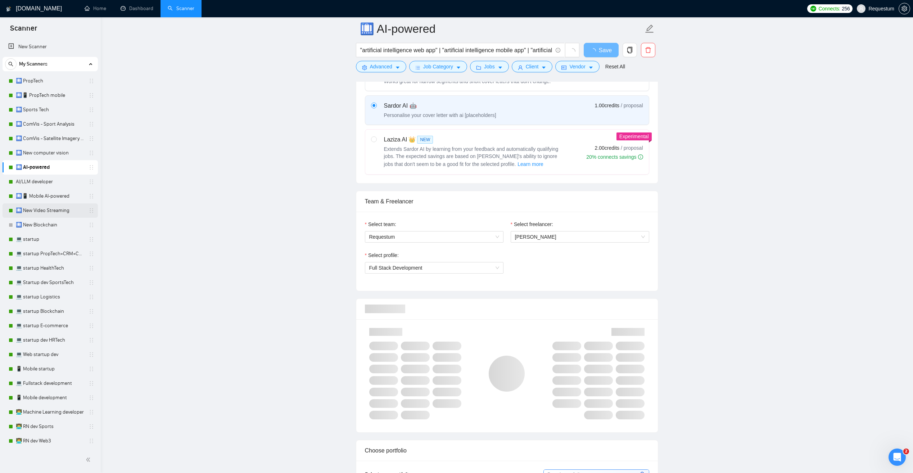
click at [69, 209] on link "🛄 New Video Streaming" at bounding box center [50, 210] width 68 height 14
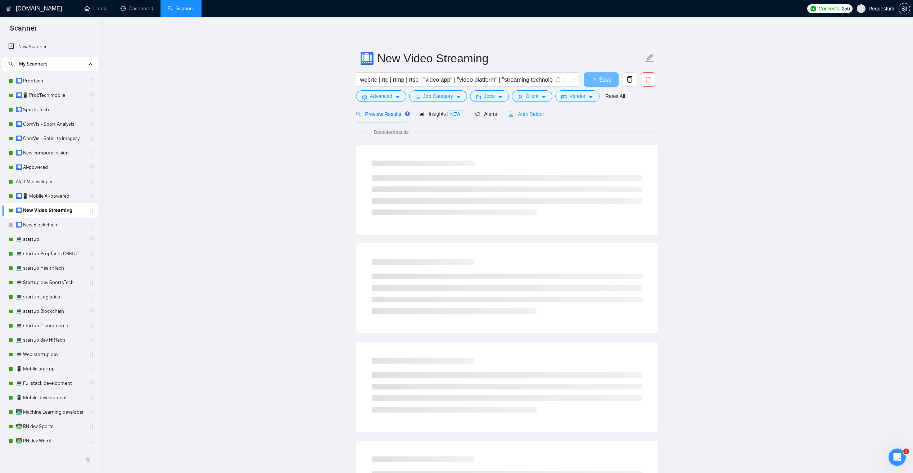
click at [526, 119] on div "Auto Bidder" at bounding box center [527, 113] width 36 height 17
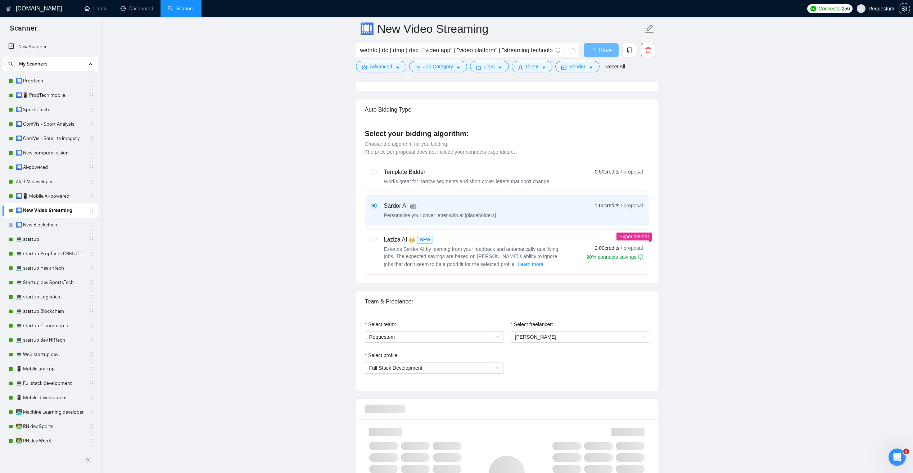
scroll to position [216, 0]
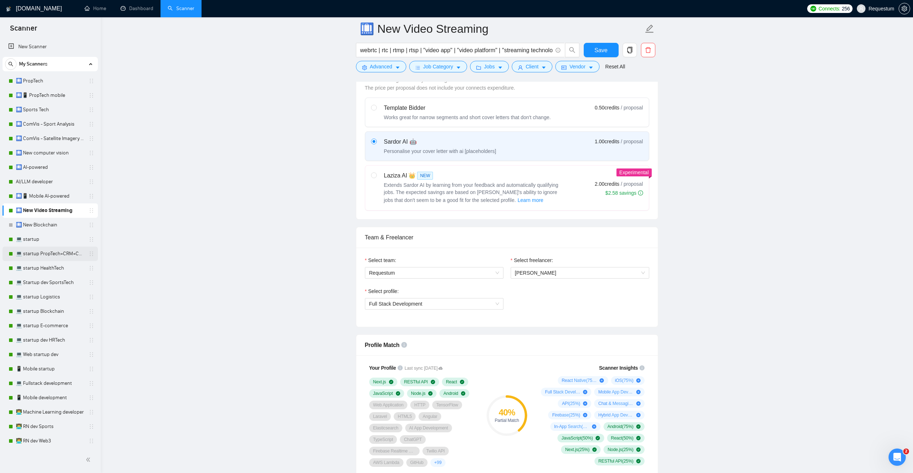
click at [69, 257] on link "💻 startup PropTech+CRM+Construction" at bounding box center [50, 254] width 68 height 14
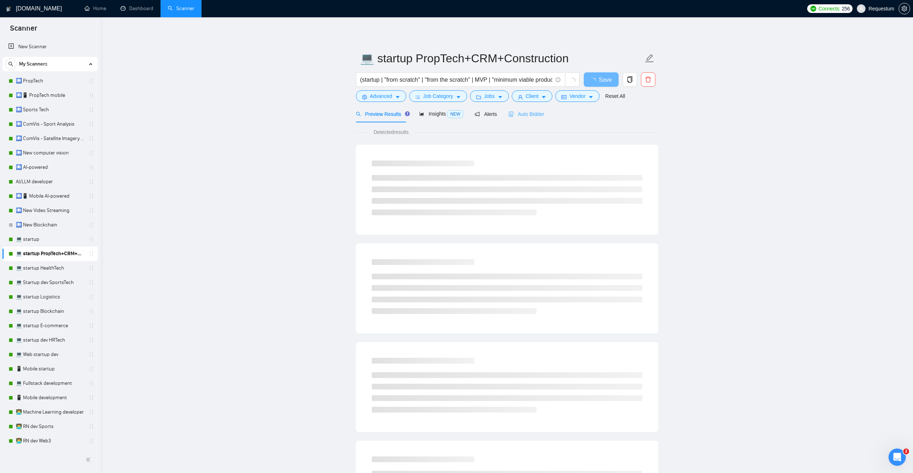
click at [521, 119] on div "Auto Bidder" at bounding box center [527, 113] width 36 height 17
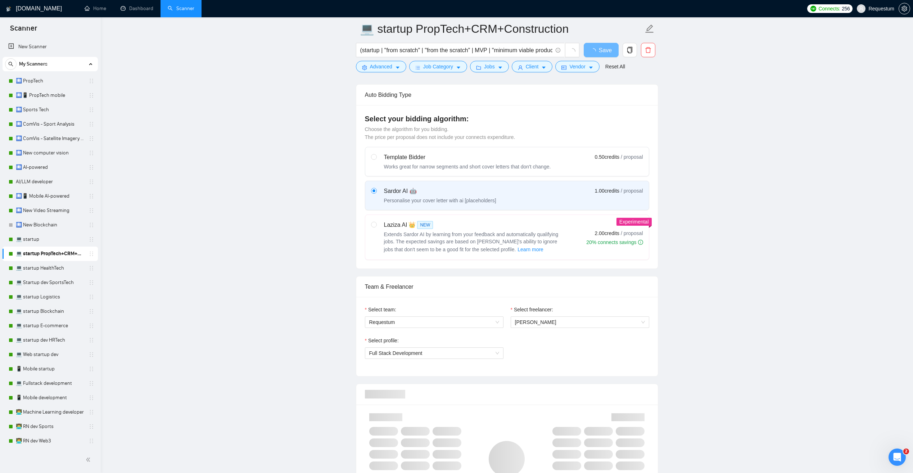
scroll to position [180, 0]
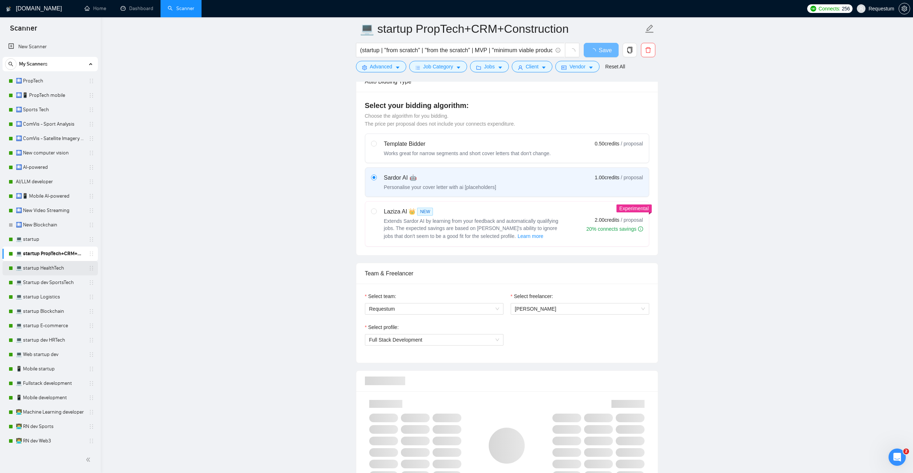
click at [67, 268] on link "💻 startup HealthTech" at bounding box center [50, 268] width 68 height 14
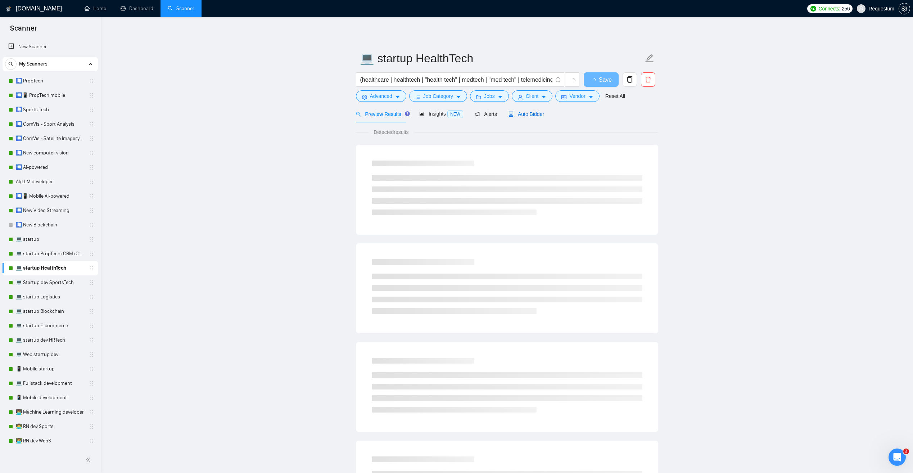
click at [528, 115] on span "Auto Bidder" at bounding box center [527, 114] width 36 height 6
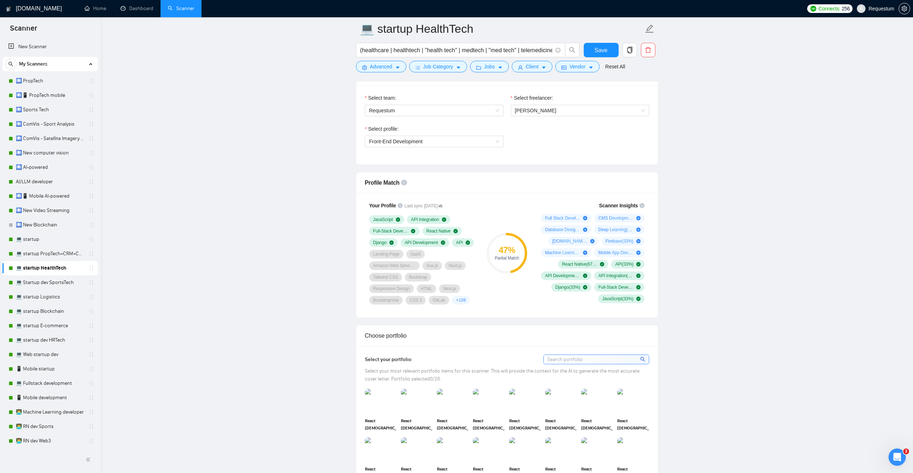
scroll to position [396, 0]
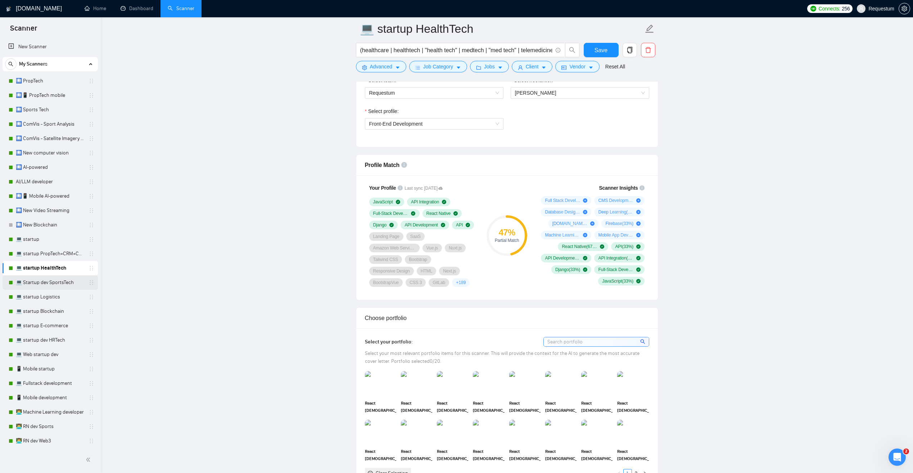
click at [67, 286] on link "💻 Startup dev SportsTech" at bounding box center [50, 282] width 68 height 14
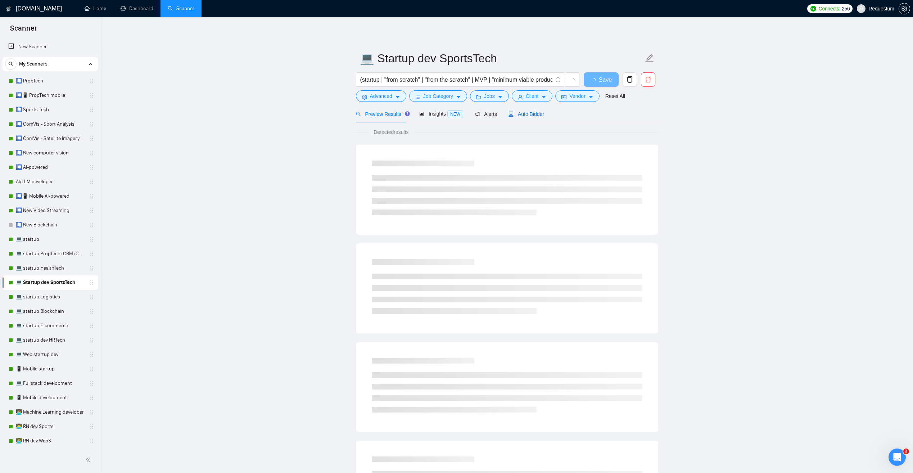
click at [531, 115] on span "Auto Bidder" at bounding box center [527, 114] width 36 height 6
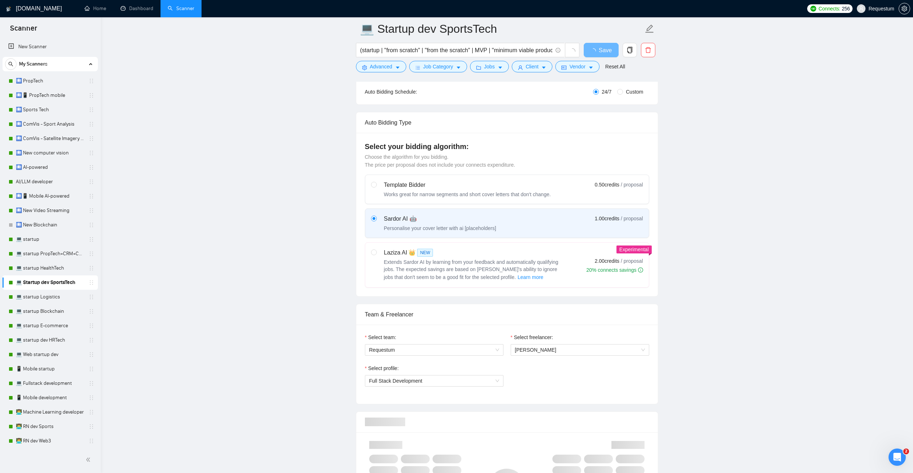
scroll to position [216, 0]
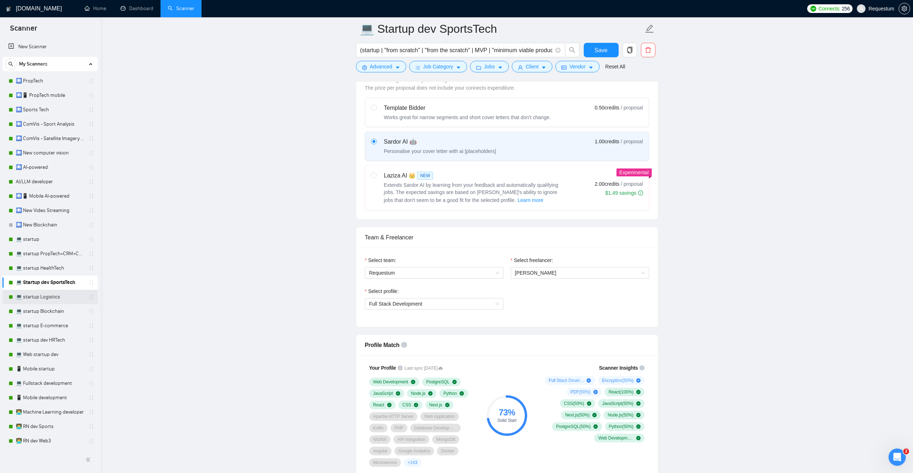
click at [62, 297] on link "💻 startup Logistics" at bounding box center [50, 297] width 68 height 14
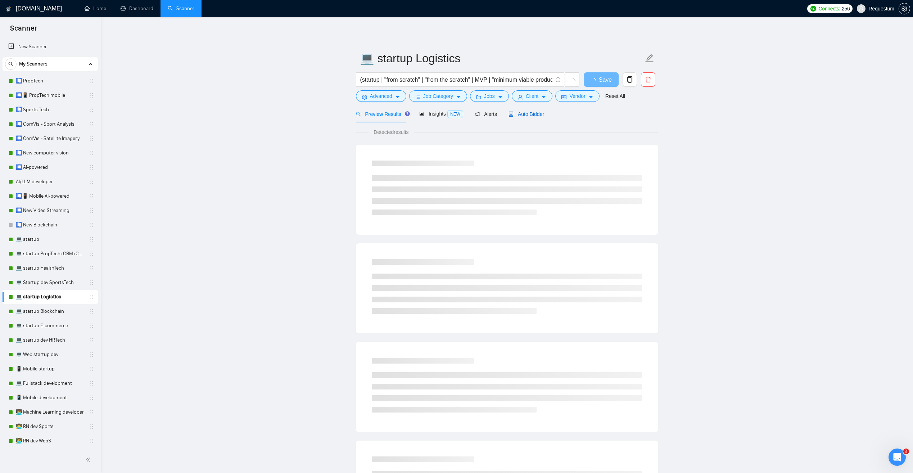
click at [529, 116] on span "Auto Bidder" at bounding box center [527, 114] width 36 height 6
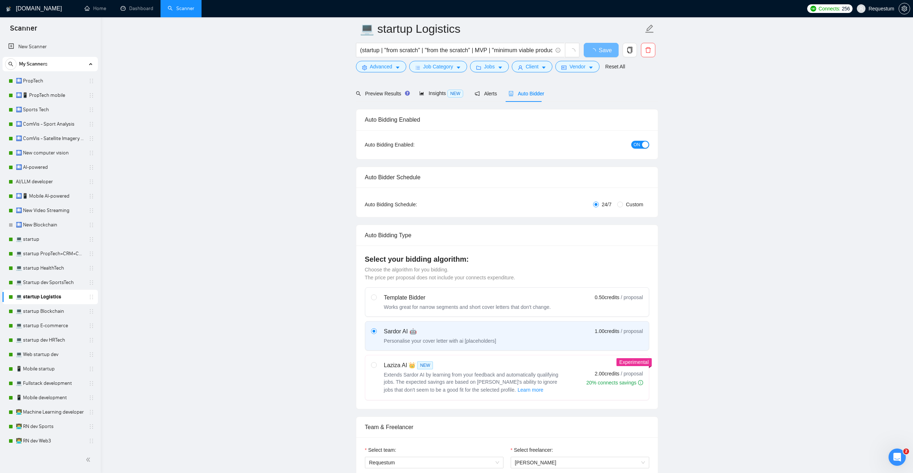
scroll to position [144, 0]
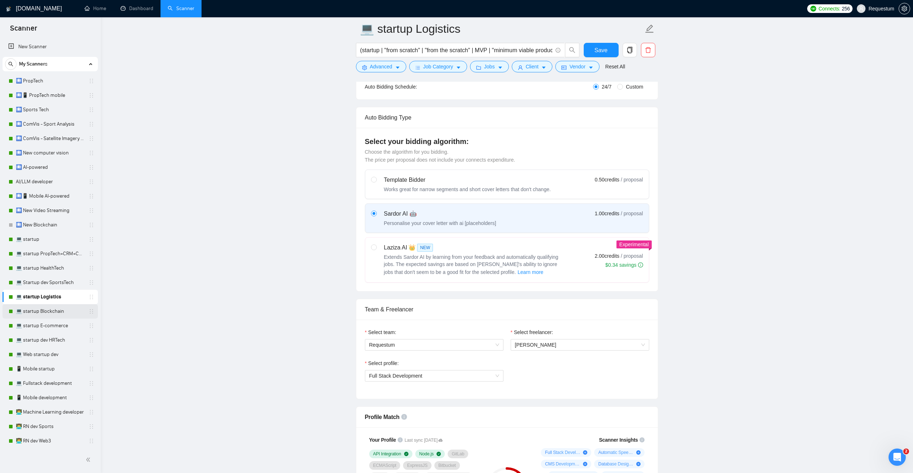
click at [62, 313] on link "💻 startup Blockchain" at bounding box center [50, 311] width 68 height 14
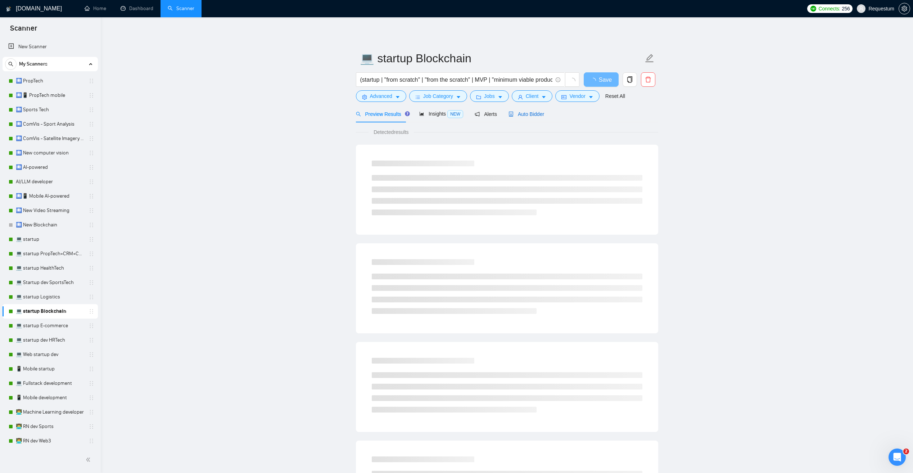
click at [531, 116] on span "Auto Bidder" at bounding box center [527, 114] width 36 height 6
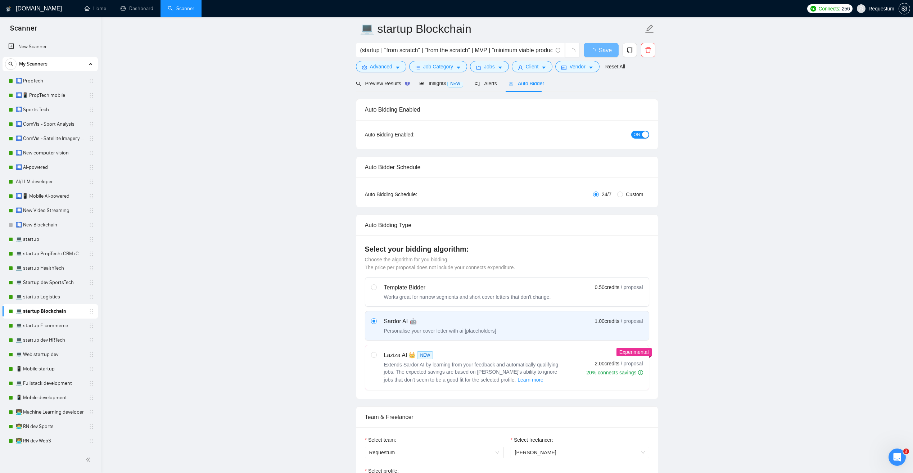
scroll to position [288, 0]
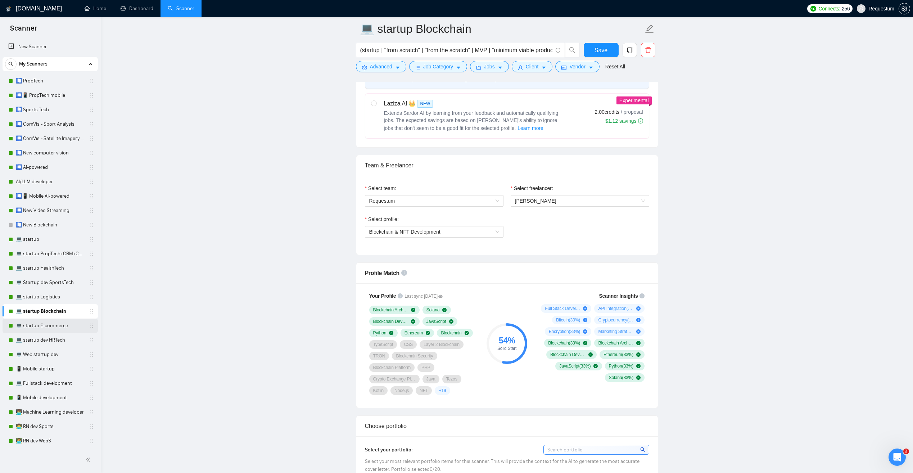
click at [67, 325] on link "💻 startup E-commerce" at bounding box center [50, 326] width 68 height 14
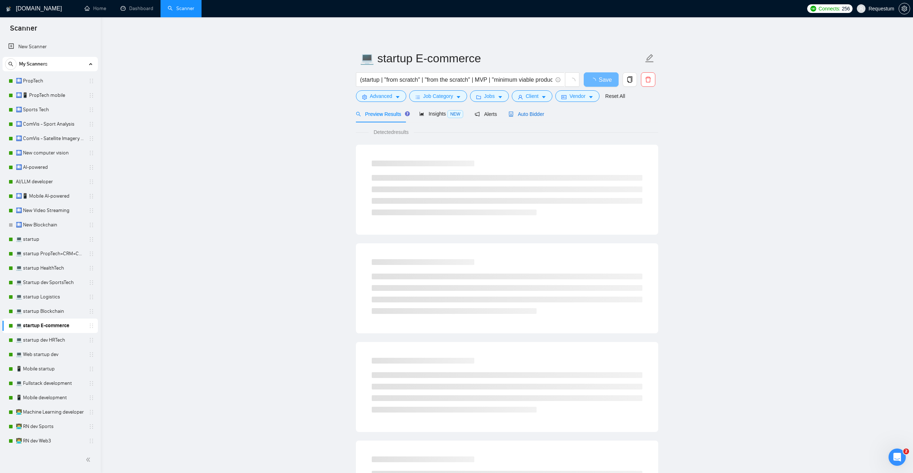
click at [539, 113] on span "Auto Bidder" at bounding box center [527, 114] width 36 height 6
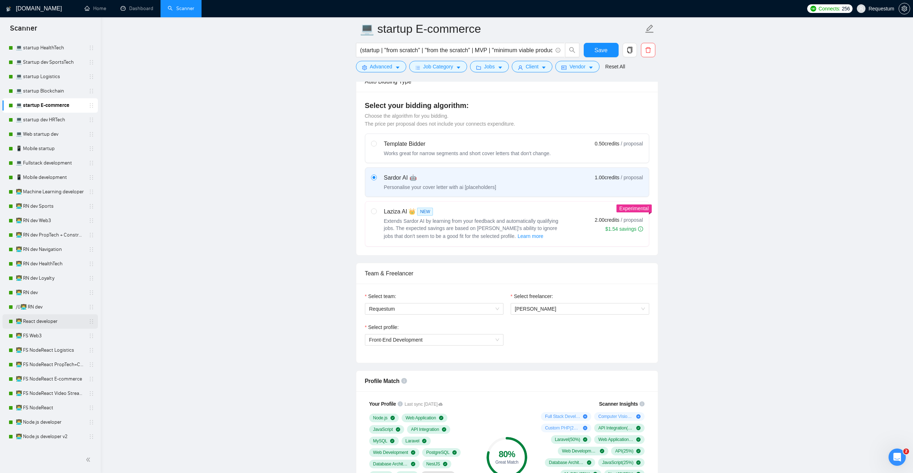
scroll to position [252, 0]
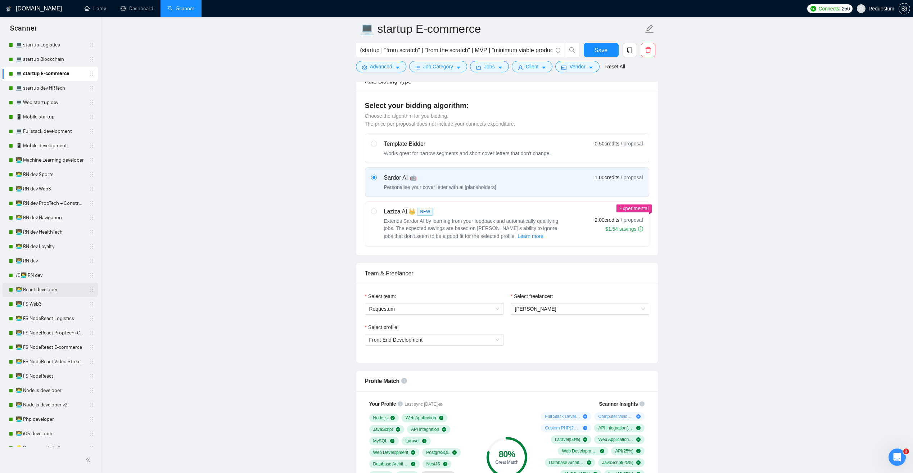
click at [70, 286] on link "👨‍💻 React developer" at bounding box center [50, 290] width 68 height 14
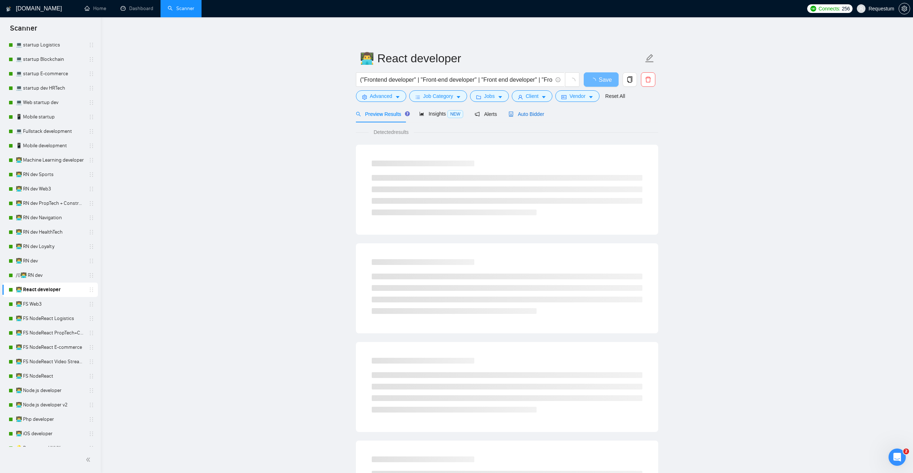
click at [533, 112] on span "Auto Bidder" at bounding box center [527, 114] width 36 height 6
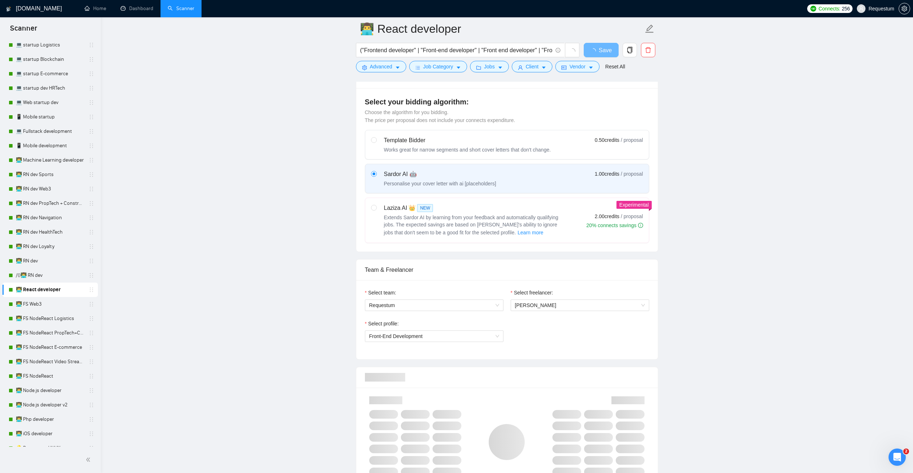
scroll to position [288, 0]
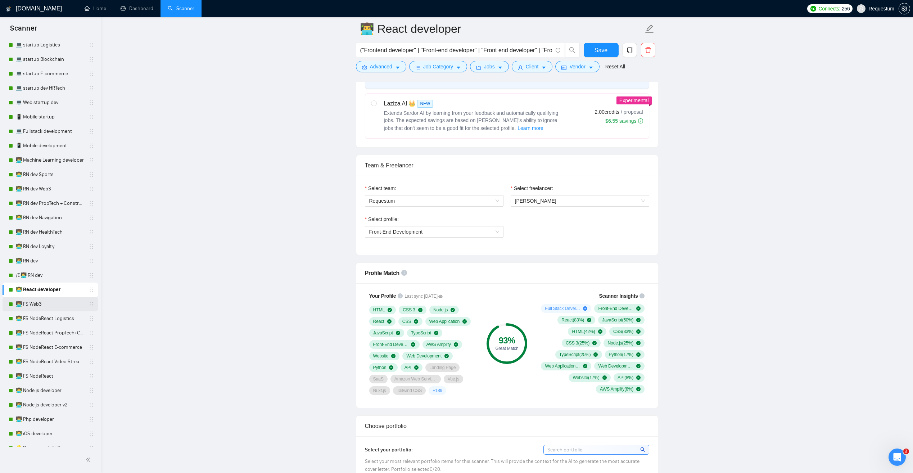
click at [54, 311] on link "👨‍💻 FS Web3" at bounding box center [50, 304] width 68 height 14
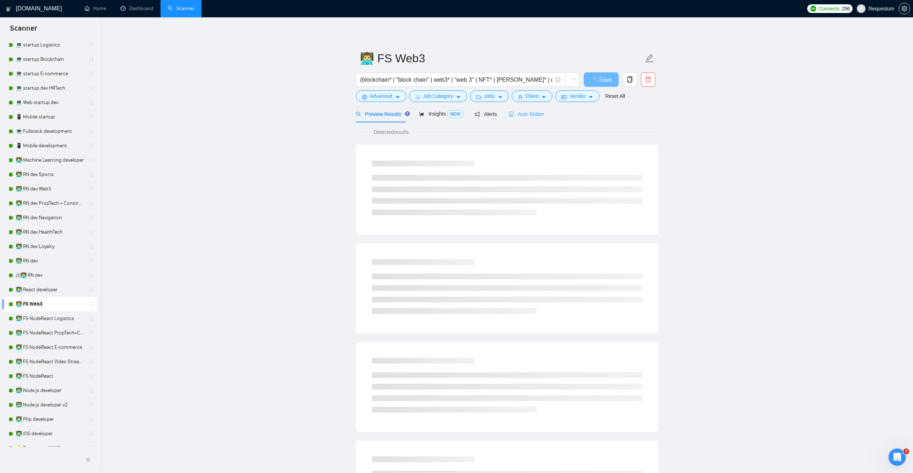
click at [529, 109] on div "Auto Bidder" at bounding box center [527, 113] width 36 height 17
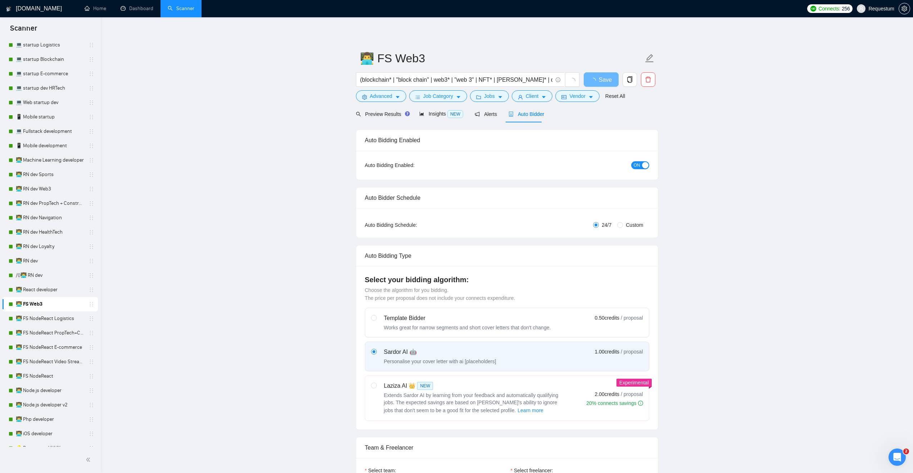
checkbox input "true"
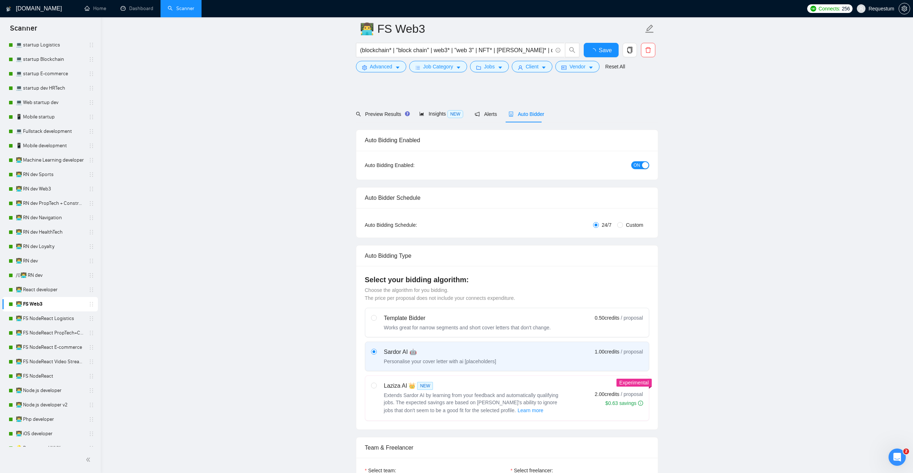
scroll to position [180, 0]
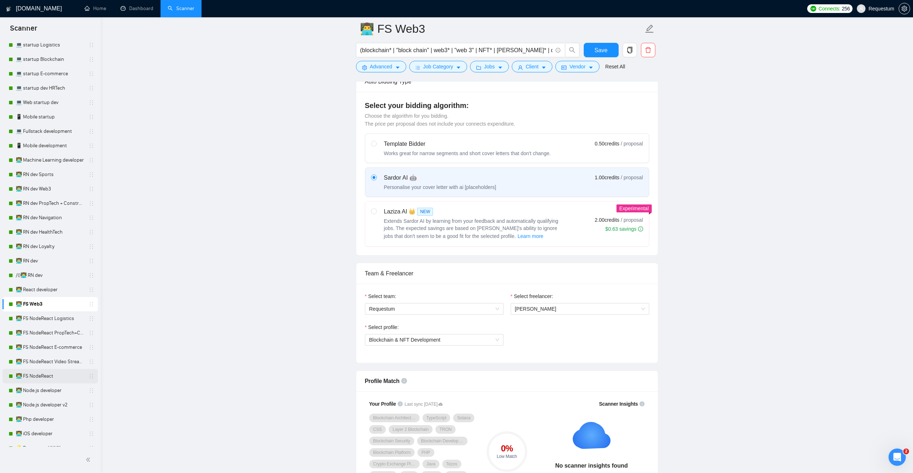
click at [63, 376] on link "👨‍💻 FS NodeReact" at bounding box center [50, 376] width 68 height 14
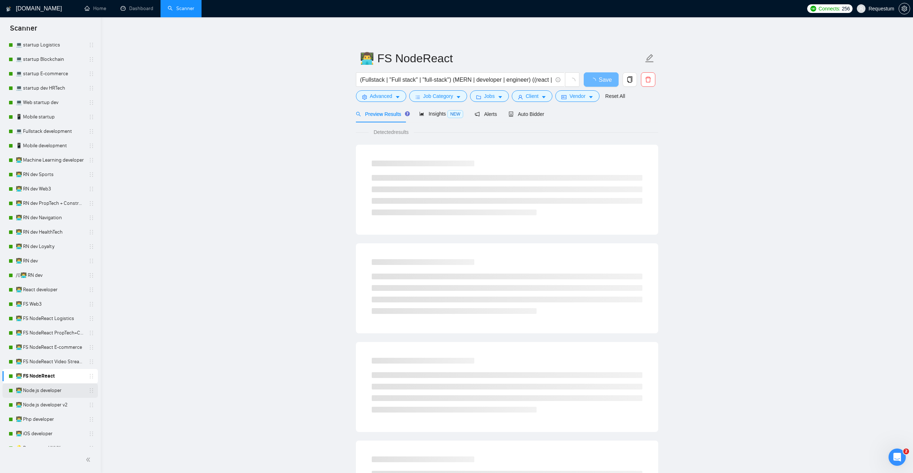
click at [64, 390] on link "👨‍💻 Node.js developer" at bounding box center [50, 390] width 68 height 14
click at [528, 118] on div "Auto Bidder" at bounding box center [527, 113] width 36 height 17
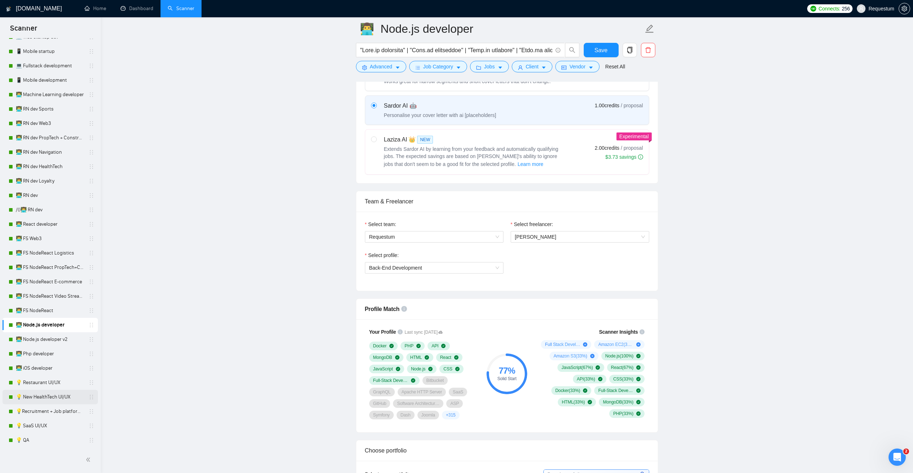
scroll to position [324, 0]
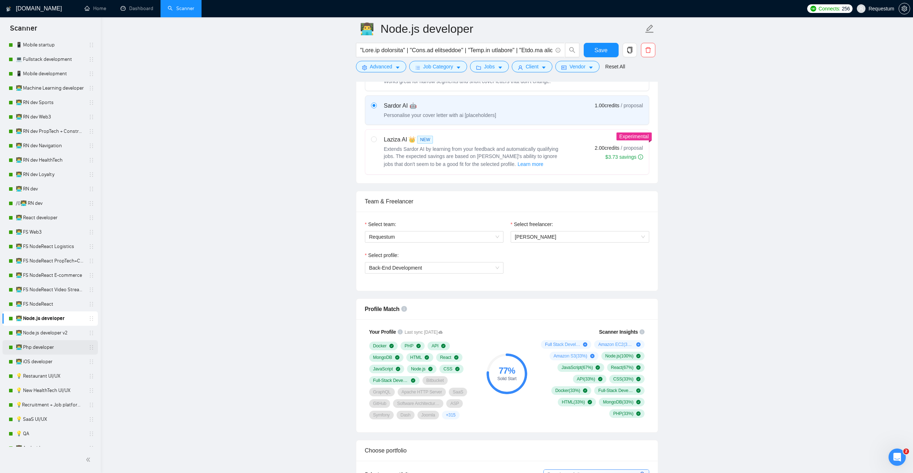
click at [64, 352] on link "👨‍💻 Php developer" at bounding box center [50, 347] width 68 height 14
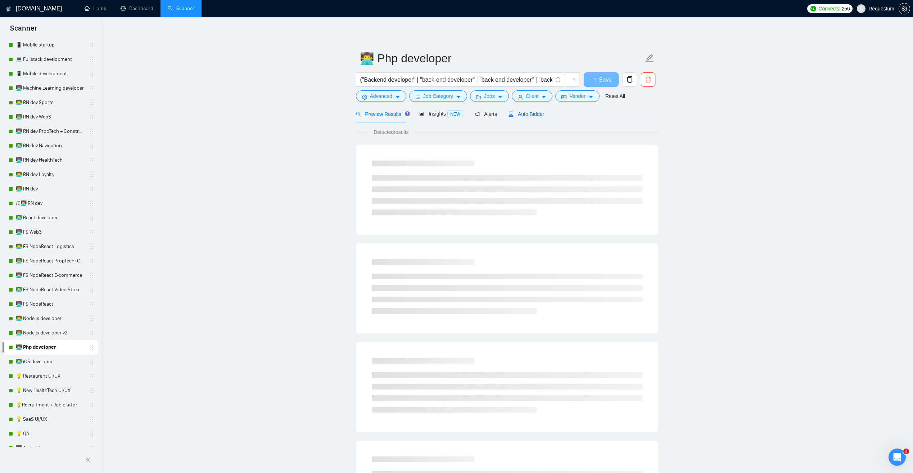
click at [527, 118] on div "Auto Bidder" at bounding box center [527, 114] width 36 height 8
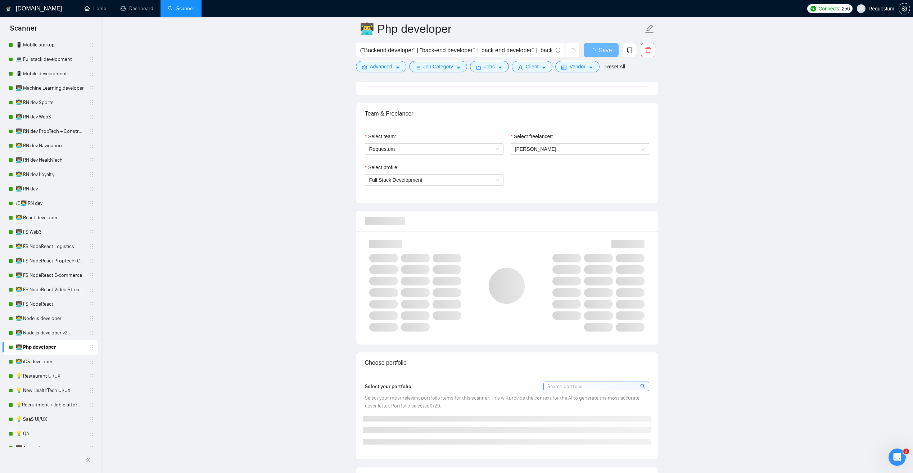
scroll to position [360, 0]
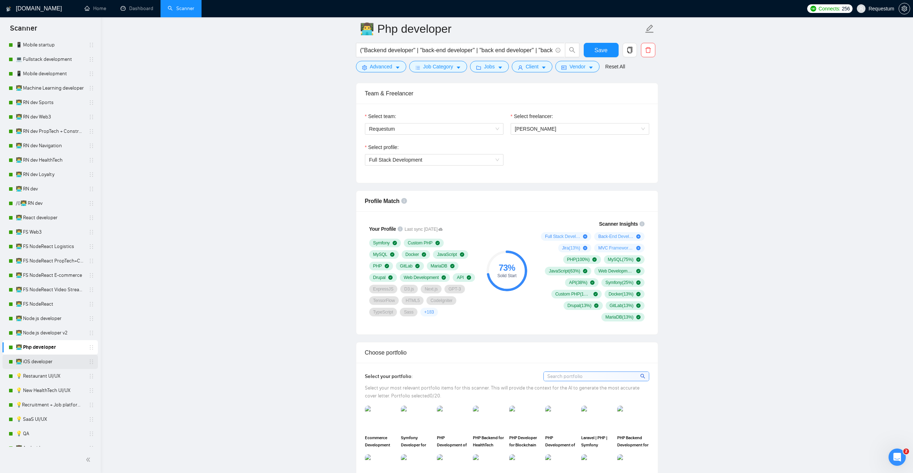
click at [60, 358] on link "👨‍💻 iOS developer" at bounding box center [50, 361] width 68 height 14
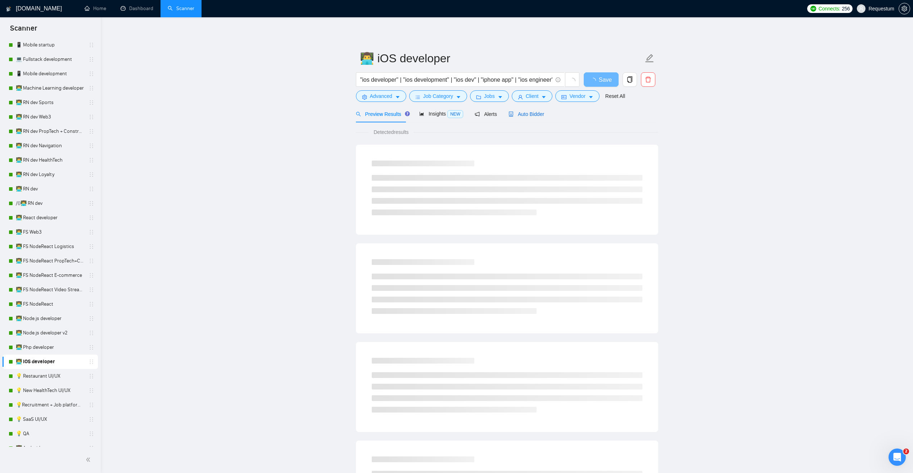
click at [529, 113] on span "Auto Bidder" at bounding box center [527, 114] width 36 height 6
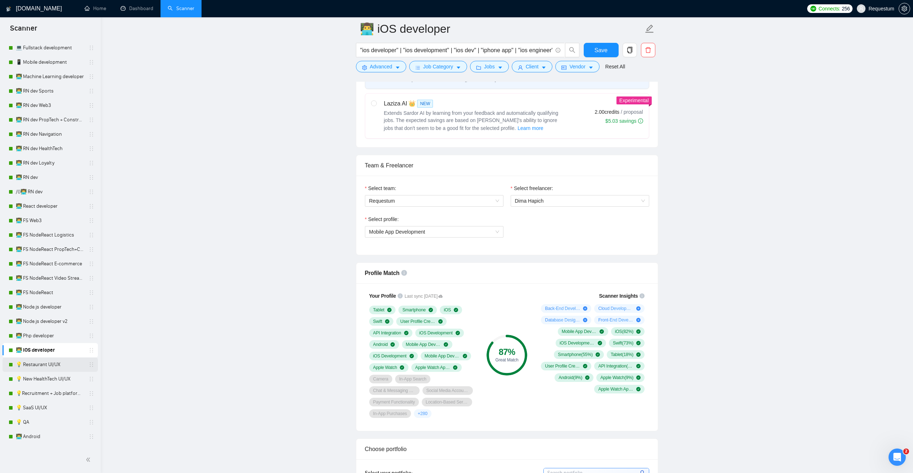
scroll to position [360, 0]
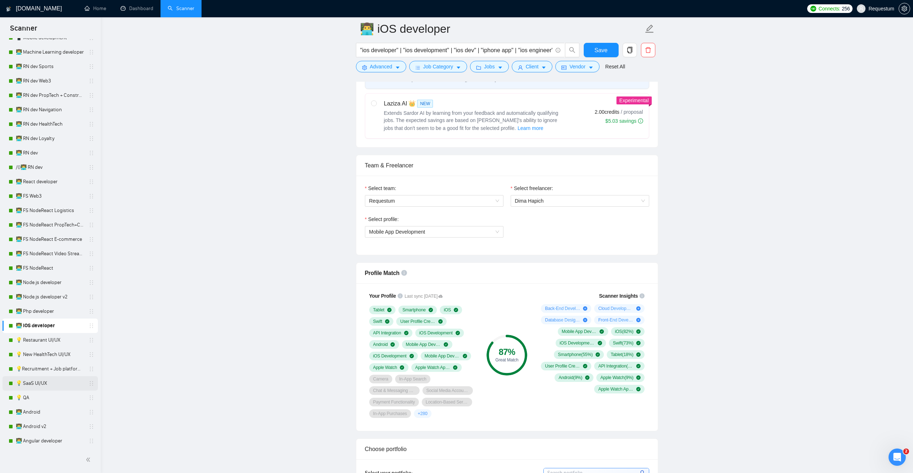
click at [63, 381] on link "💡 SaaS UI/UX" at bounding box center [50, 383] width 68 height 14
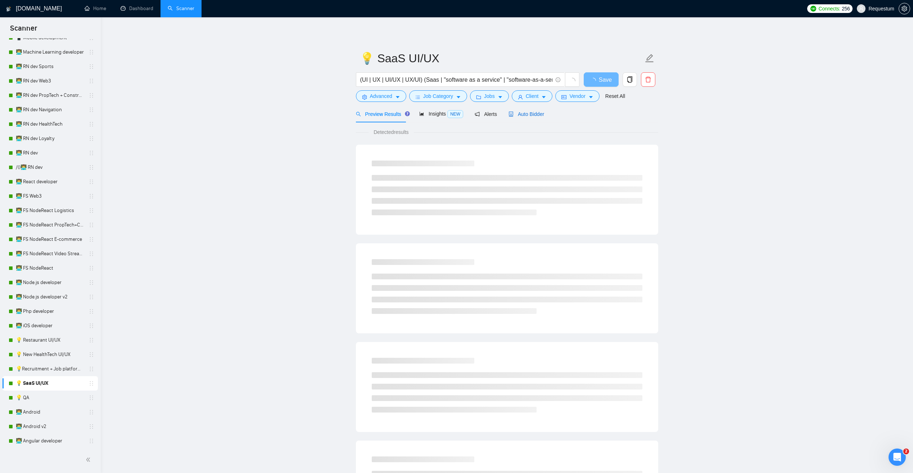
click at [526, 116] on span "Auto Bidder" at bounding box center [527, 114] width 36 height 6
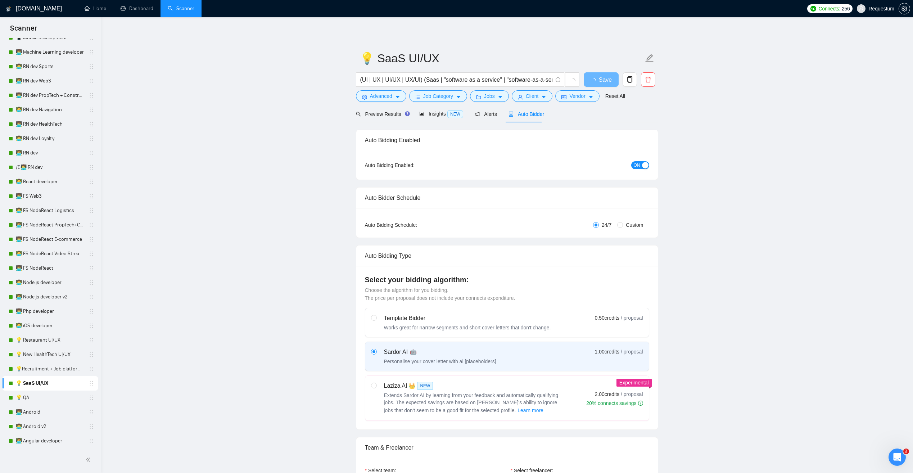
checkbox input "true"
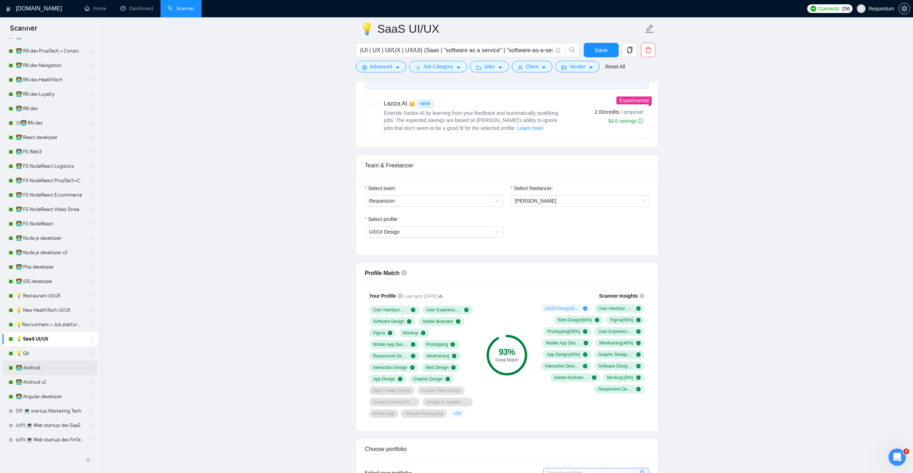
scroll to position [432, 0]
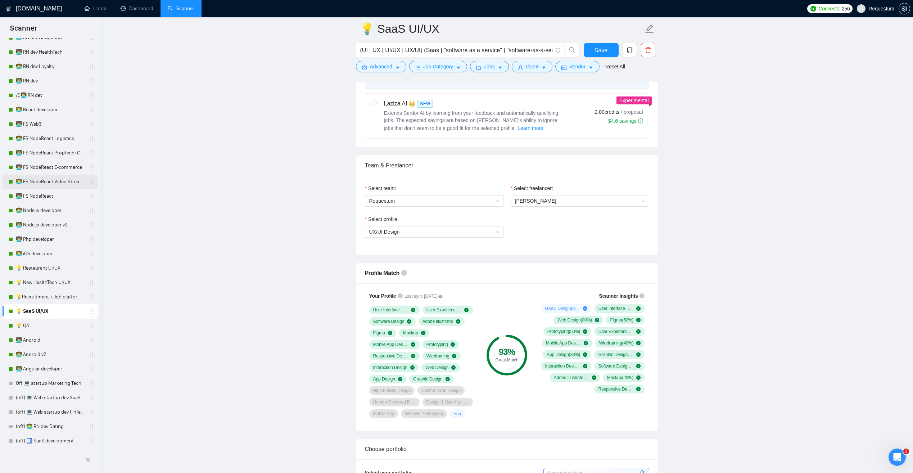
click at [59, 184] on link "👨‍💻 FS NodeReact Video Streaming" at bounding box center [50, 182] width 68 height 14
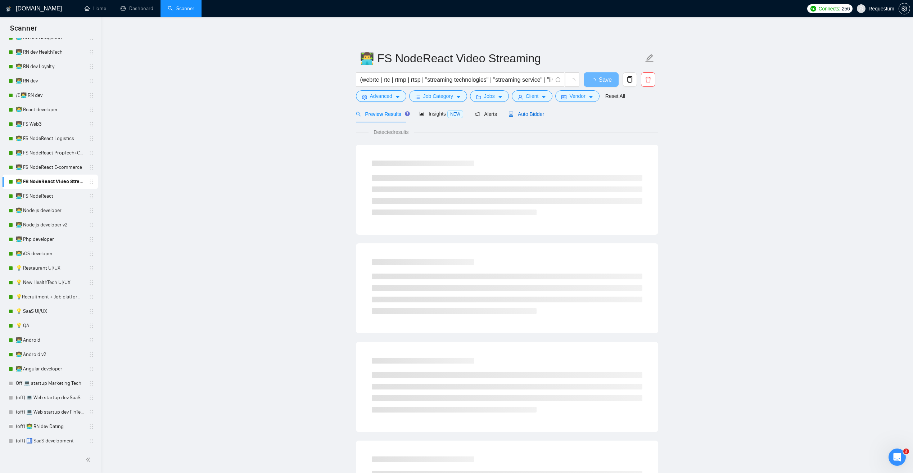
click at [525, 115] on span "Auto Bidder" at bounding box center [527, 114] width 36 height 6
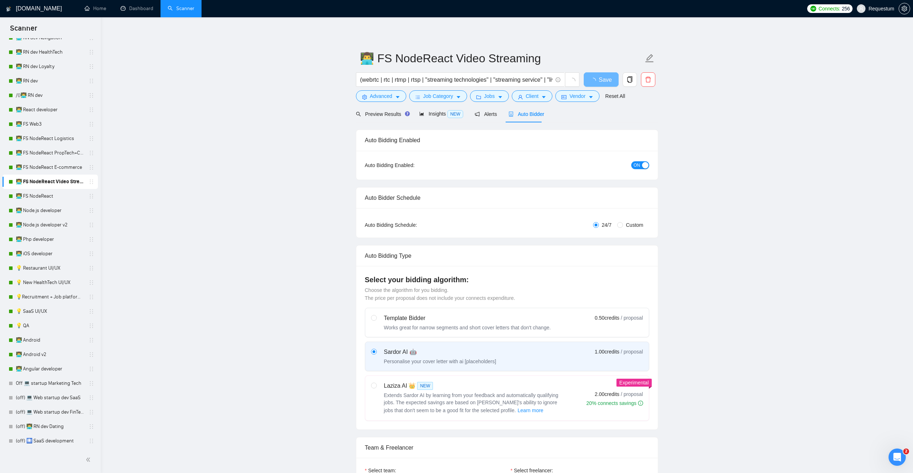
checkbox input "true"
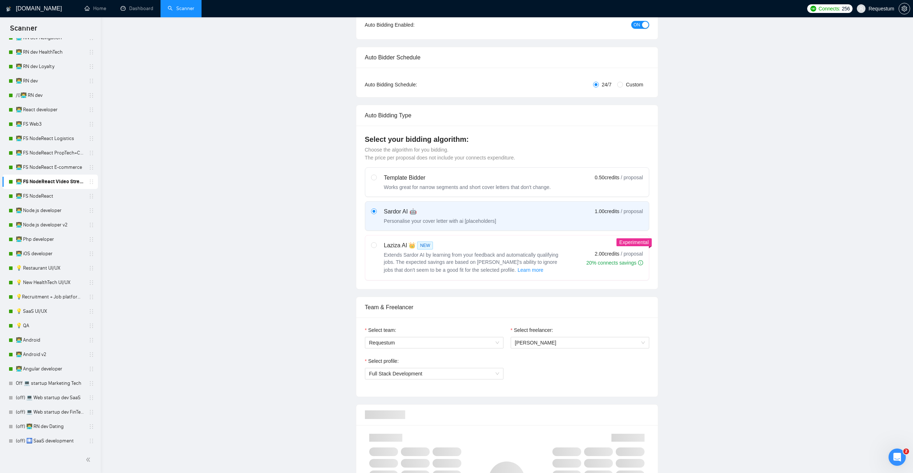
scroll to position [252, 0]
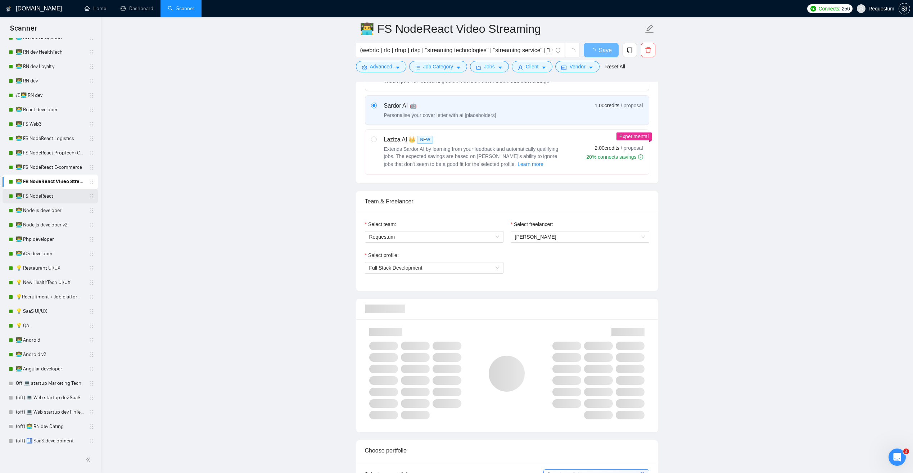
click at [59, 199] on link "👨‍💻 FS NodeReact" at bounding box center [50, 196] width 68 height 14
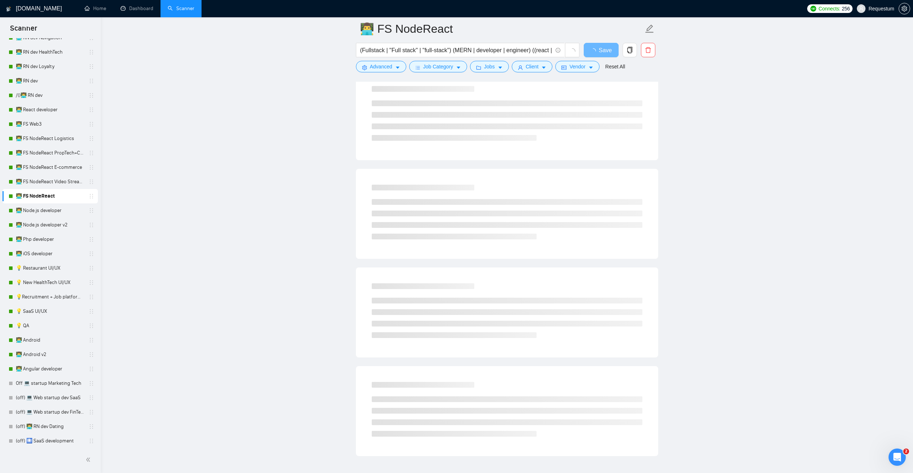
scroll to position [1, 0]
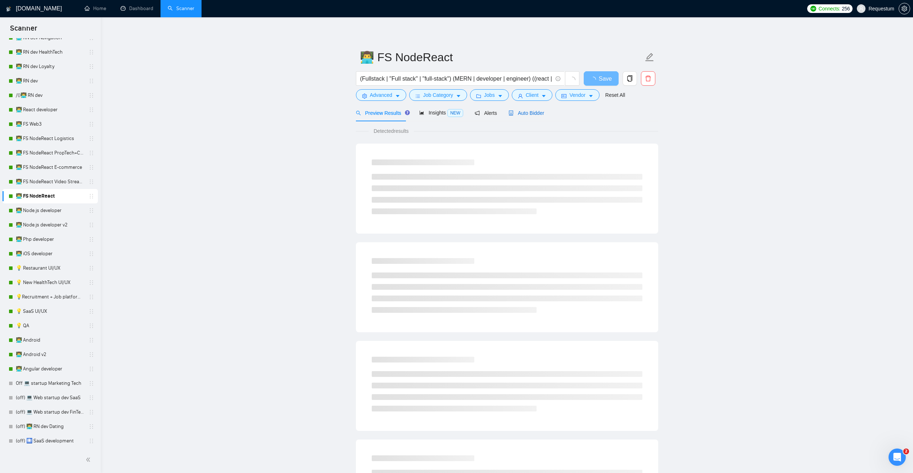
click at [527, 111] on span "Auto Bidder" at bounding box center [527, 113] width 36 height 6
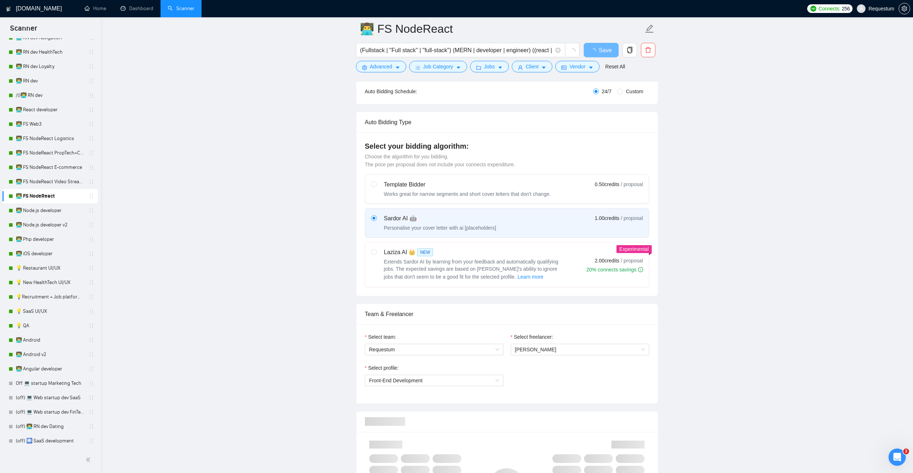
scroll to position [217, 0]
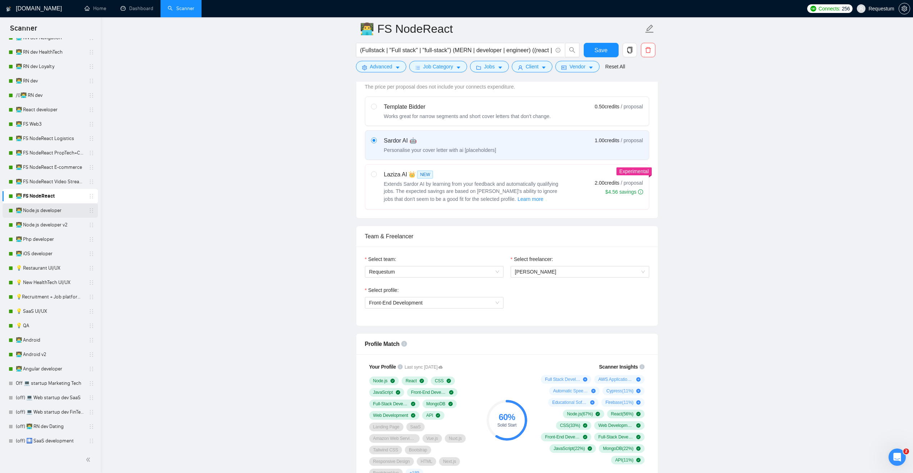
click at [68, 210] on link "👨‍💻 Node.js developer" at bounding box center [50, 210] width 68 height 14
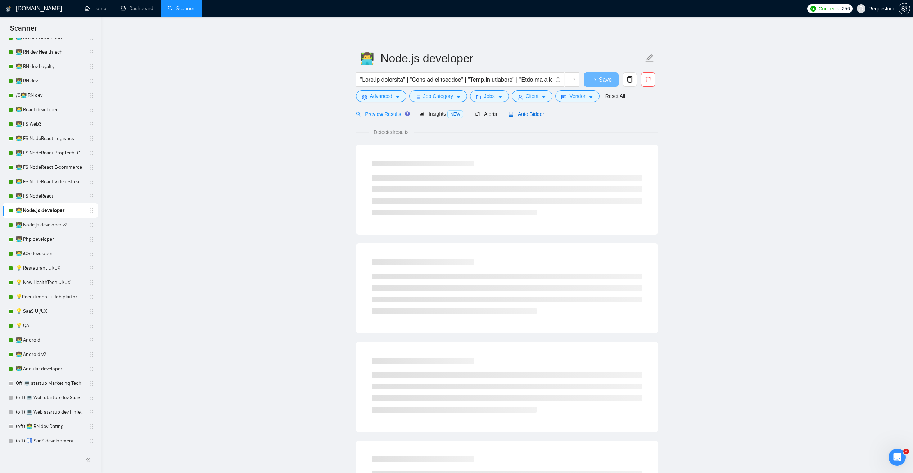
click at [539, 114] on span "Auto Bidder" at bounding box center [527, 114] width 36 height 6
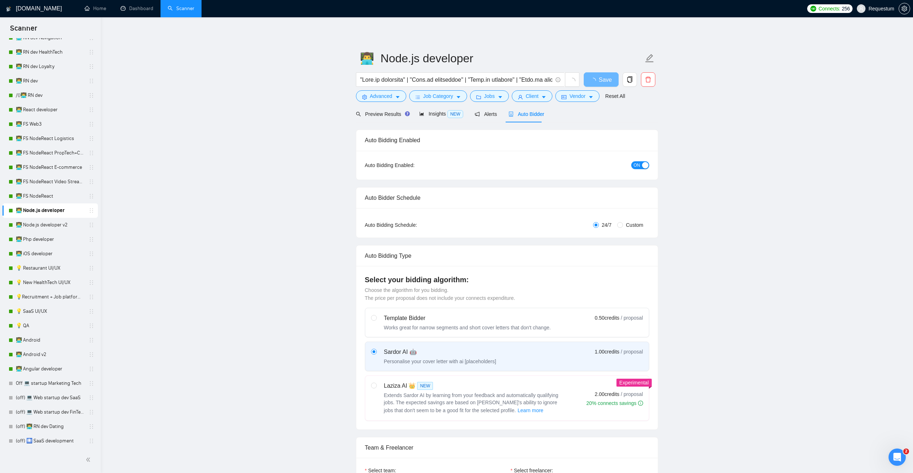
checkbox input "true"
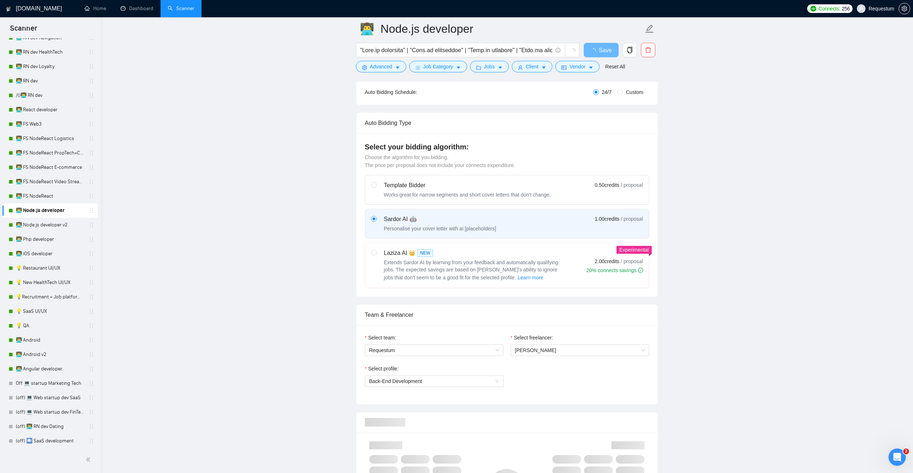
scroll to position [144, 0]
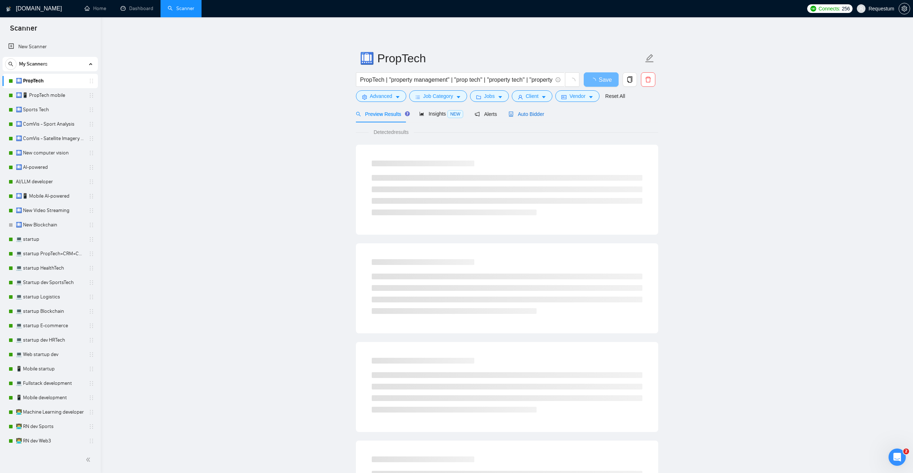
click at [529, 115] on span "Auto Bidder" at bounding box center [527, 114] width 36 height 6
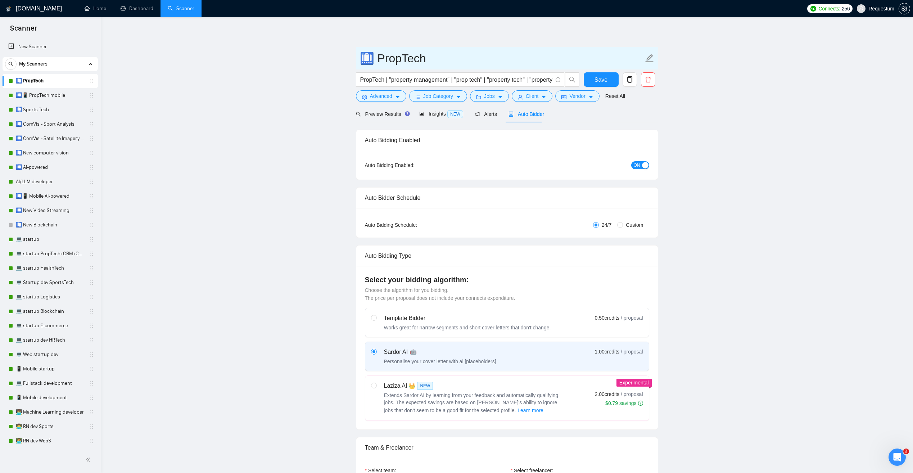
drag, startPoint x: 396, startPoint y: 59, endPoint x: 389, endPoint y: 49, distance: 12.2
click at [425, 58] on input "🛄 PropTech" at bounding box center [502, 58] width 284 height 18
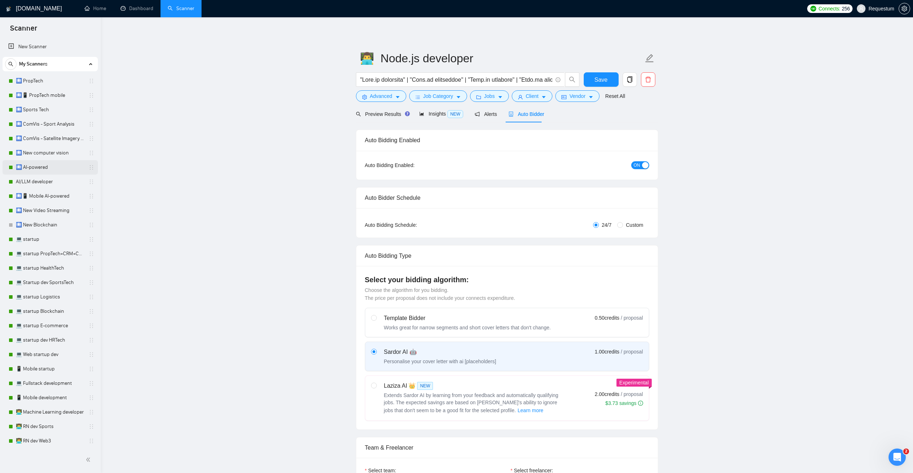
click at [62, 166] on link "🛄 AI-powered" at bounding box center [50, 167] width 68 height 14
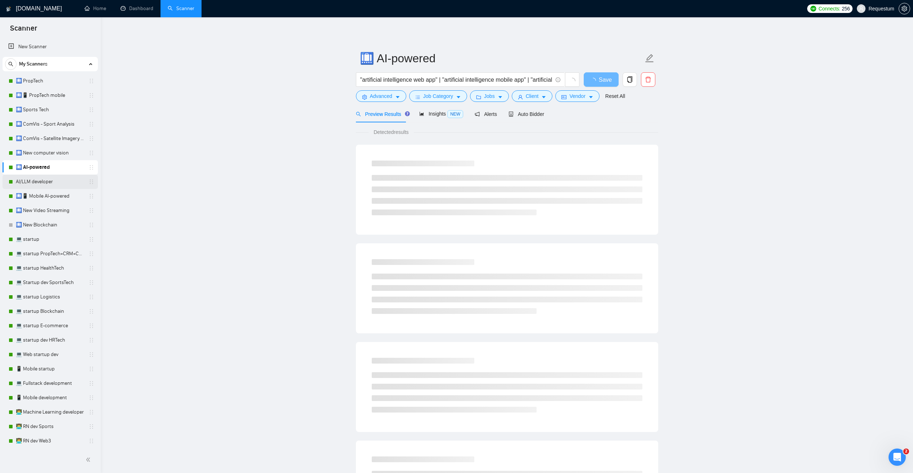
click at [56, 184] on link "AI/LLM developer" at bounding box center [50, 182] width 68 height 14
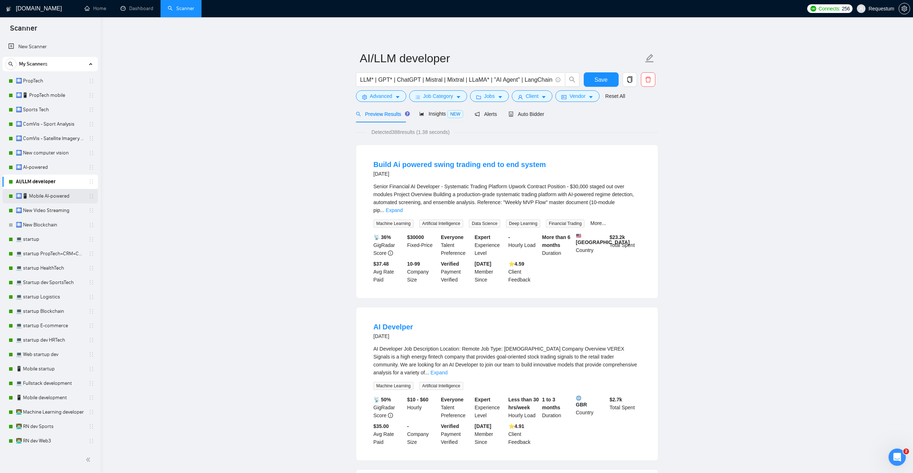
click at [67, 193] on link "🛄📱 Mobile AI-powered" at bounding box center [50, 196] width 68 height 14
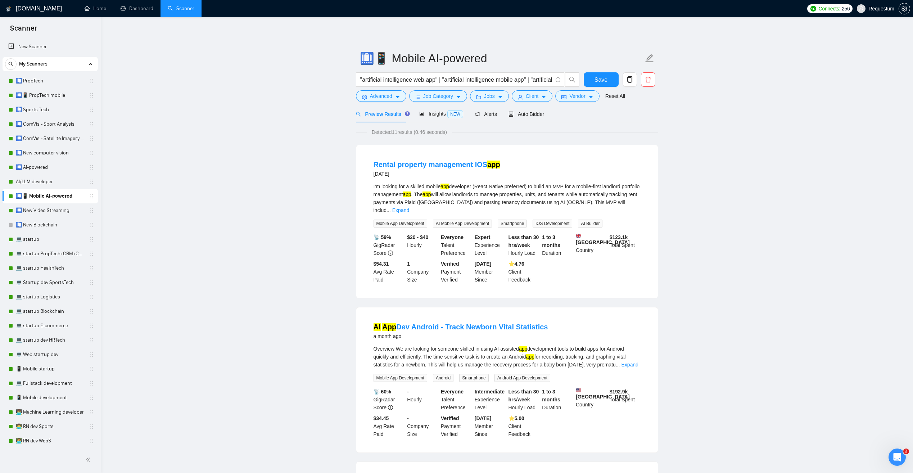
click at [522, 113] on span "Auto Bidder" at bounding box center [527, 114] width 36 height 6
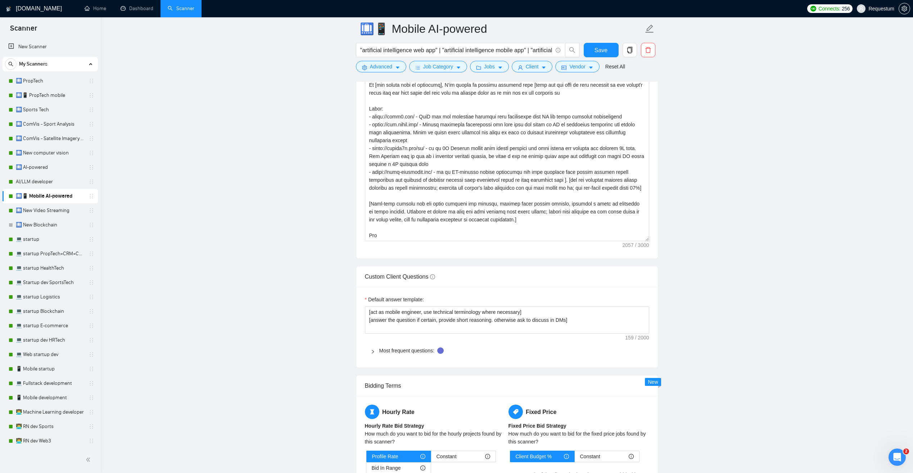
scroll to position [864, 0]
click at [375, 346] on div at bounding box center [375, 350] width 9 height 8
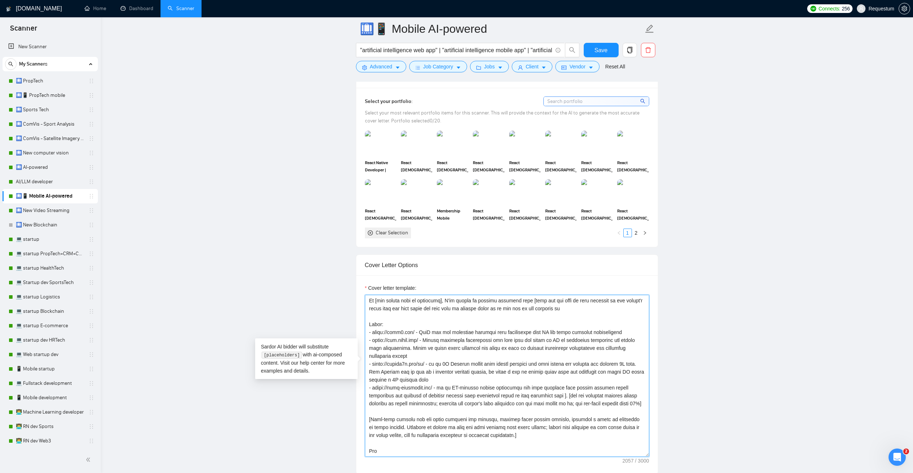
scroll to position [63, 0]
click at [73, 153] on link "🛄 New computer vision" at bounding box center [50, 153] width 68 height 14
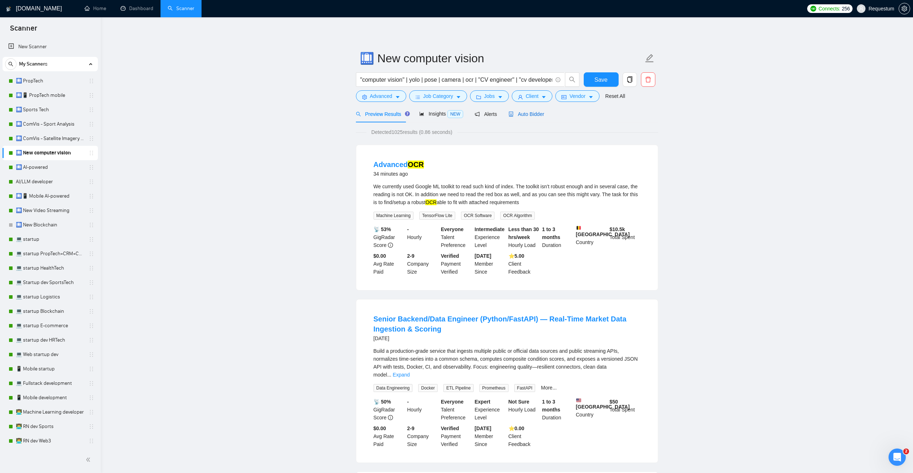
click at [524, 117] on span "Auto Bidder" at bounding box center [527, 114] width 36 height 6
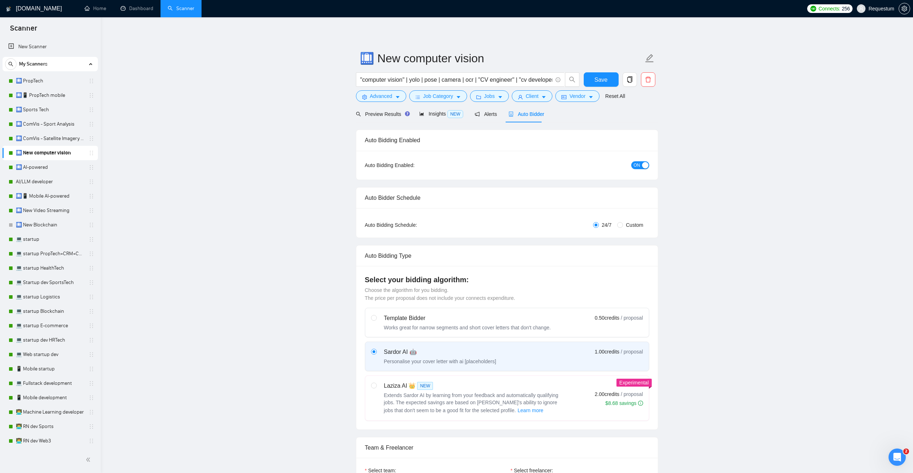
checkbox input "true"
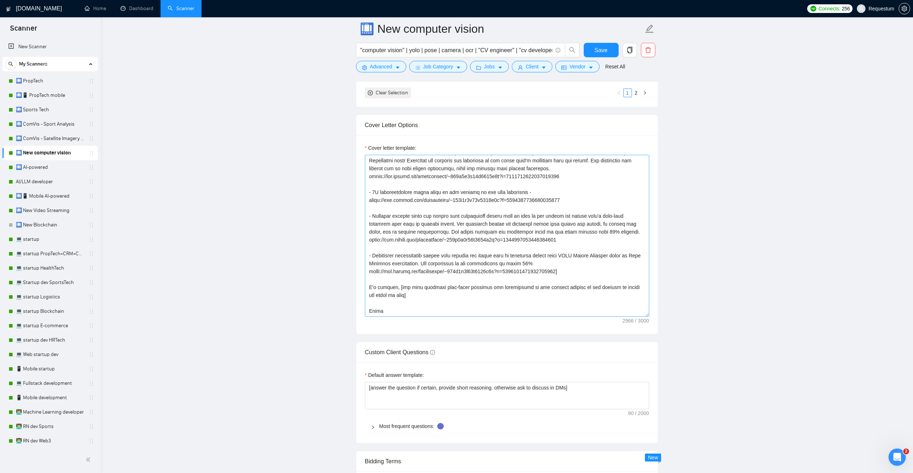
scroll to position [792, 0]
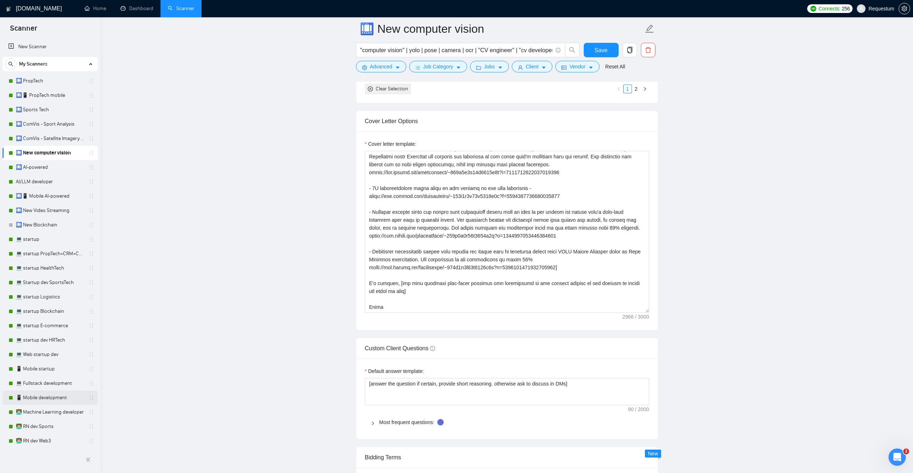
click at [67, 398] on link "📱 Mobile development" at bounding box center [50, 397] width 68 height 14
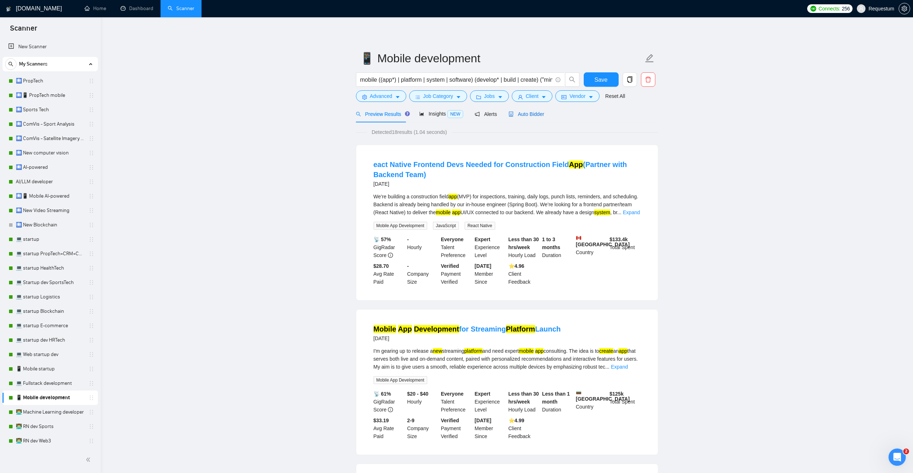
click at [527, 112] on span "Auto Bidder" at bounding box center [527, 114] width 36 height 6
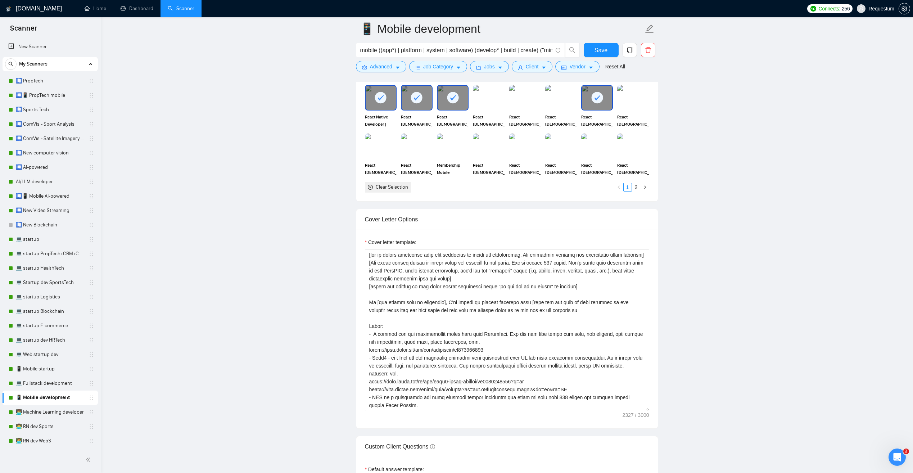
scroll to position [792, 0]
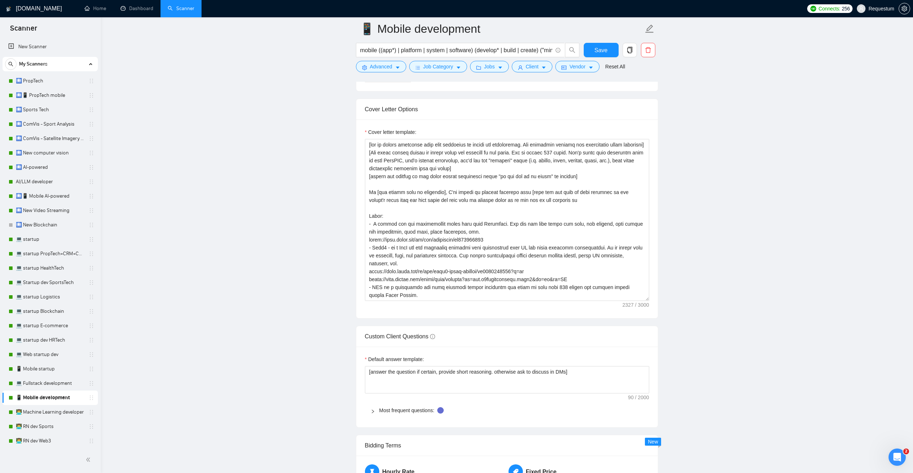
click at [392, 406] on span "Most frequent questions:" at bounding box center [511, 410] width 264 height 8
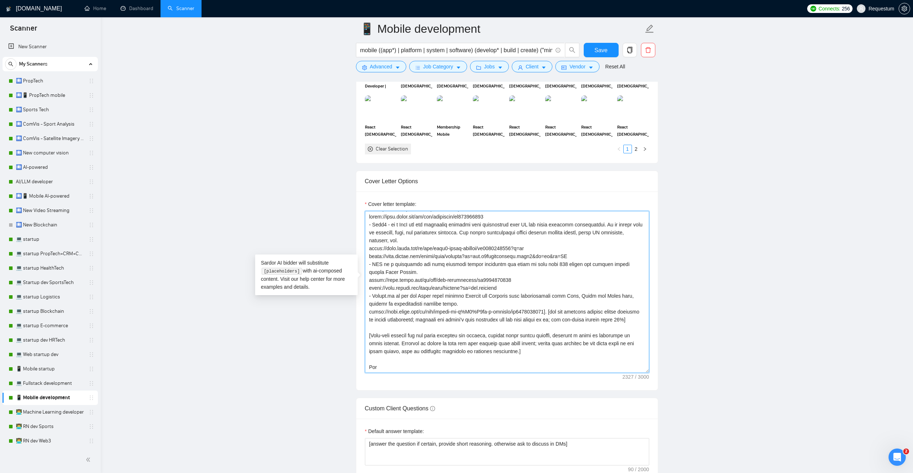
scroll to position [111, 0]
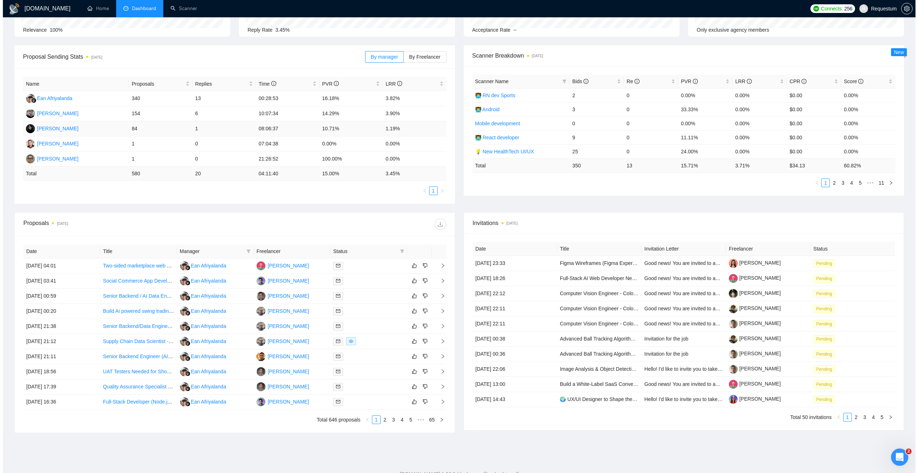
scroll to position [105, 0]
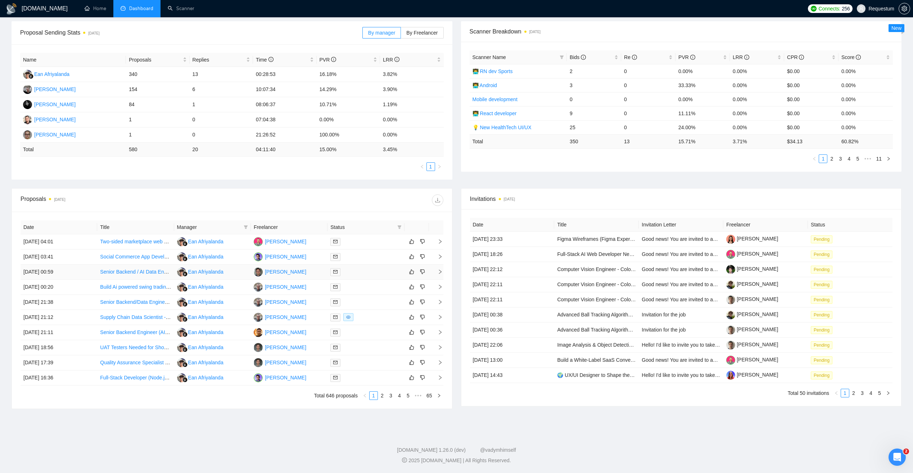
click at [234, 272] on td "Ean Afriyalanda" at bounding box center [212, 272] width 77 height 15
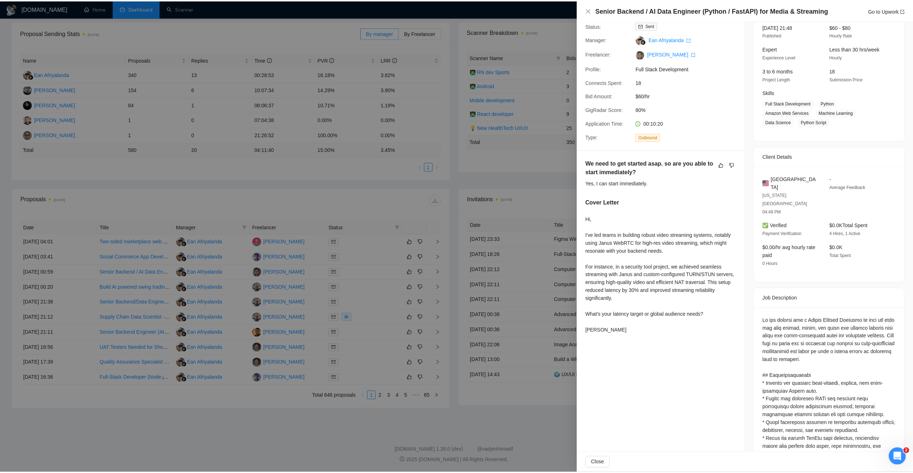
scroll to position [0, 0]
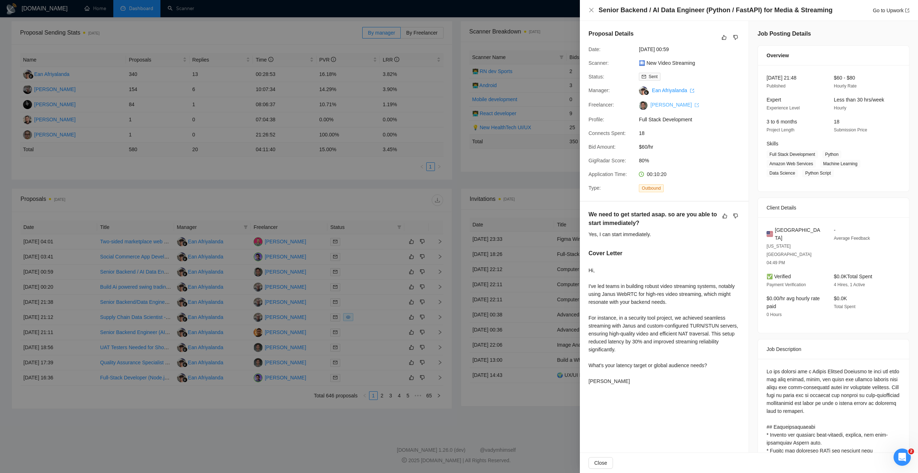
click at [663, 107] on link "[PERSON_NAME]" at bounding box center [675, 105] width 49 height 6
click at [393, 183] on div at bounding box center [459, 236] width 918 height 473
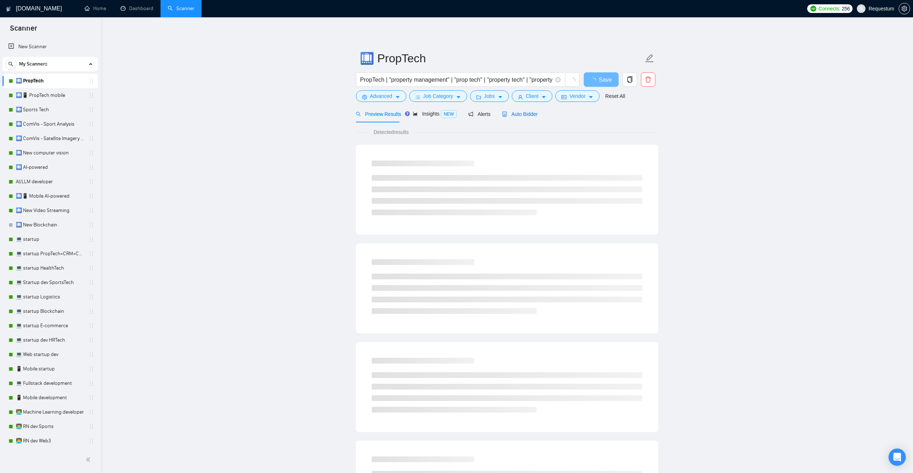
click at [521, 116] on span "Auto Bidder" at bounding box center [520, 114] width 36 height 6
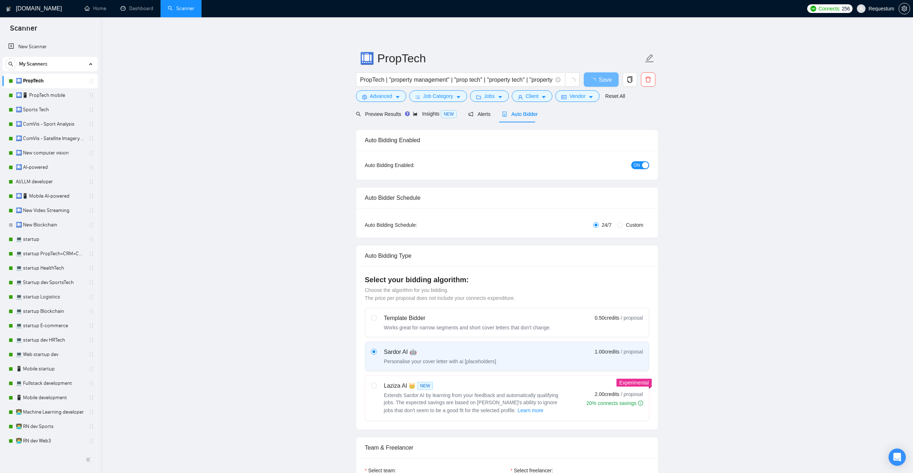
checkbox input "true"
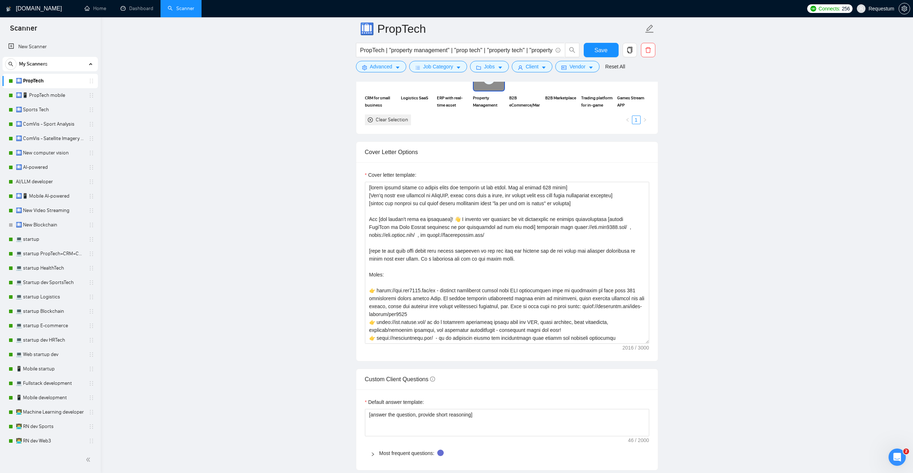
scroll to position [828, 0]
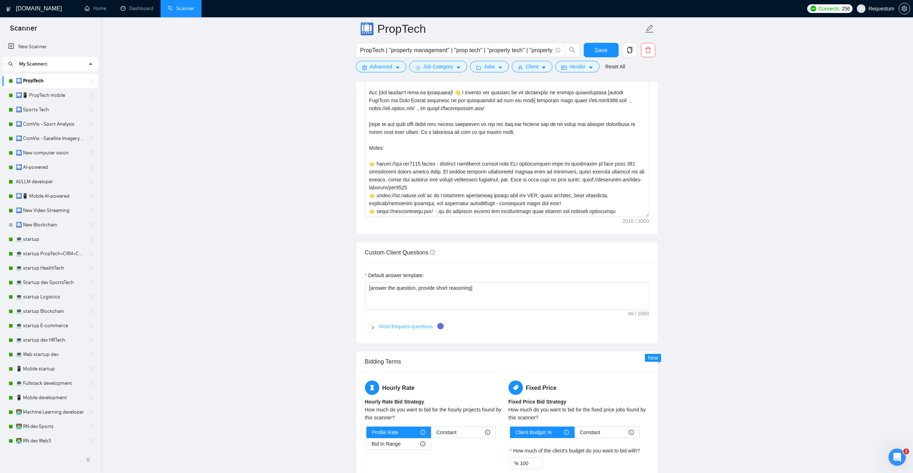
click at [395, 326] on link "Most frequent questions:" at bounding box center [406, 327] width 55 height 6
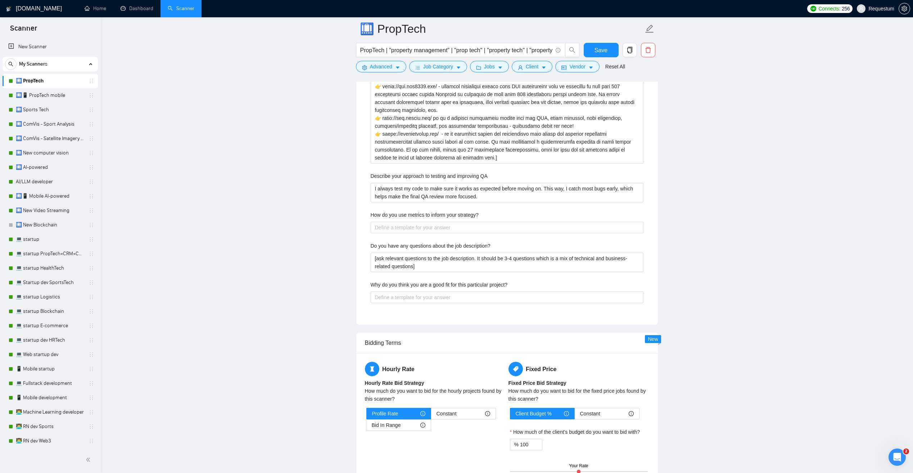
scroll to position [1368, 0]
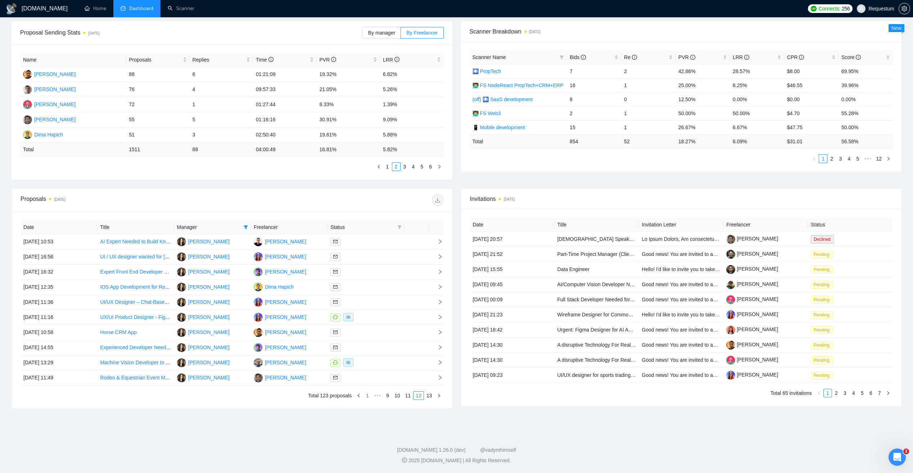
click at [369, 396] on link "1" at bounding box center [367, 396] width 8 height 8
click at [387, 164] on link "1" at bounding box center [388, 167] width 8 height 8
click at [383, 334] on div at bounding box center [365, 332] width 71 height 8
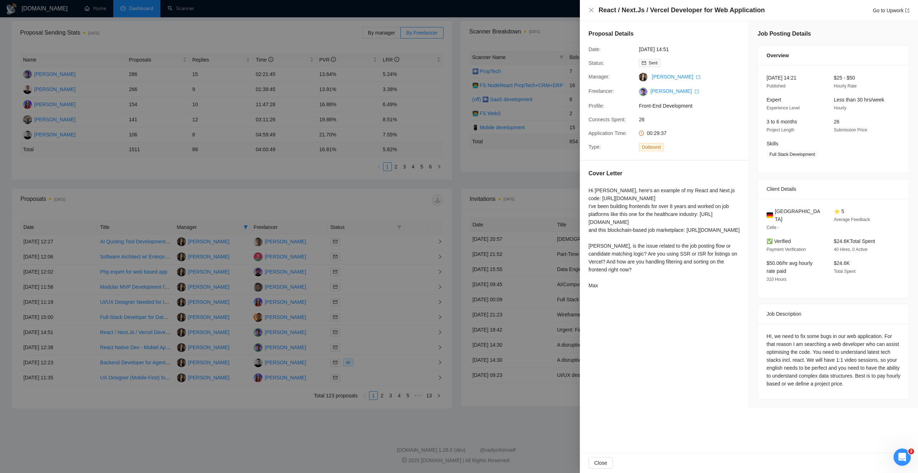
click at [374, 348] on div at bounding box center [459, 236] width 918 height 473
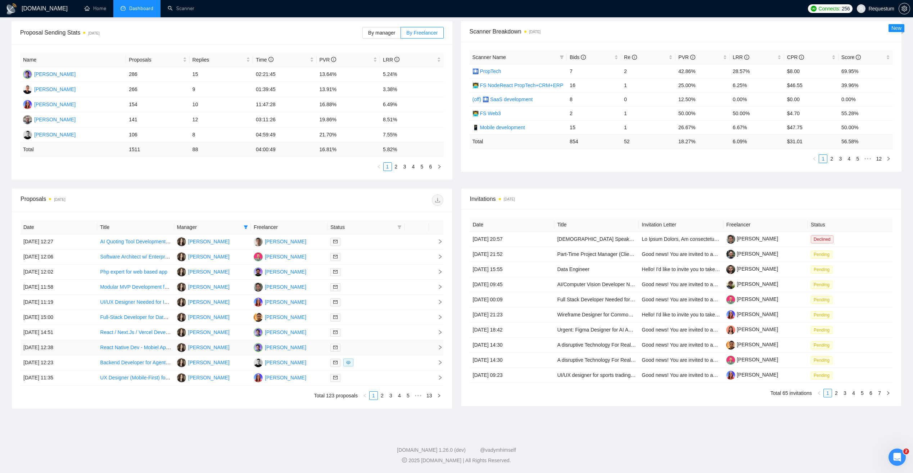
click at [374, 348] on div at bounding box center [365, 347] width 71 height 8
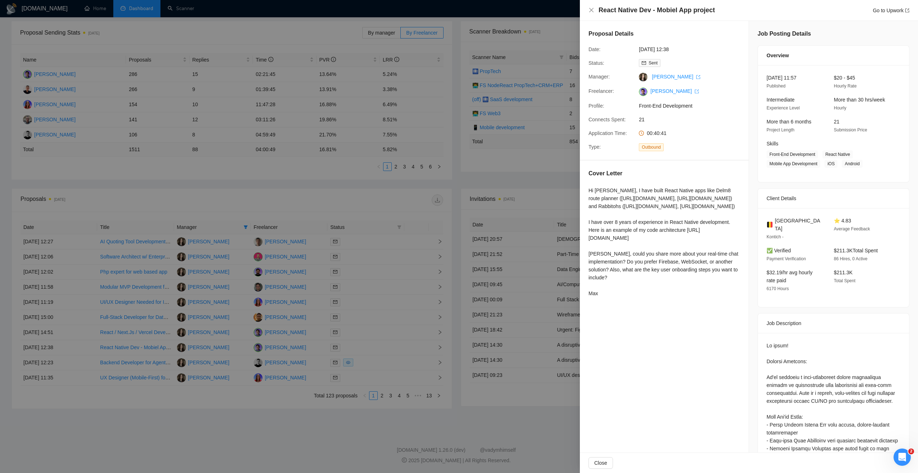
click at [426, 182] on div at bounding box center [459, 236] width 918 height 473
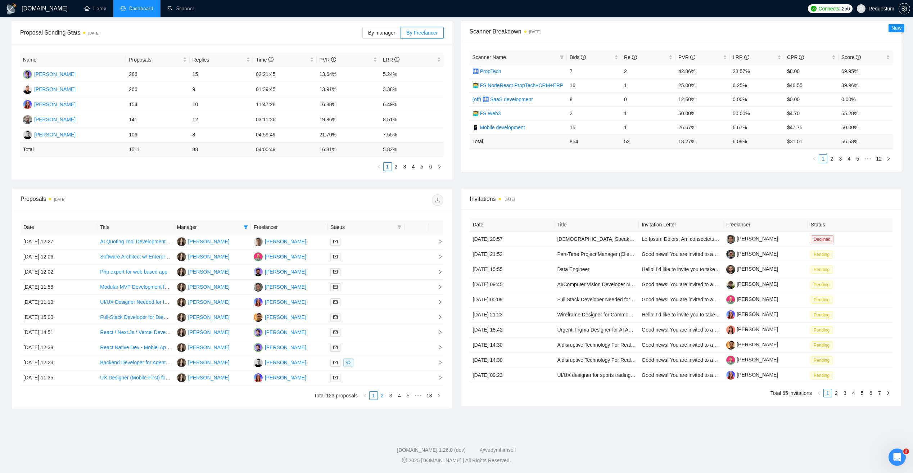
click at [381, 395] on link "2" at bounding box center [382, 396] width 8 height 8
click at [163, 254] on link "Cross-Platform Mobile App Development for Skilled Labor Connection" at bounding box center [178, 257] width 156 height 6
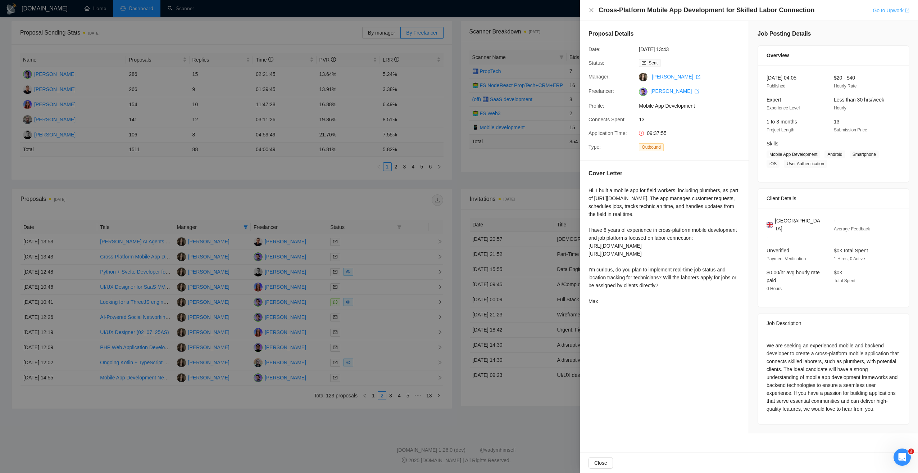
click at [876, 12] on link "Go to Upwork" at bounding box center [891, 11] width 37 height 6
click at [504, 179] on div at bounding box center [459, 236] width 918 height 473
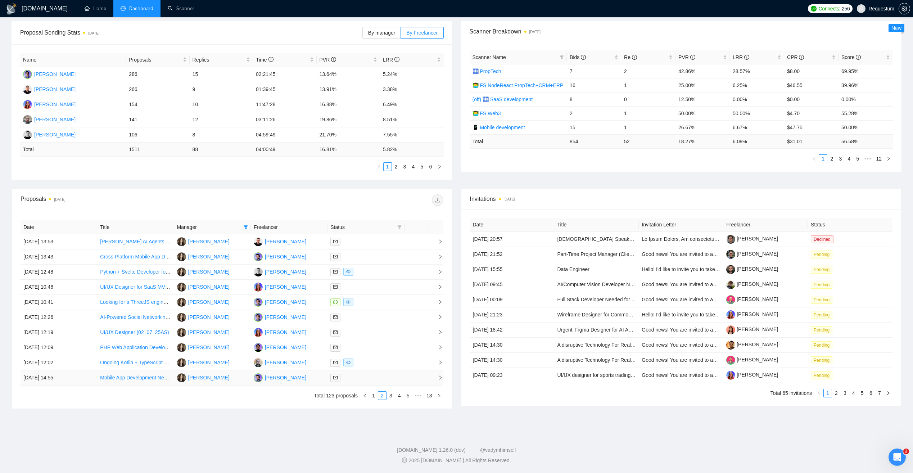
click at [135, 380] on link "Mobile App Development Needed" at bounding box center [137, 378] width 75 height 6
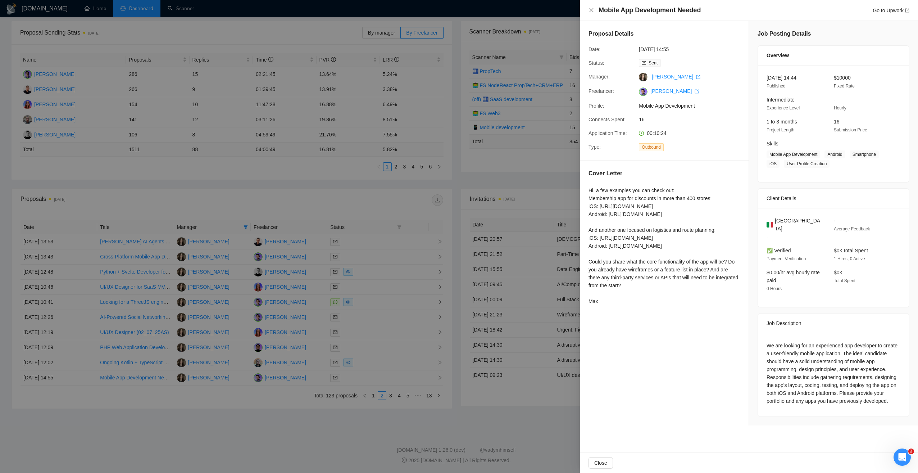
click at [439, 186] on div at bounding box center [459, 236] width 918 height 473
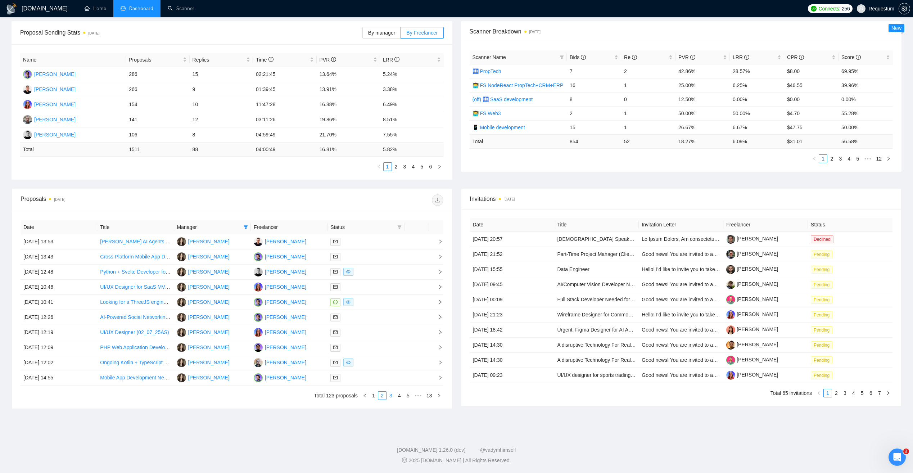
click at [391, 397] on link "3" at bounding box center [391, 396] width 8 height 8
click at [358, 379] on div at bounding box center [365, 378] width 71 height 8
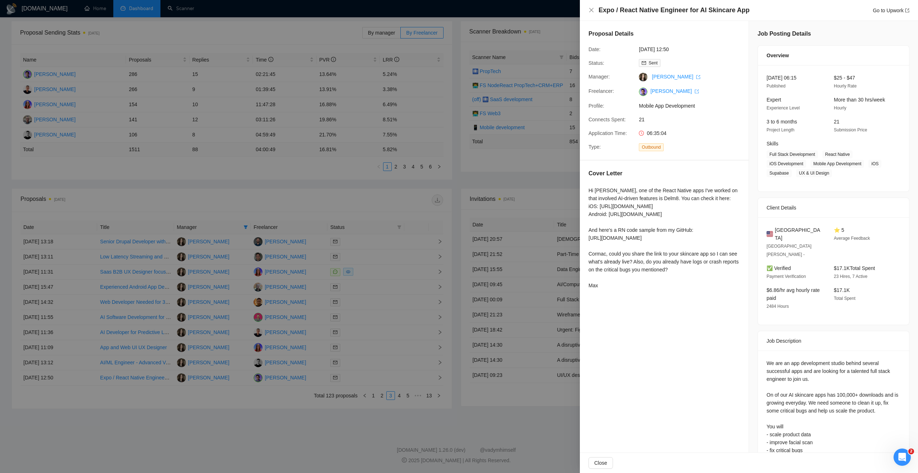
click at [311, 423] on div at bounding box center [459, 236] width 918 height 473
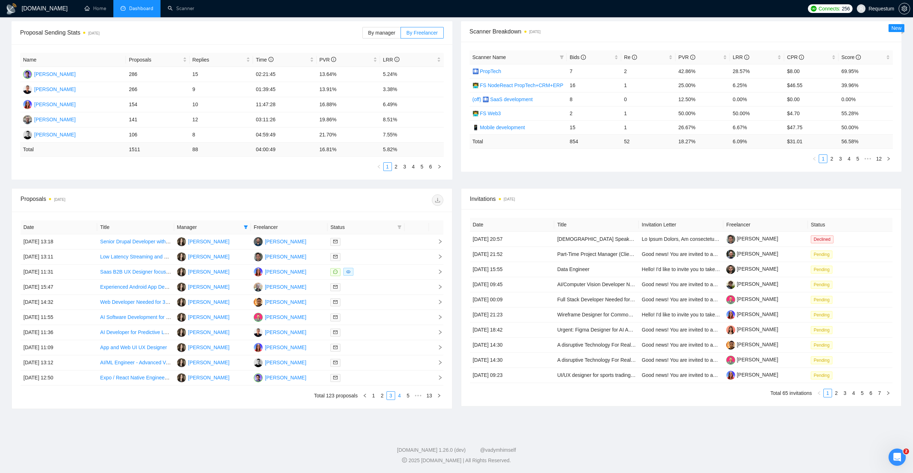
click at [400, 396] on link "4" at bounding box center [400, 396] width 8 height 8
click at [400, 396] on link "5" at bounding box center [400, 396] width 8 height 8
